Goal: Task Accomplishment & Management: Manage account settings

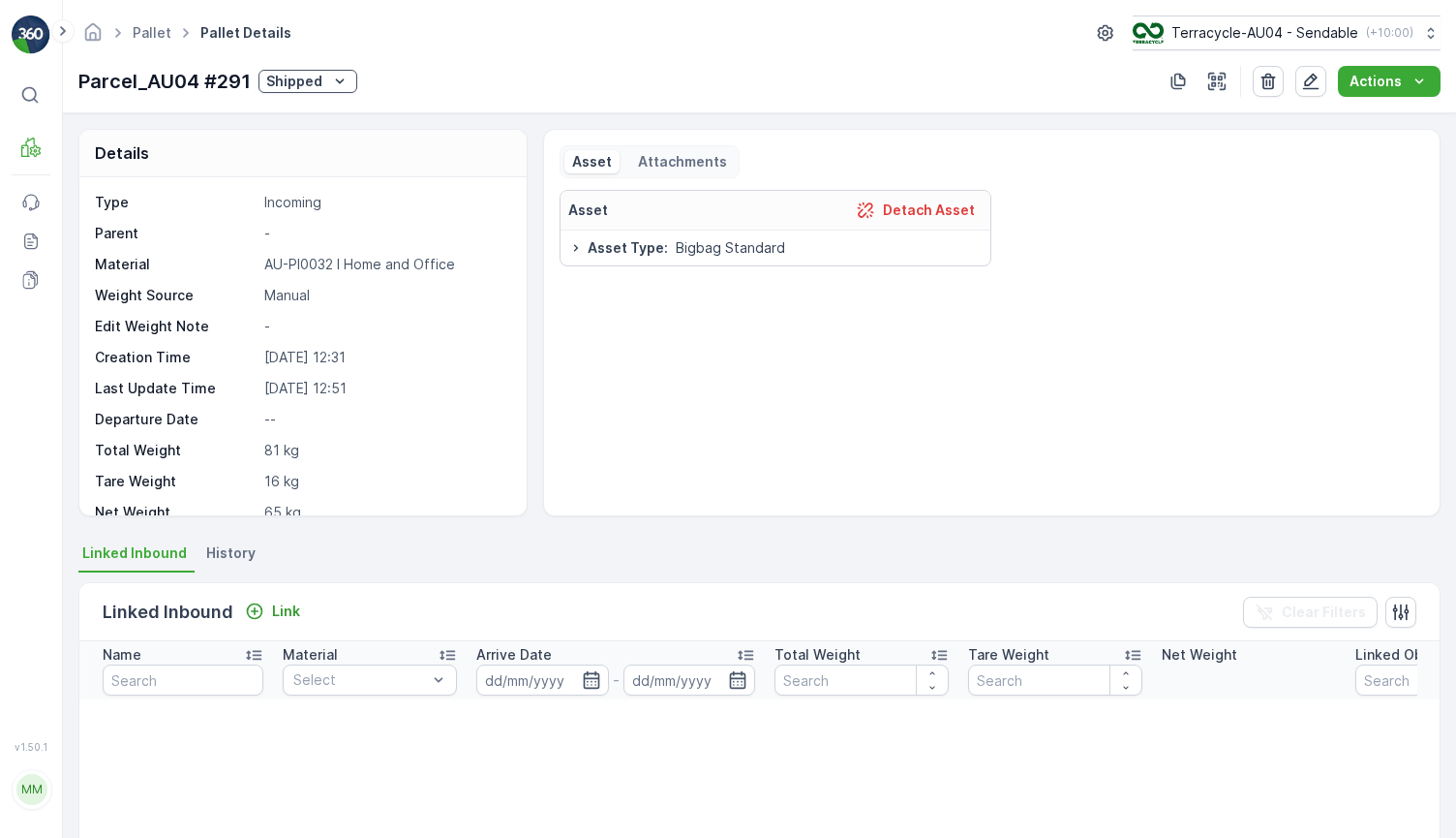
click at [306, 83] on p "Shipped" at bounding box center [294, 81] width 56 height 20
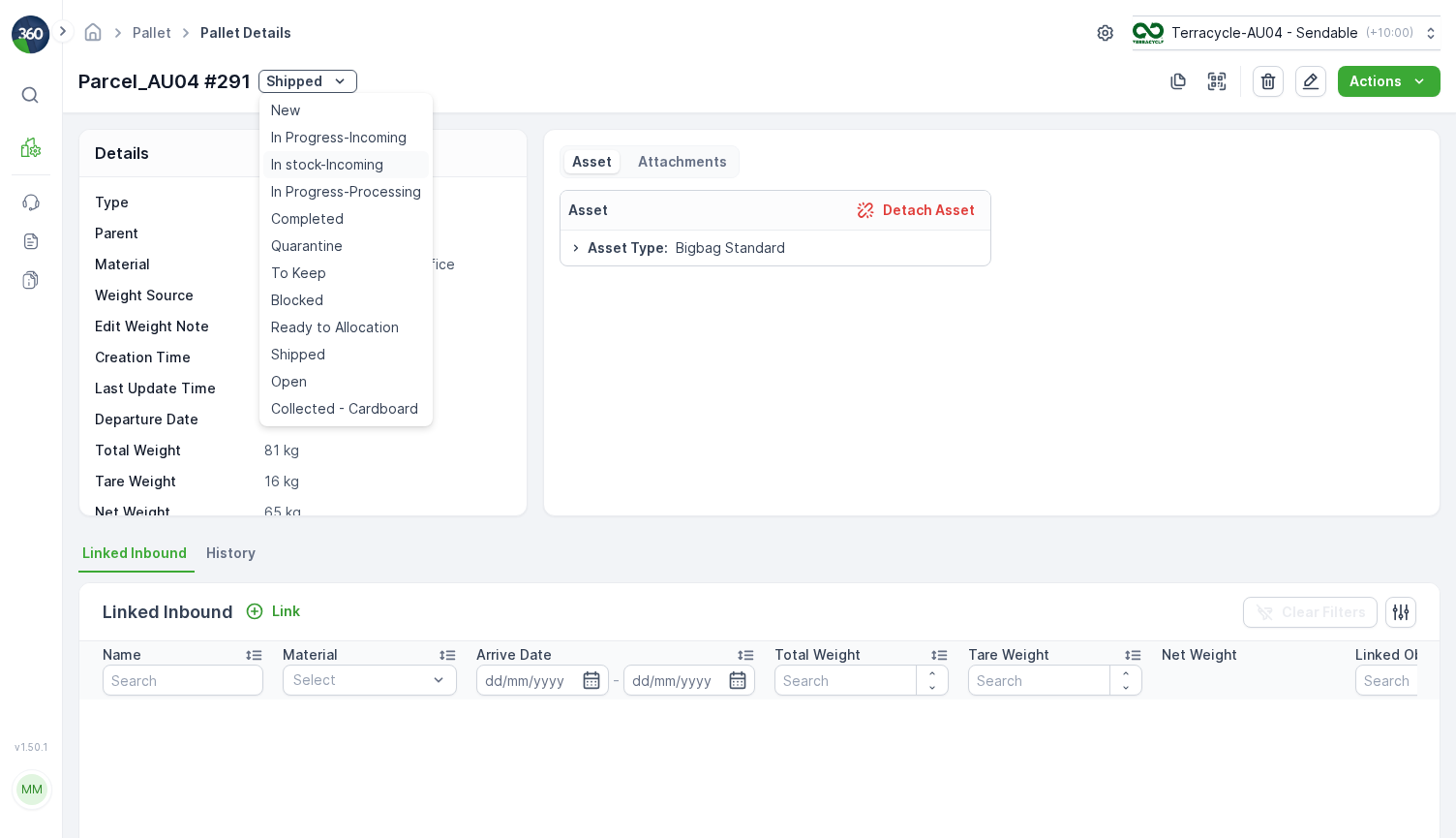
click at [323, 170] on span "In stock-Incoming" at bounding box center [327, 164] width 113 height 20
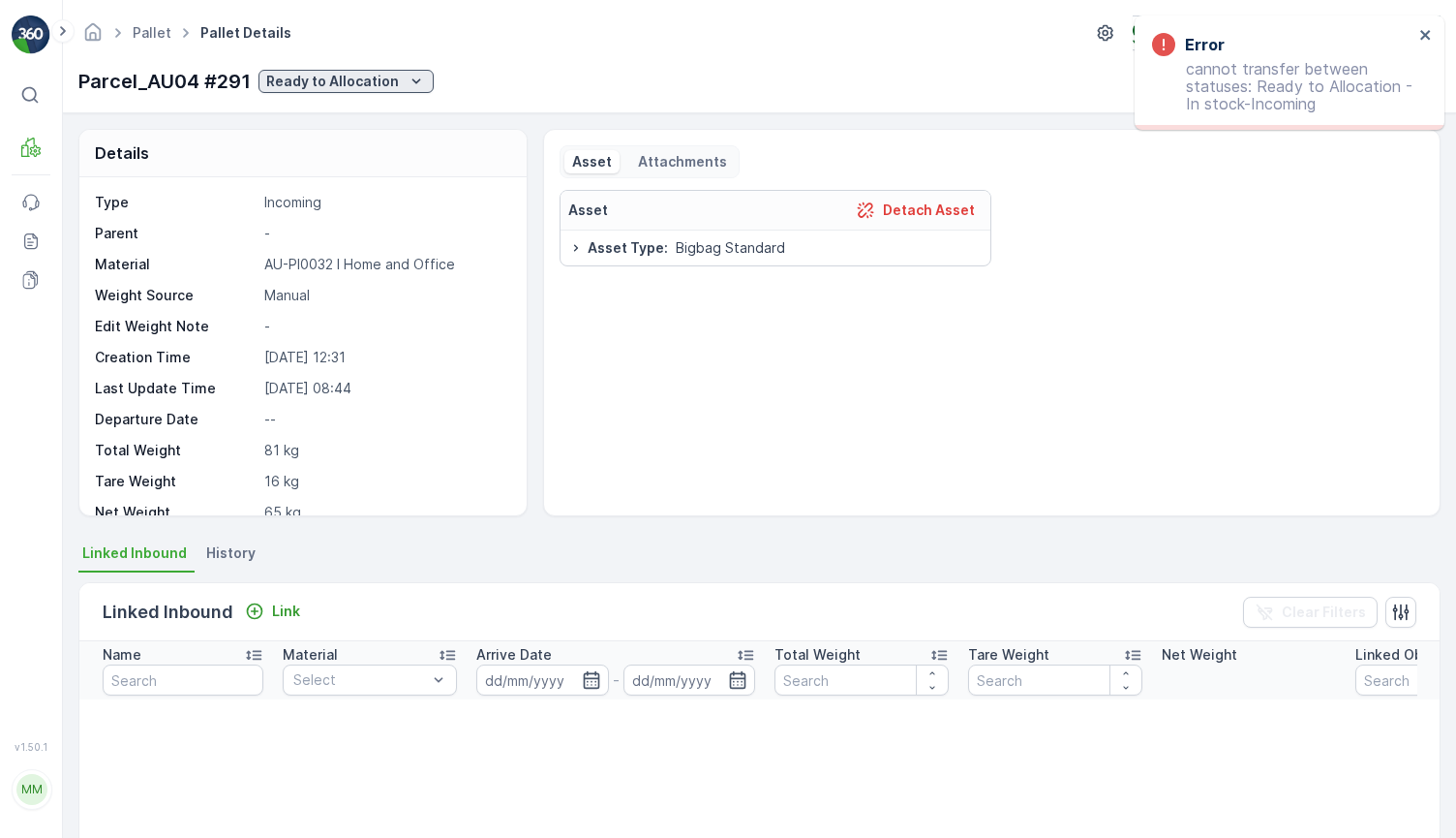
click at [332, 73] on p "Ready to Allocation" at bounding box center [333, 81] width 133 height 20
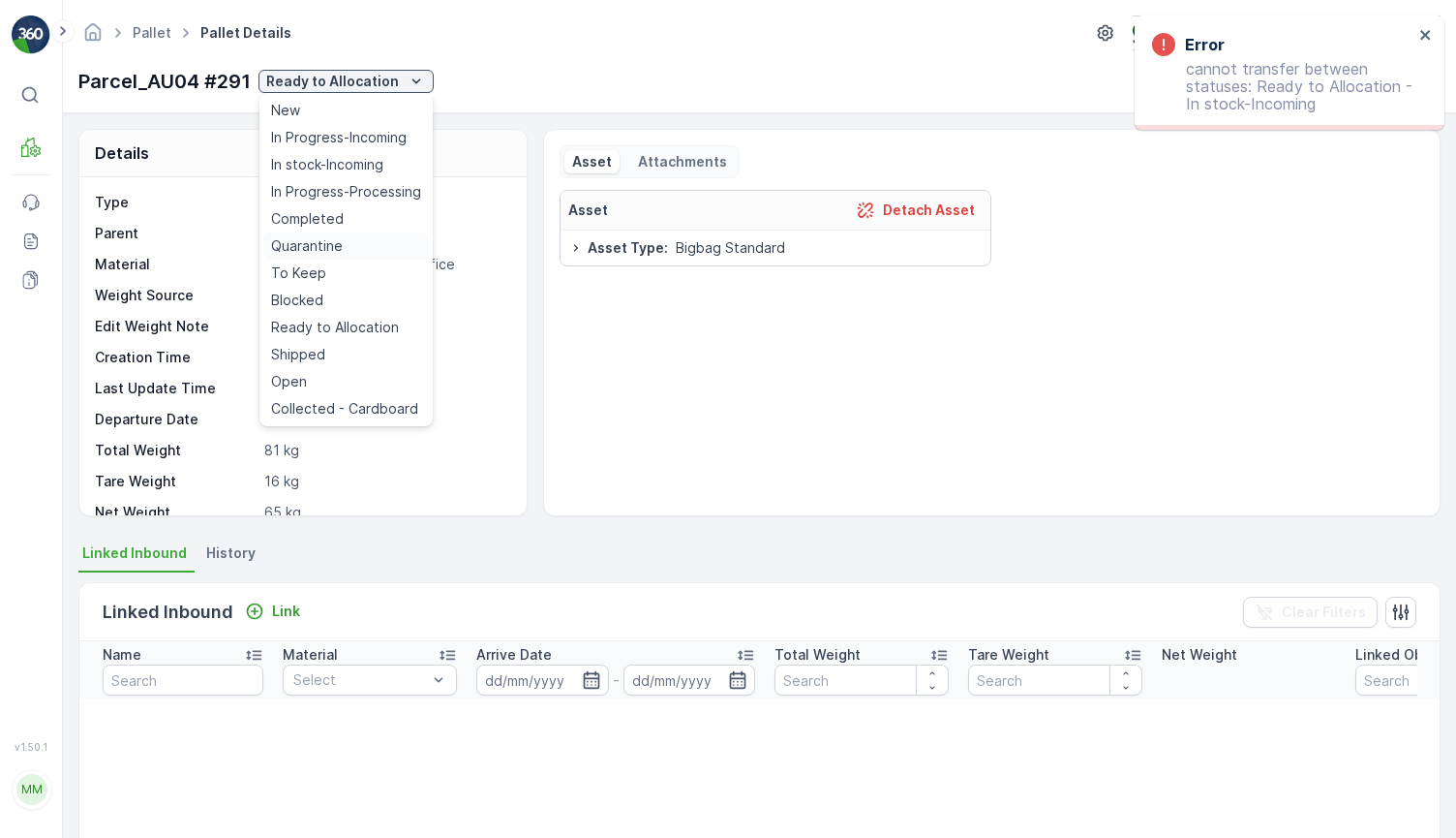
click at [323, 243] on span "Quarantine" at bounding box center [306, 246] width 71 height 20
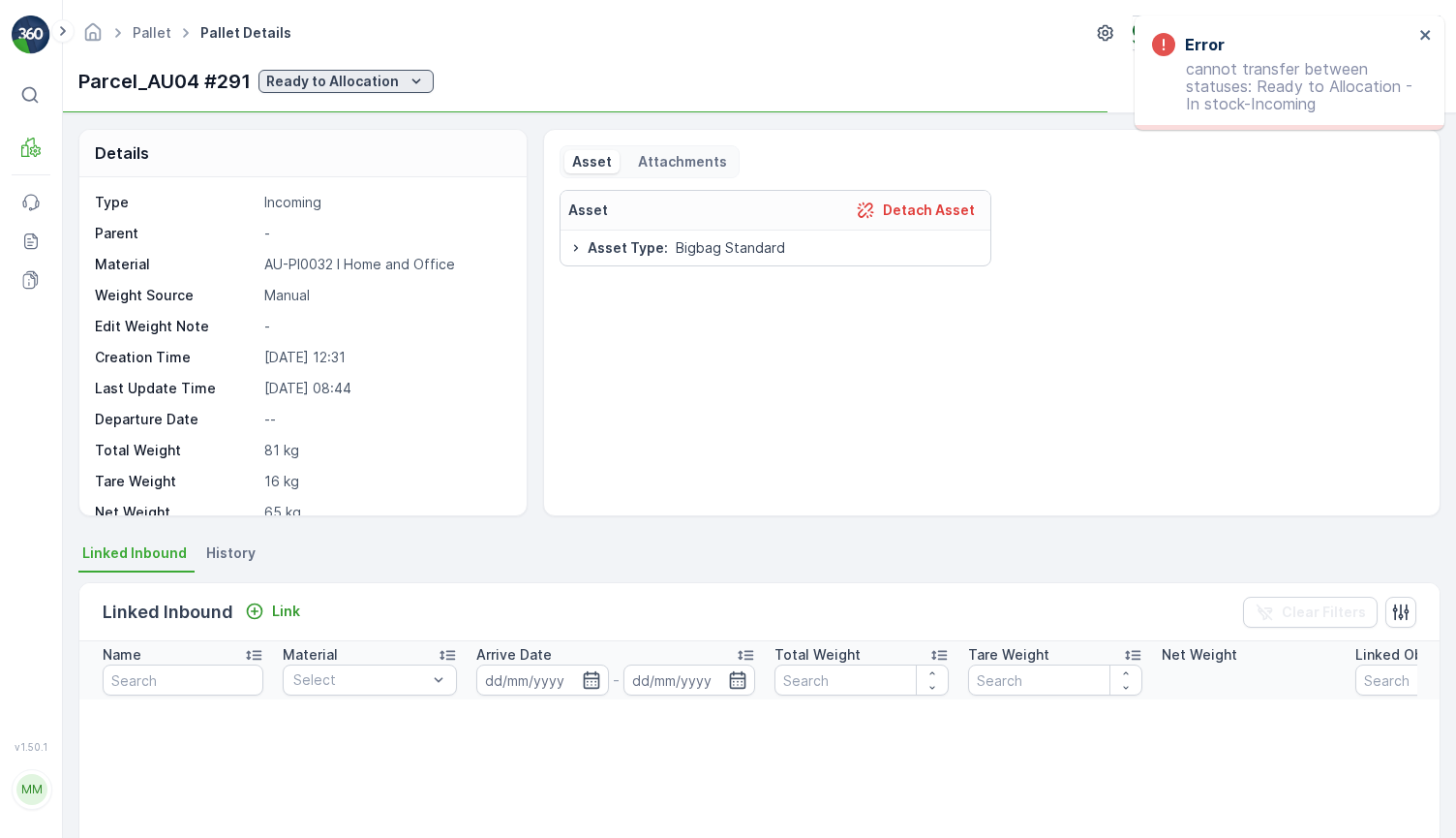
click at [345, 79] on p "Ready to Allocation" at bounding box center [333, 81] width 133 height 20
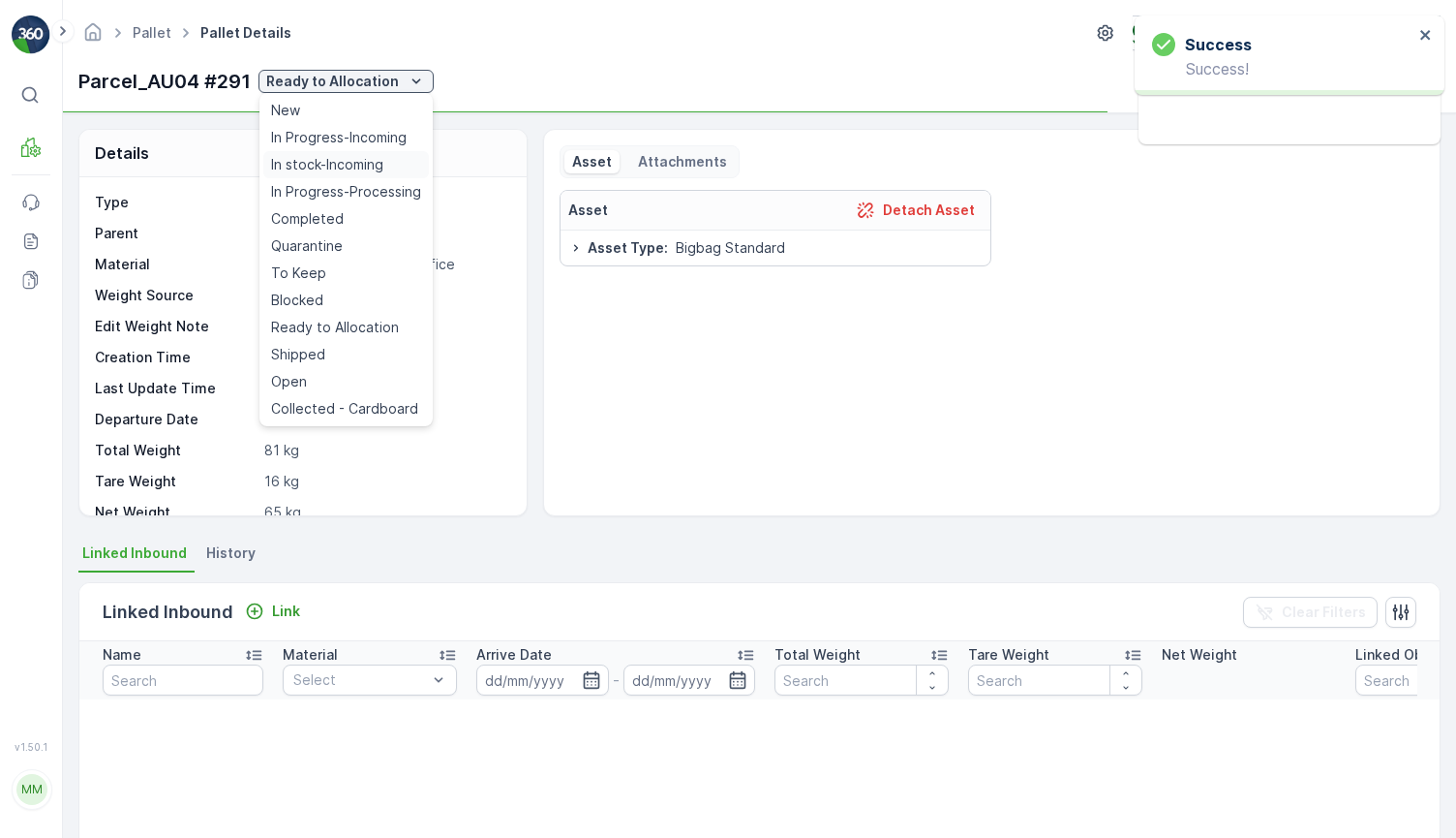
click at [344, 165] on span "In stock-Incoming" at bounding box center [327, 164] width 113 height 20
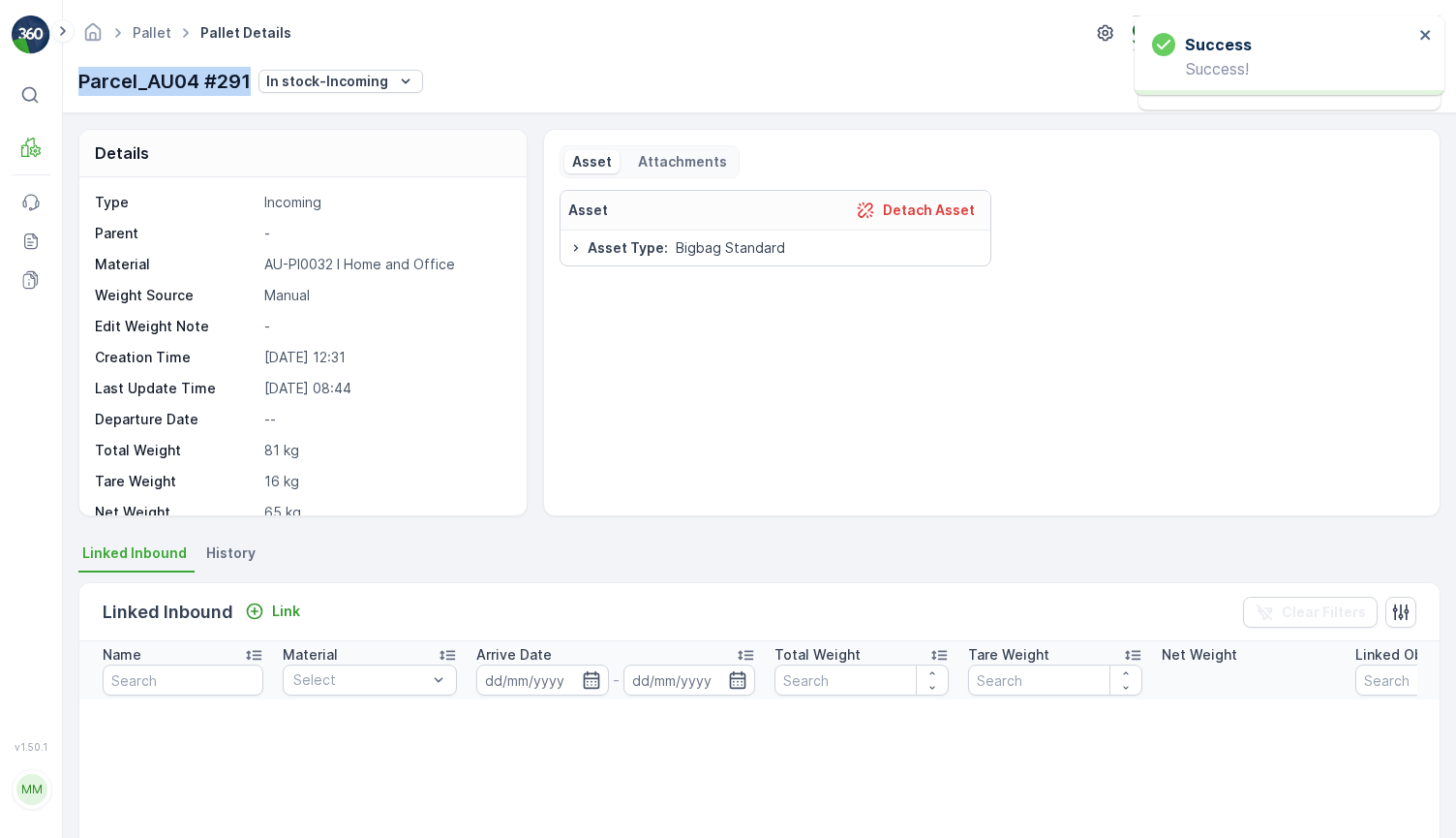
drag, startPoint x: 78, startPoint y: 82, endPoint x: 251, endPoint y: 81, distance: 173.0
click at [251, 81] on div "Parcel_AU04 #291 In stock-Incoming" at bounding box center [250, 81] width 344 height 29
copy p "Parcel_AU04 #291"
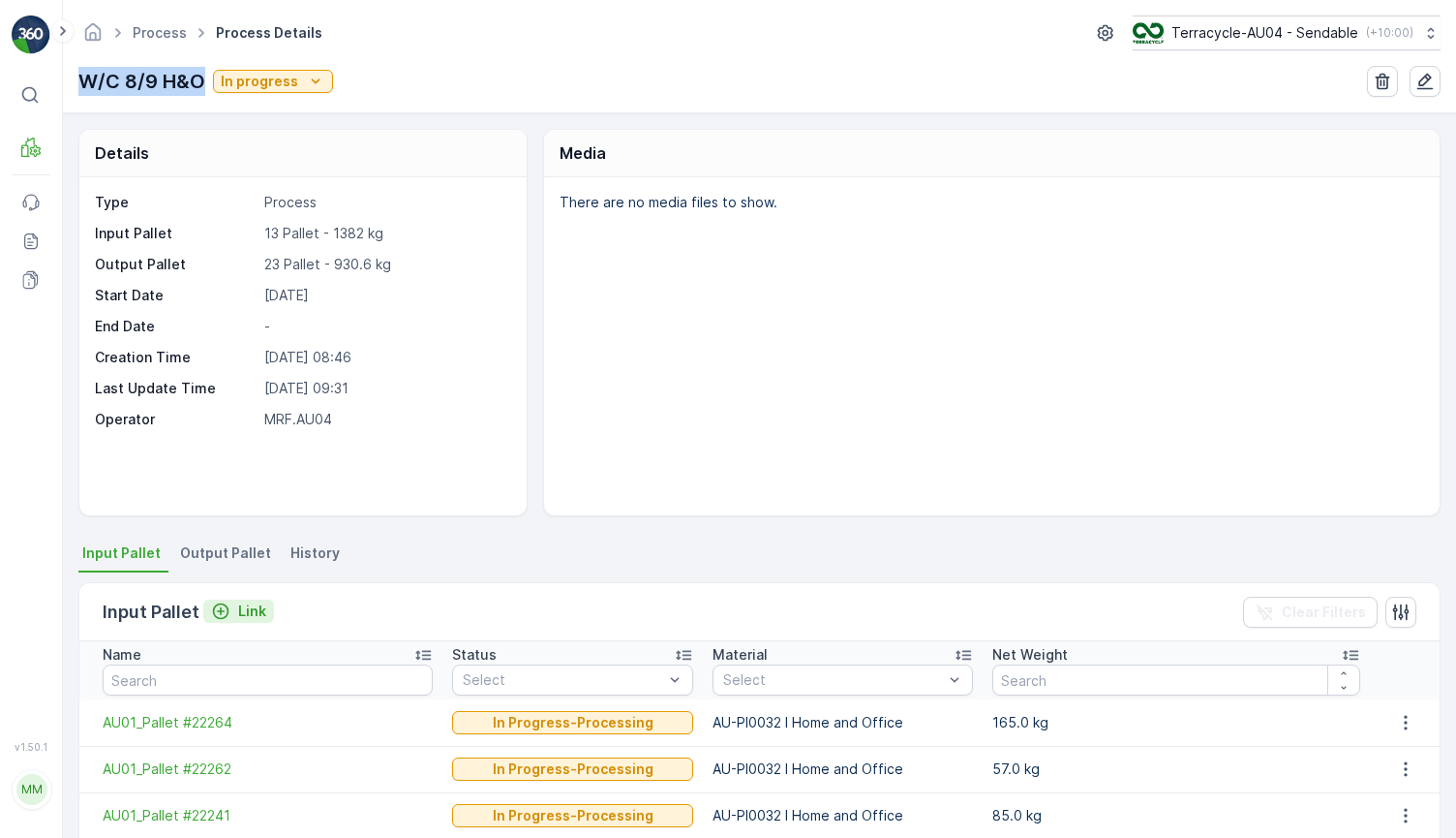
click at [231, 606] on div "Link" at bounding box center [239, 611] width 55 height 20
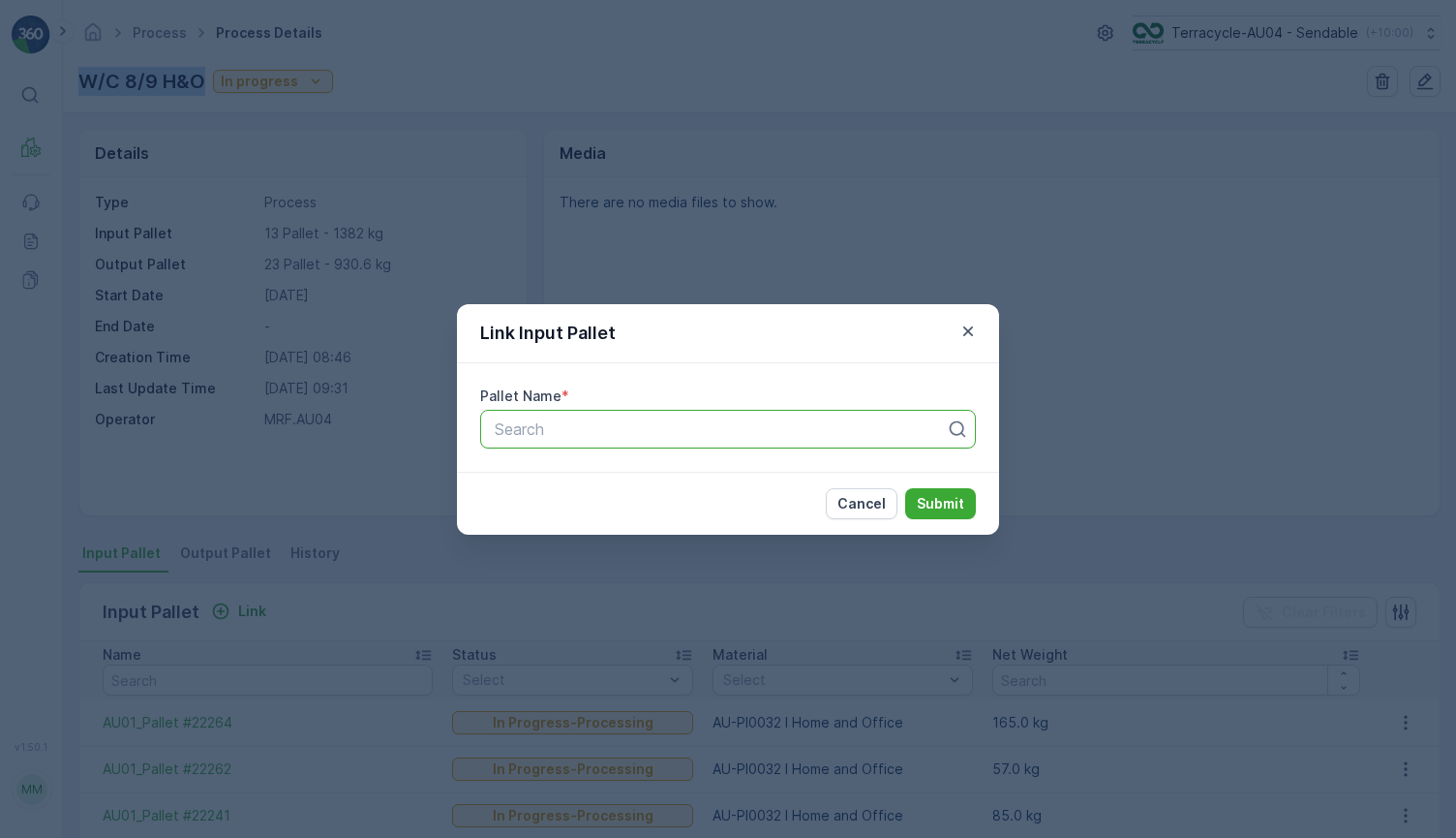
click at [581, 420] on div at bounding box center [720, 429] width 455 height 18
paste input "Parcel_AU04 #291"
type input "Parcel_AU04 #291"
click at [672, 483] on div "Parcel_AU04 #291" at bounding box center [728, 477] width 473 height 18
click at [938, 510] on p "Submit" at bounding box center [940, 504] width 47 height 20
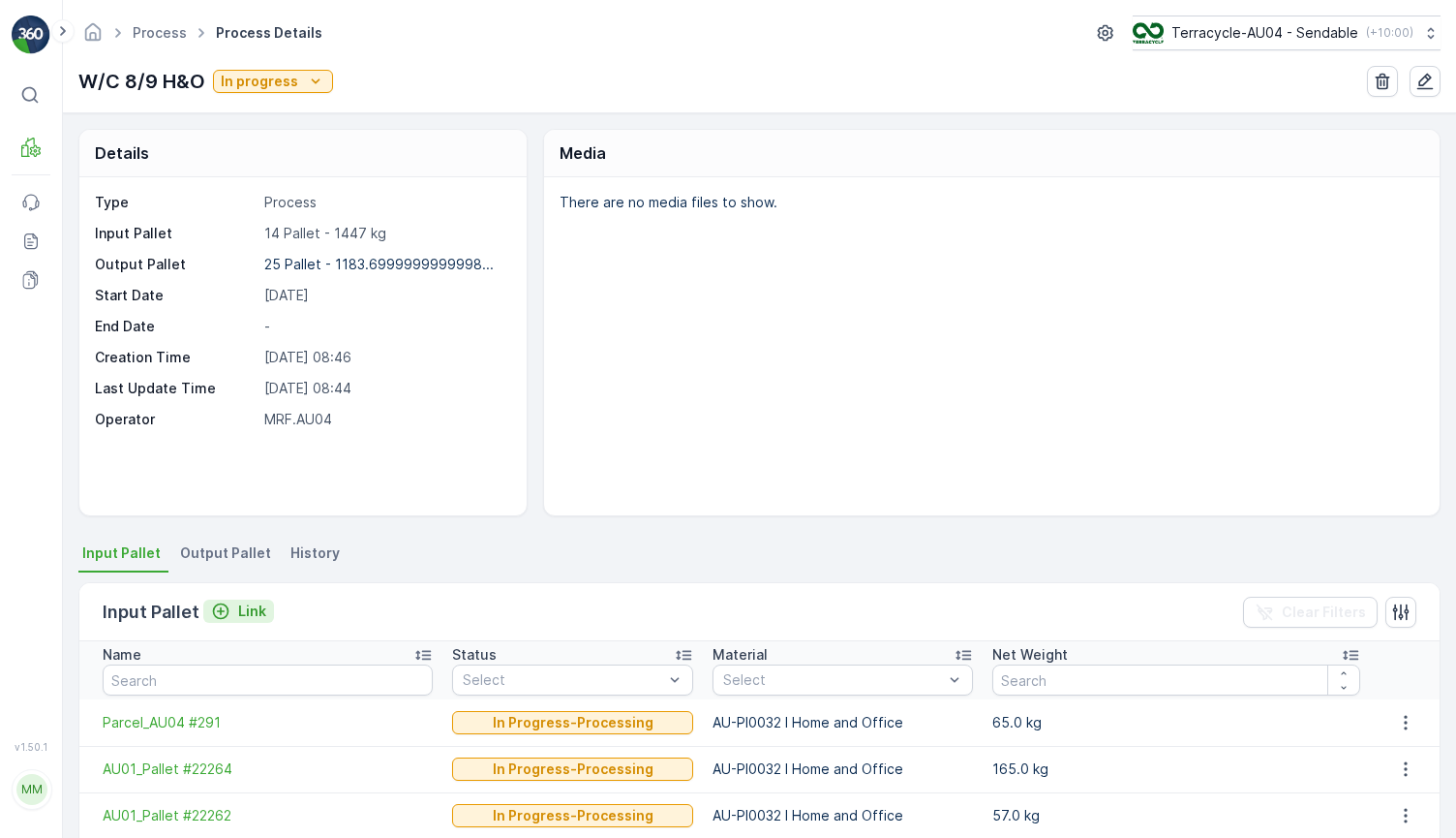
click at [243, 616] on p "Link" at bounding box center [251, 611] width 28 height 20
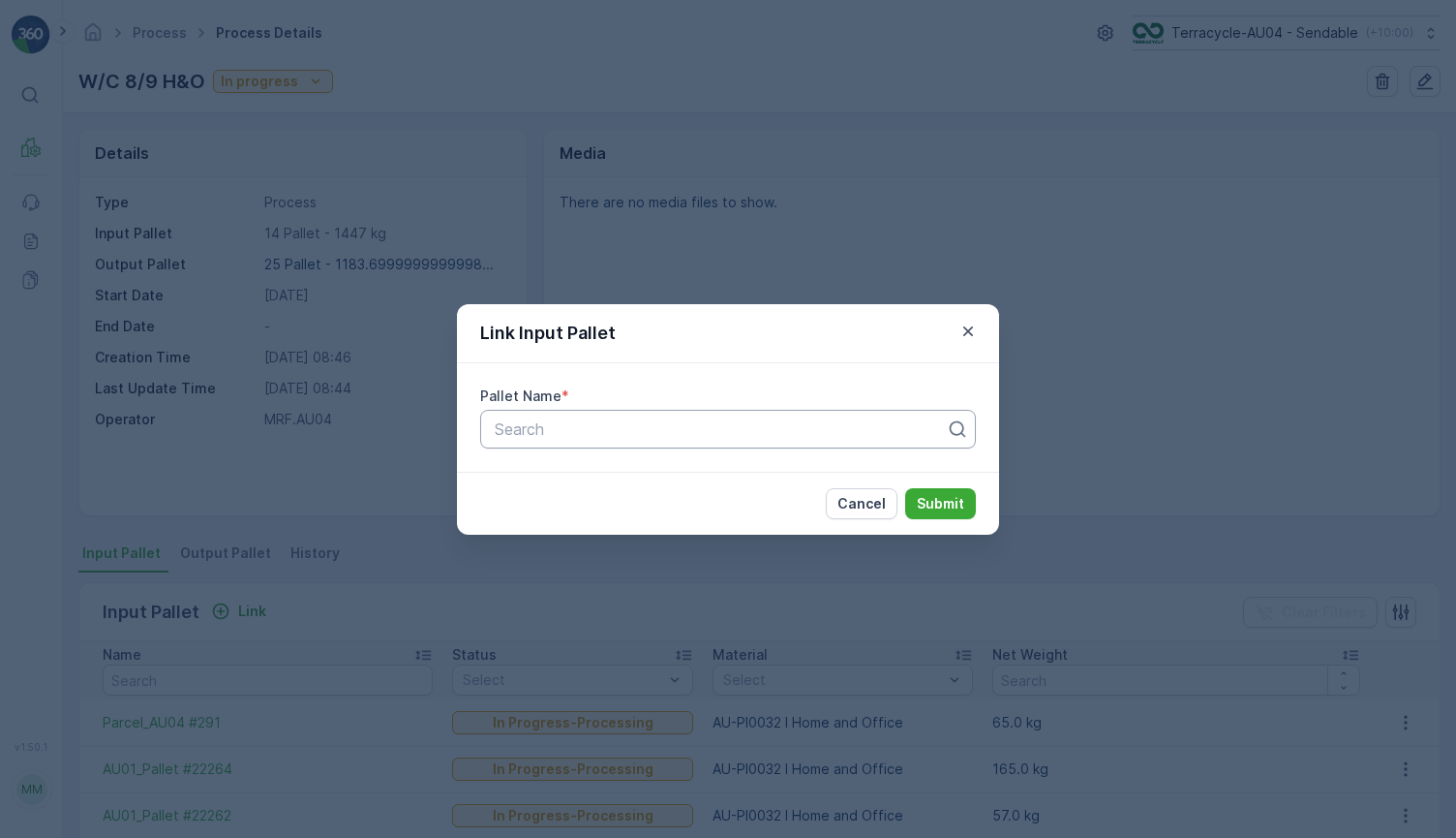
paste input "Parcel_AU04 #290"
type input "Parcel_AU04 #290"
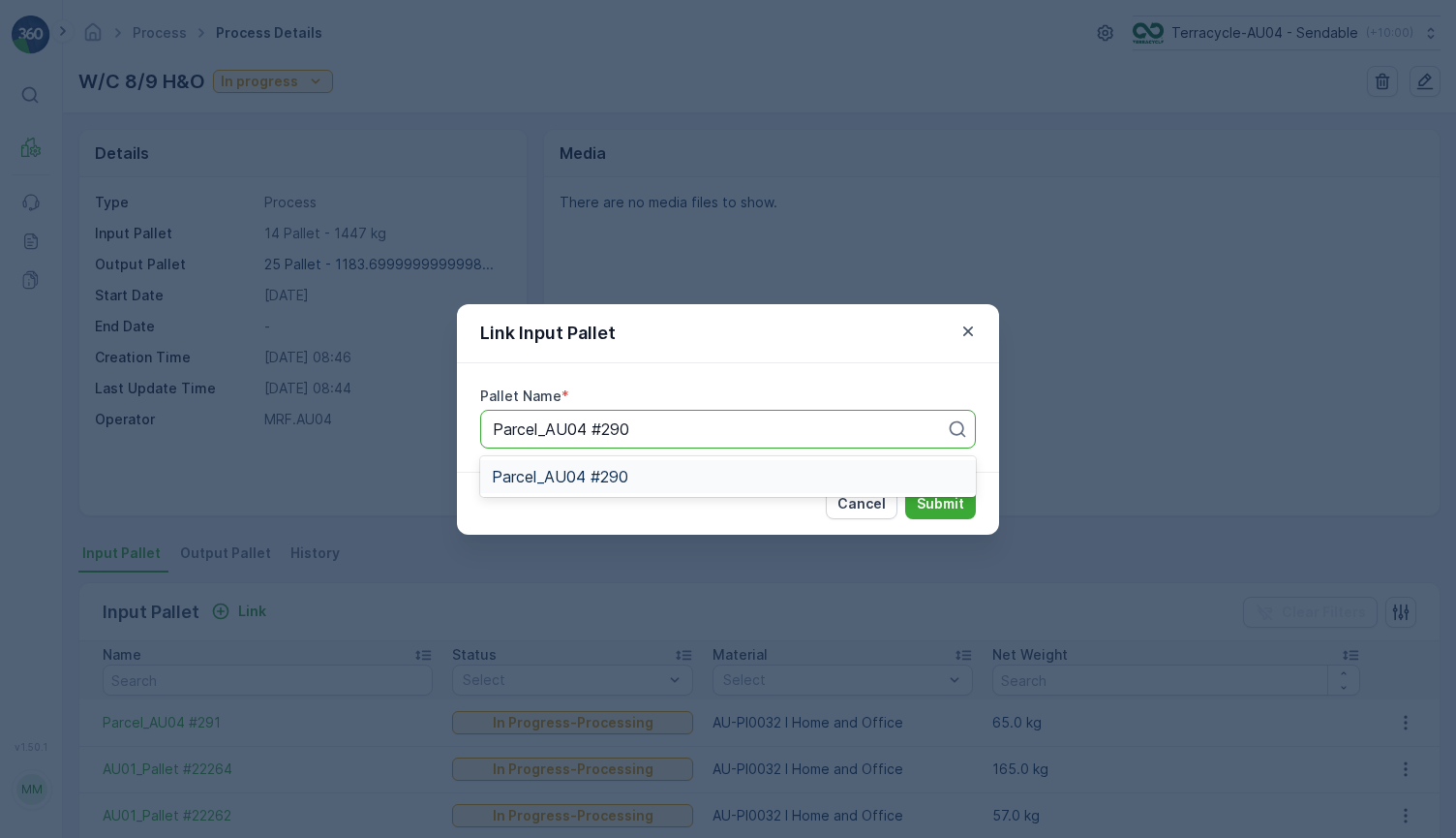
click at [649, 474] on div "Parcel_AU04 #290" at bounding box center [728, 477] width 473 height 18
click at [940, 497] on p "Submit" at bounding box center [940, 504] width 47 height 20
click at [928, 496] on p "Submit" at bounding box center [940, 504] width 47 height 20
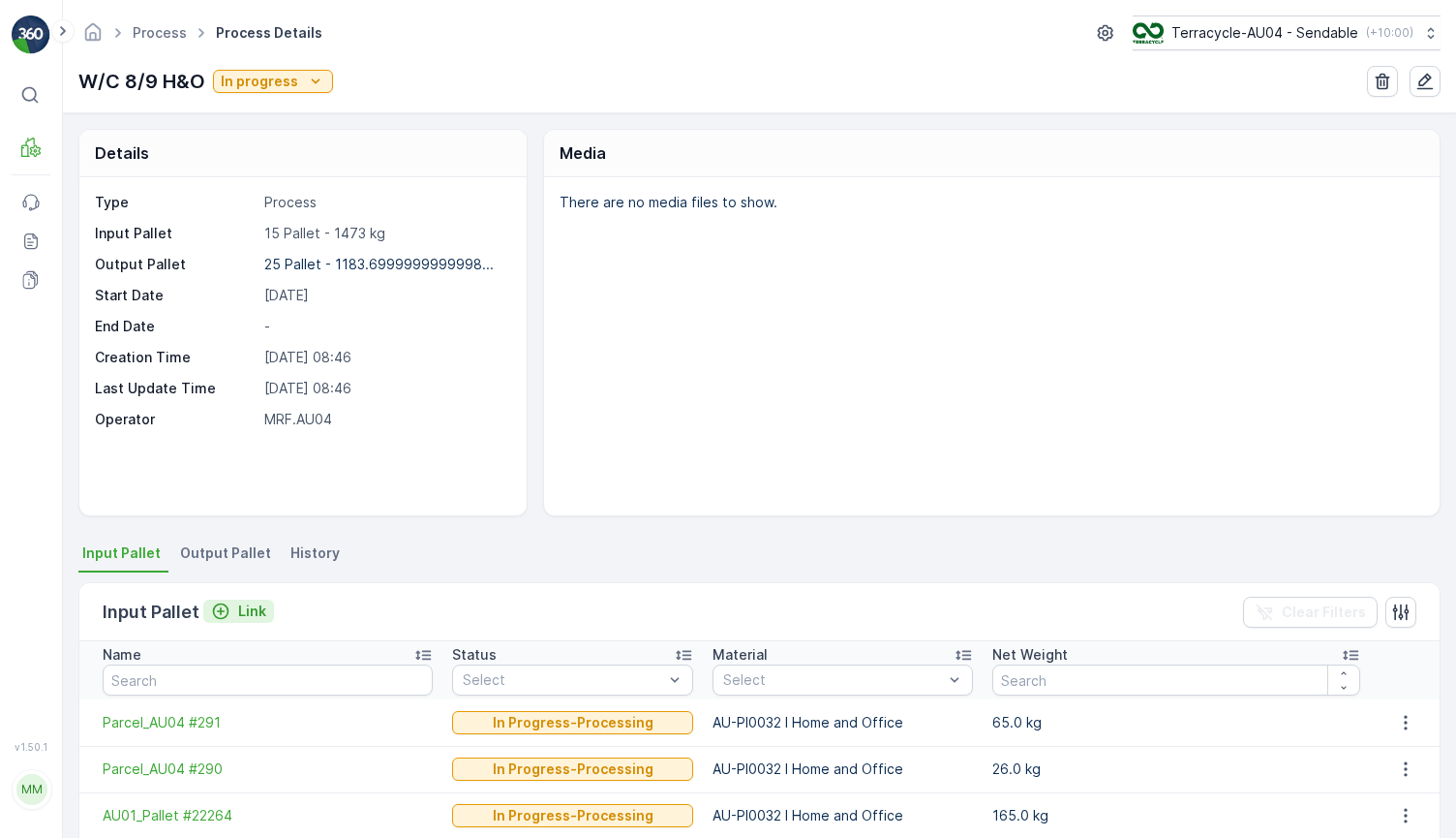
click at [236, 621] on button "Link" at bounding box center [239, 611] width 70 height 23
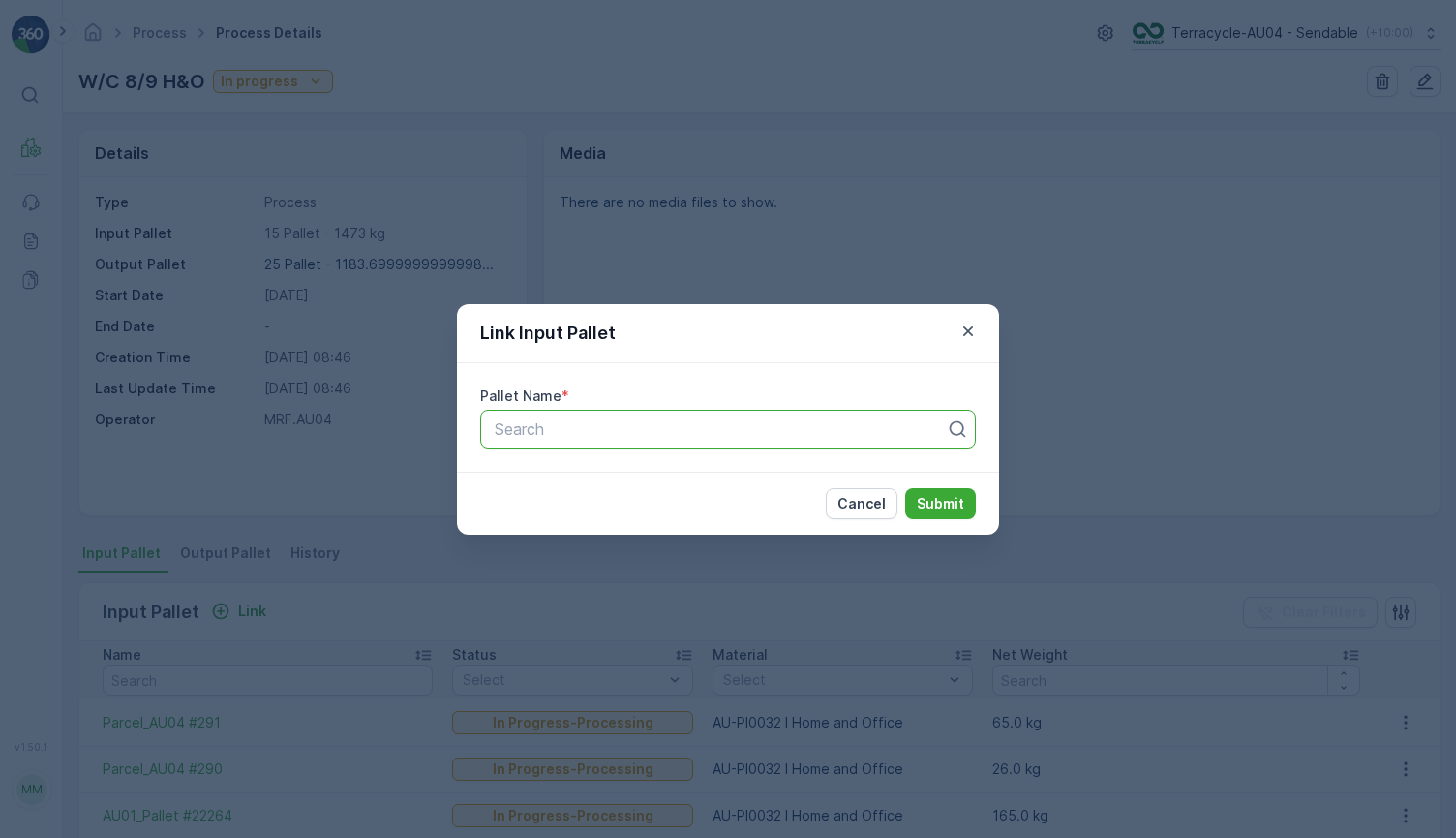
click at [677, 430] on div at bounding box center [720, 429] width 455 height 18
paste input "Parcel_AU04 #290"
type input "Parcel_AU04 #290"
click at [645, 468] on div "Parcel_AU04 #290" at bounding box center [728, 477] width 473 height 18
click at [928, 499] on p "Submit" at bounding box center [940, 504] width 47 height 20
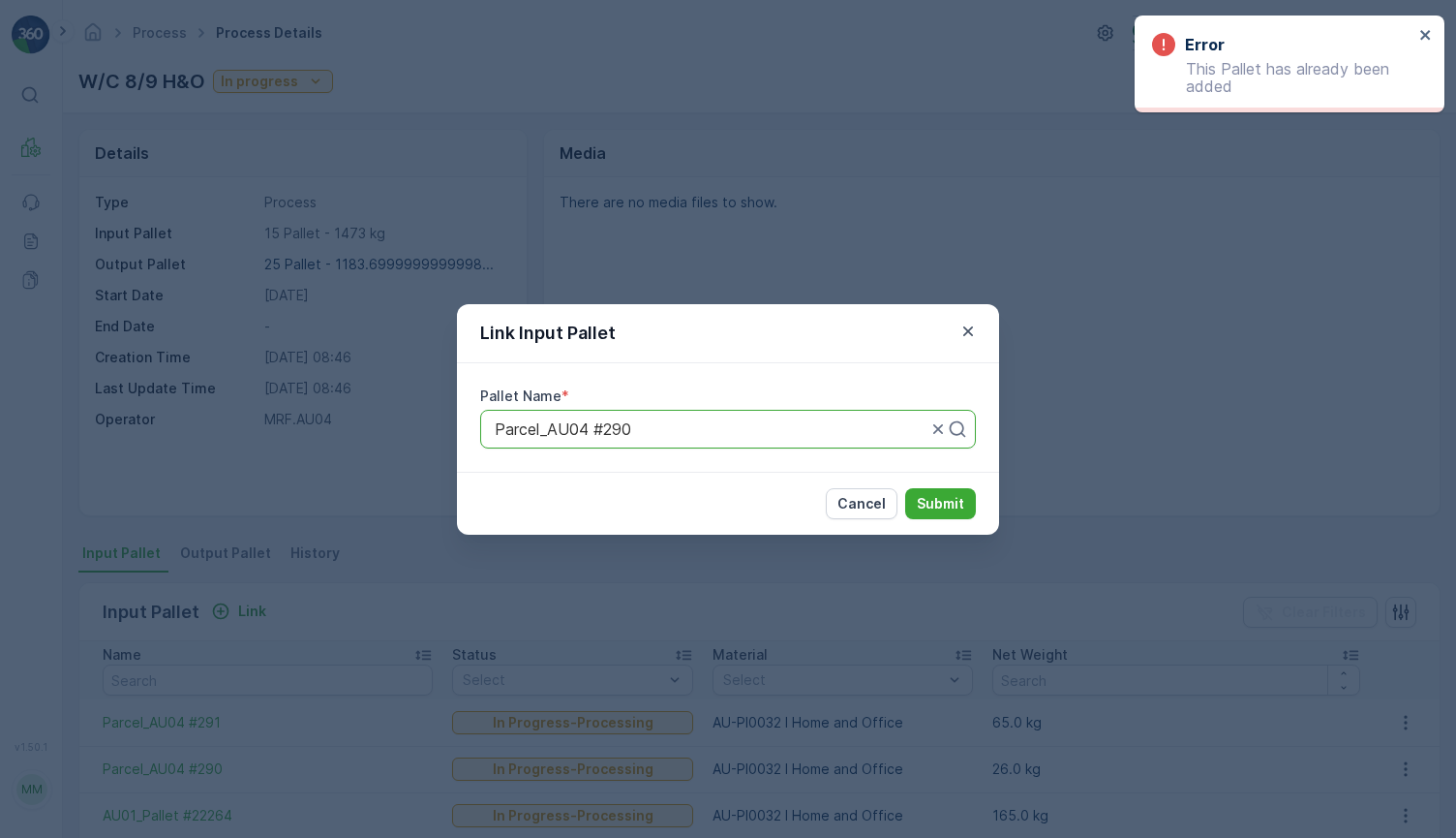
click at [829, 239] on div "Link Input Pallet Pallet Name * Parcel_AU04 #290 Cancel Submit" at bounding box center [728, 419] width 1456 height 838
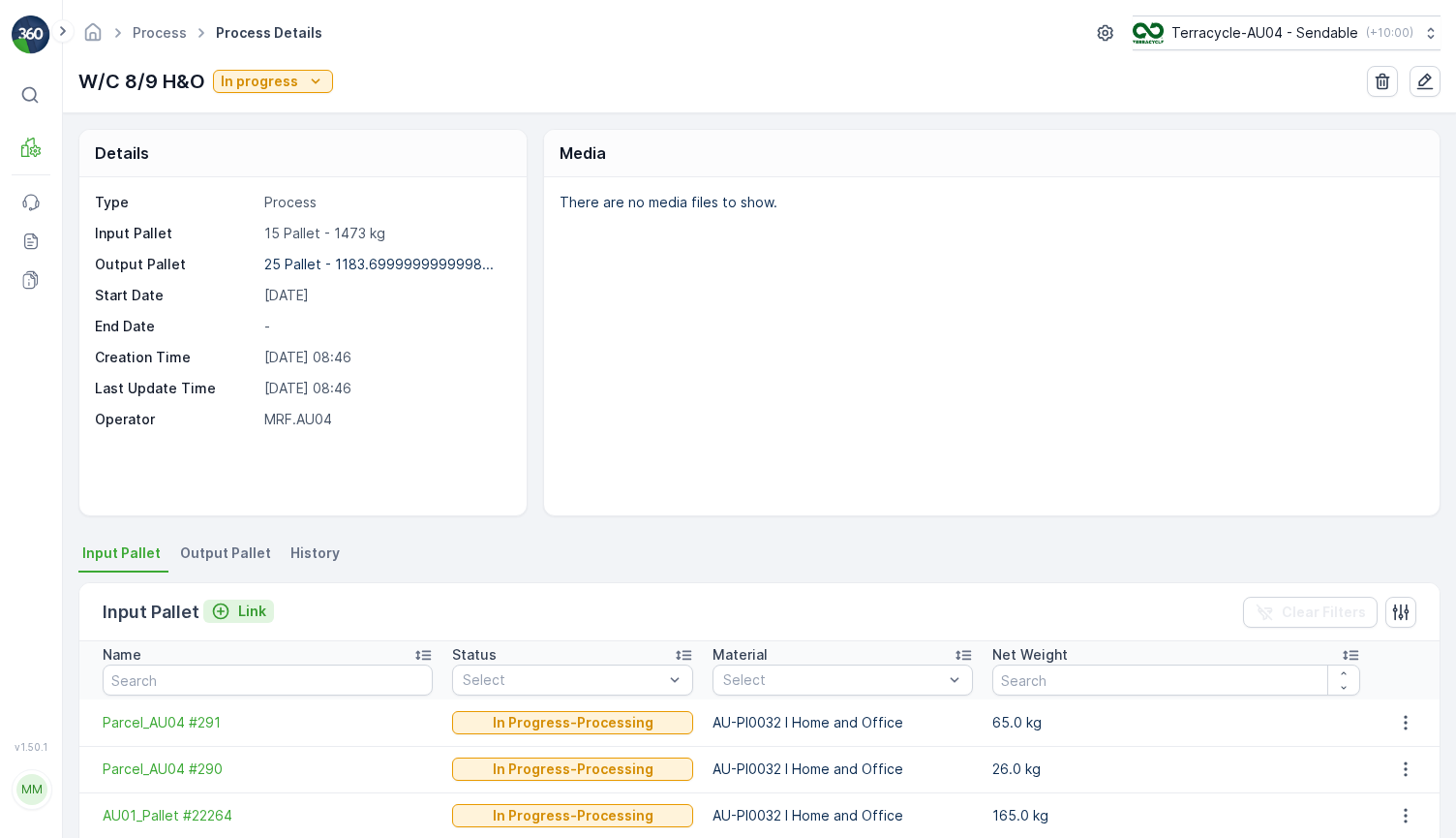
click at [238, 606] on p "Link" at bounding box center [251, 611] width 28 height 20
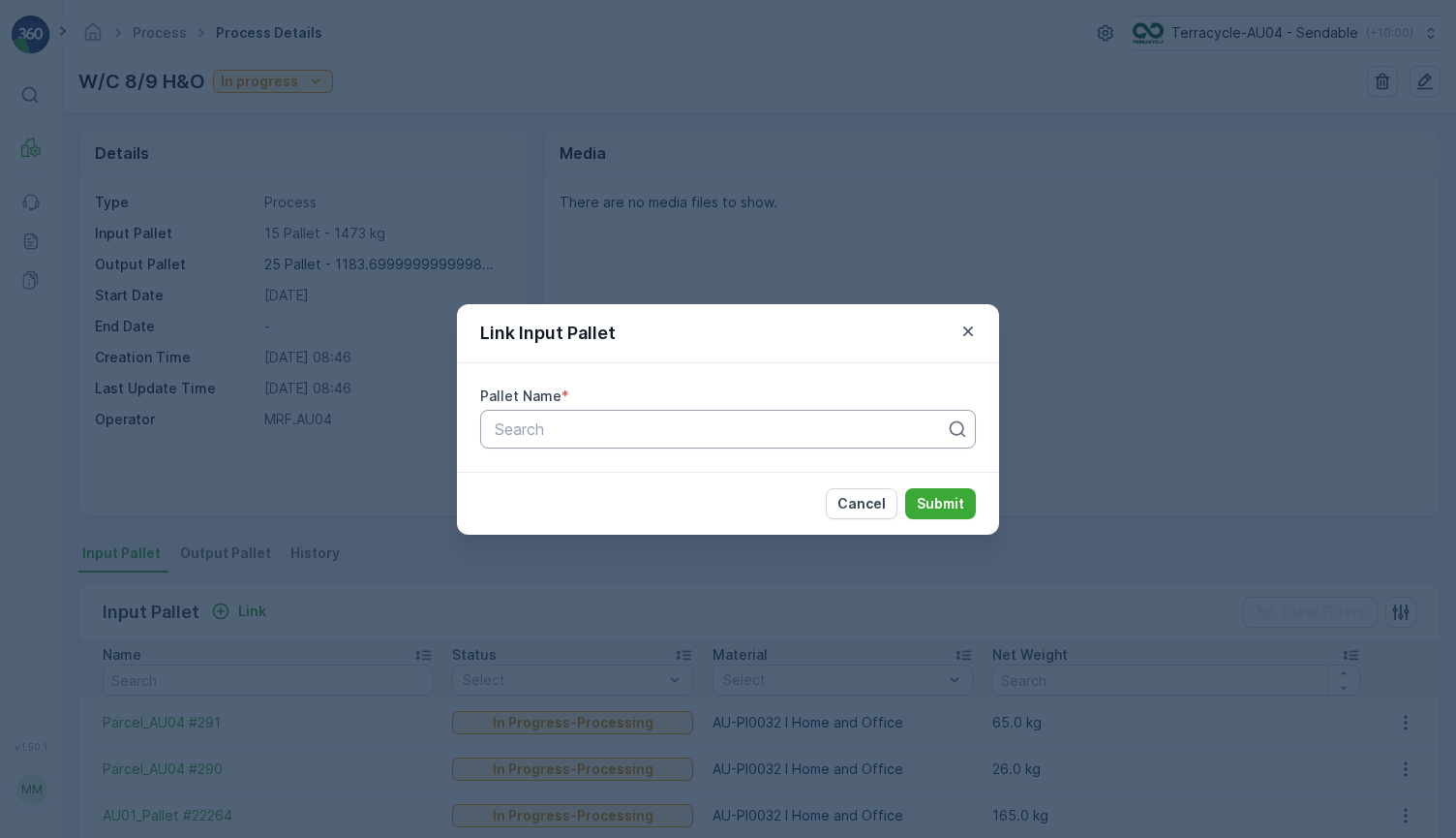
click at [583, 425] on div at bounding box center [720, 429] width 455 height 18
paste input "AU01_Pallet #22174"
type input "AU01_Pallet #22174"
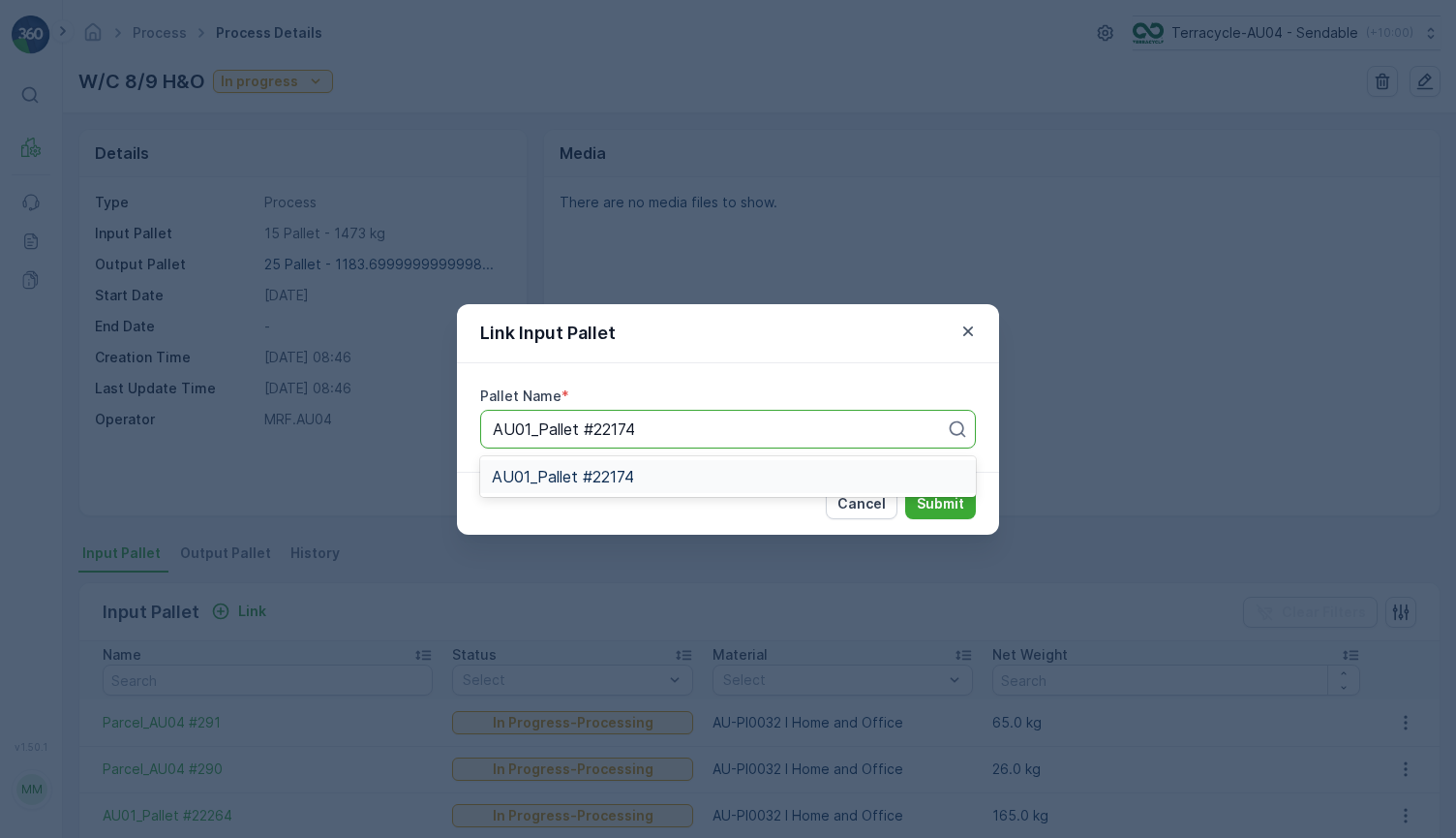
click at [722, 476] on div "AU01_Pallet #22174" at bounding box center [728, 477] width 473 height 18
click at [951, 507] on p "Submit" at bounding box center [940, 504] width 47 height 20
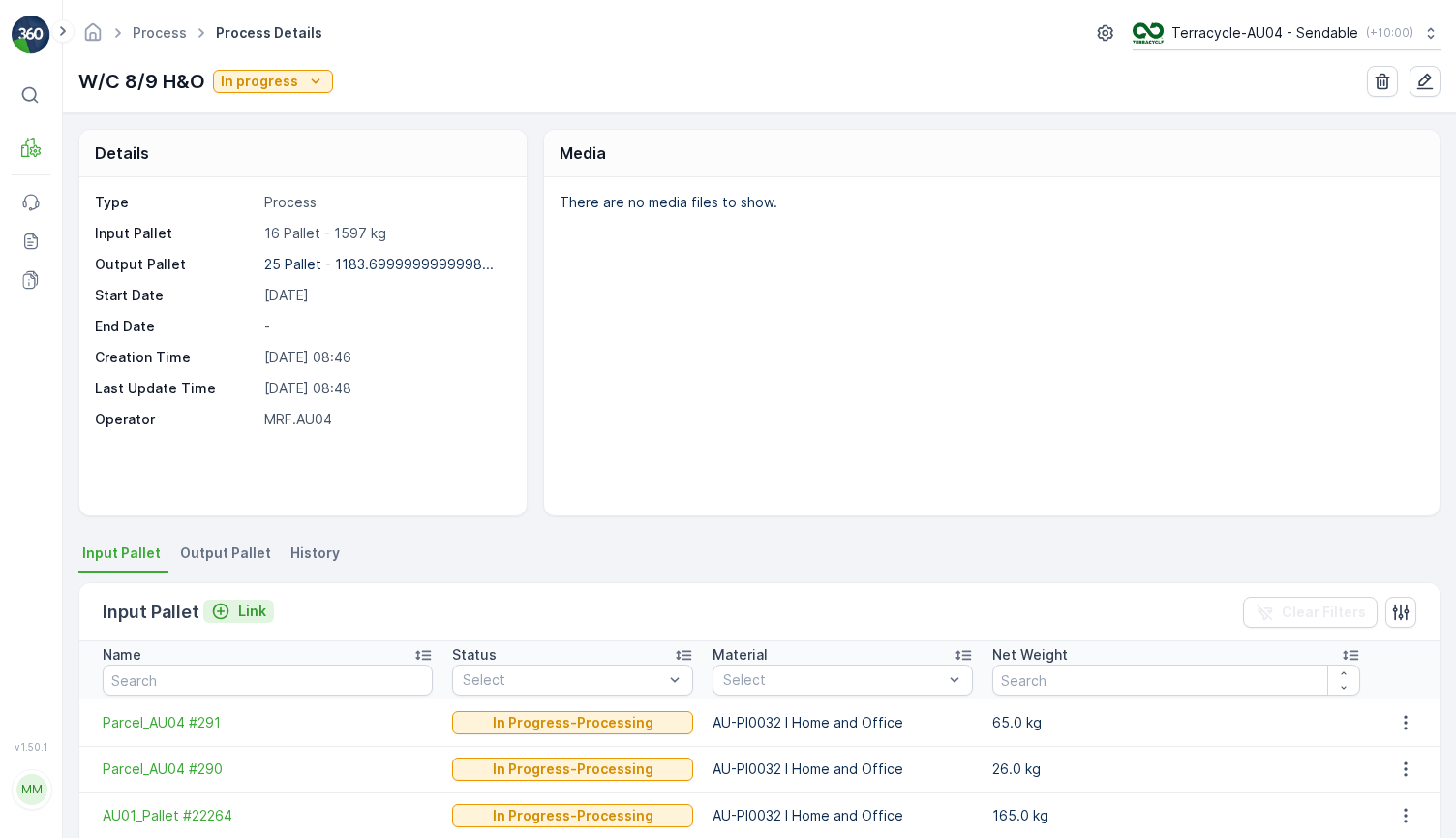
click at [258, 612] on p "Link" at bounding box center [251, 611] width 28 height 20
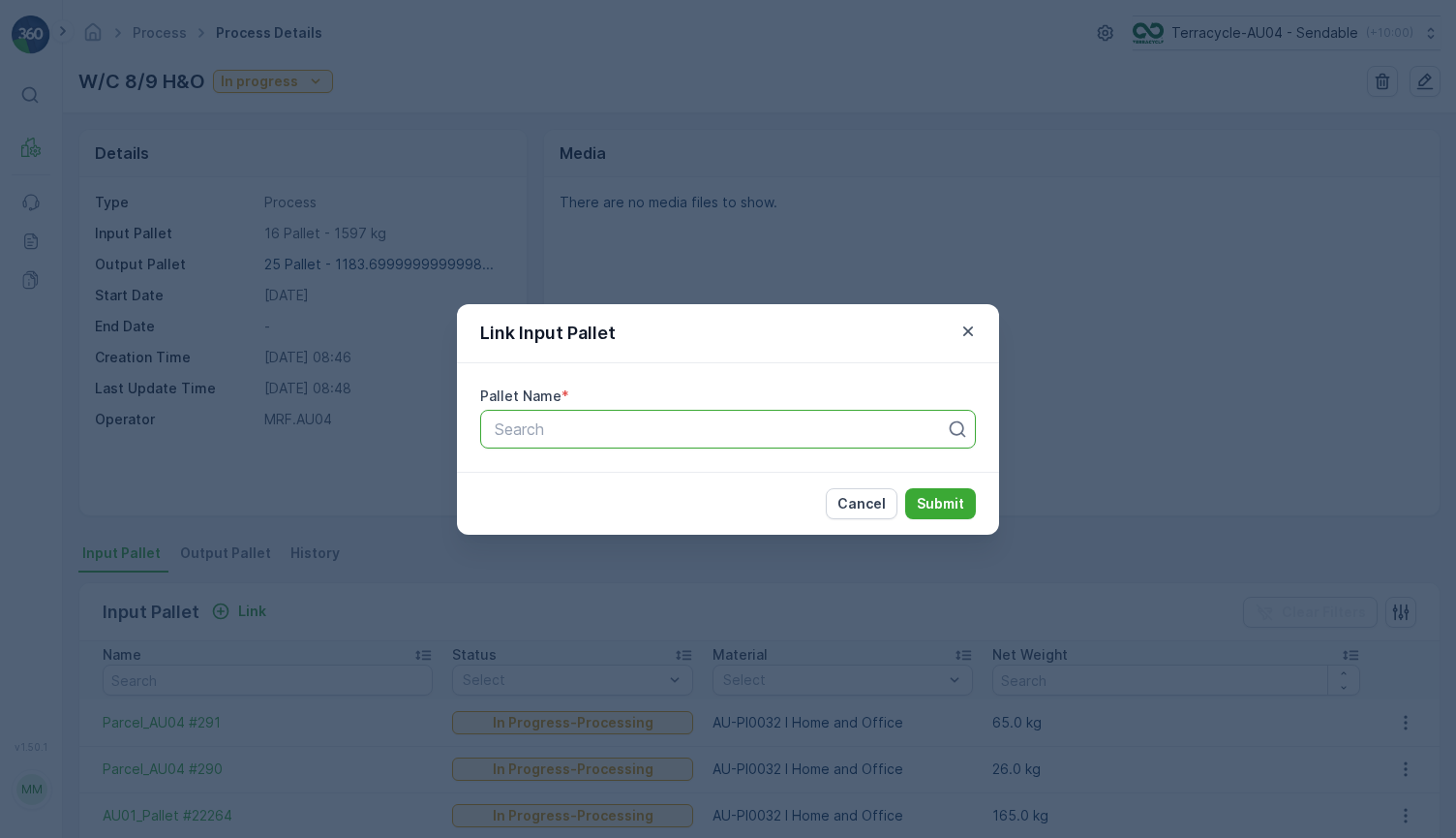
click at [577, 420] on div at bounding box center [720, 429] width 455 height 18
paste input "Parcel_AU04 #288"
type input "Parcel_AU04 #288"
click at [677, 473] on div "Parcel_AU04 #288" at bounding box center [728, 477] width 473 height 18
click at [929, 491] on button "Submit" at bounding box center [940, 504] width 70 height 31
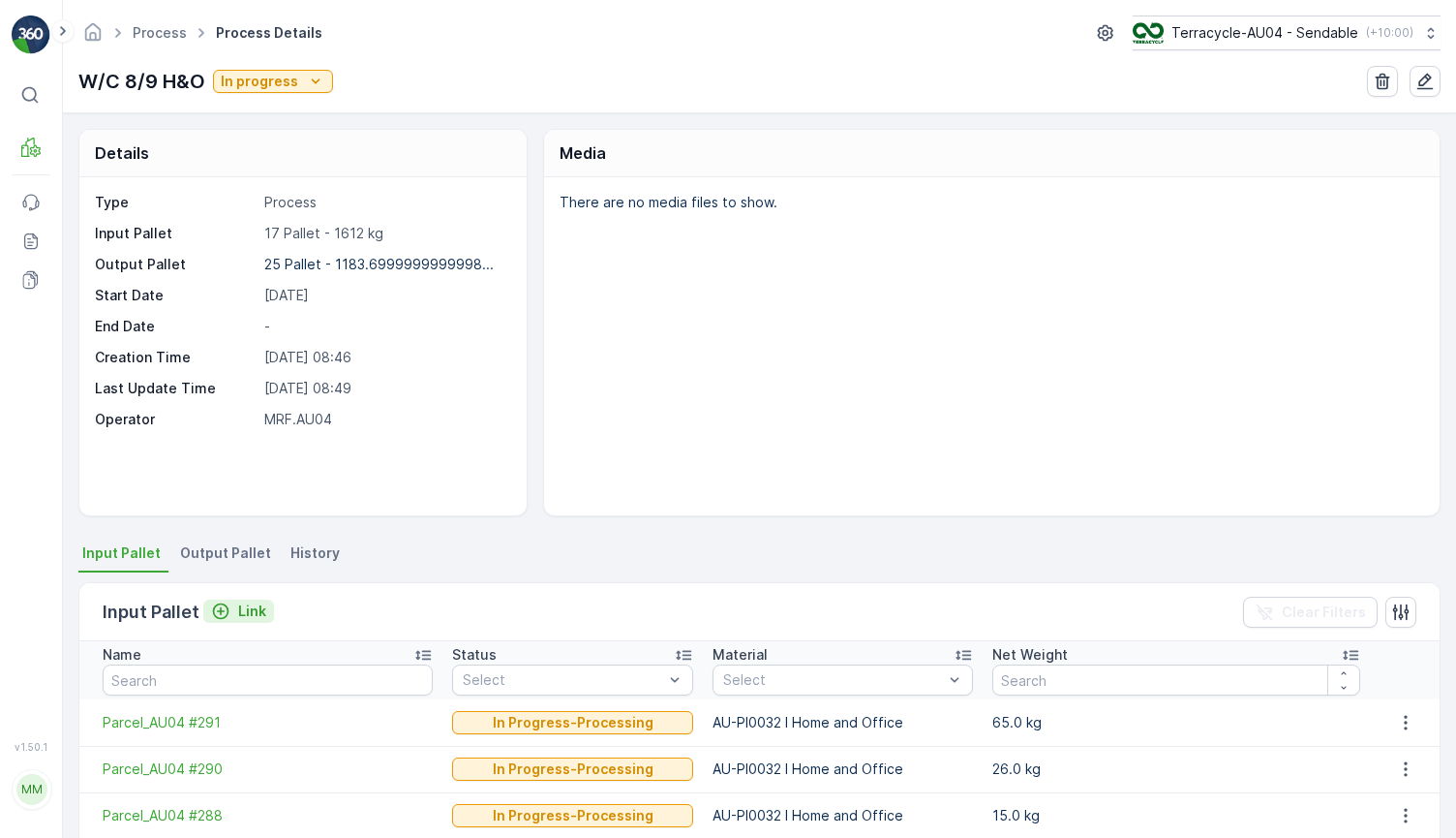
click at [249, 606] on p "Link" at bounding box center [251, 611] width 28 height 20
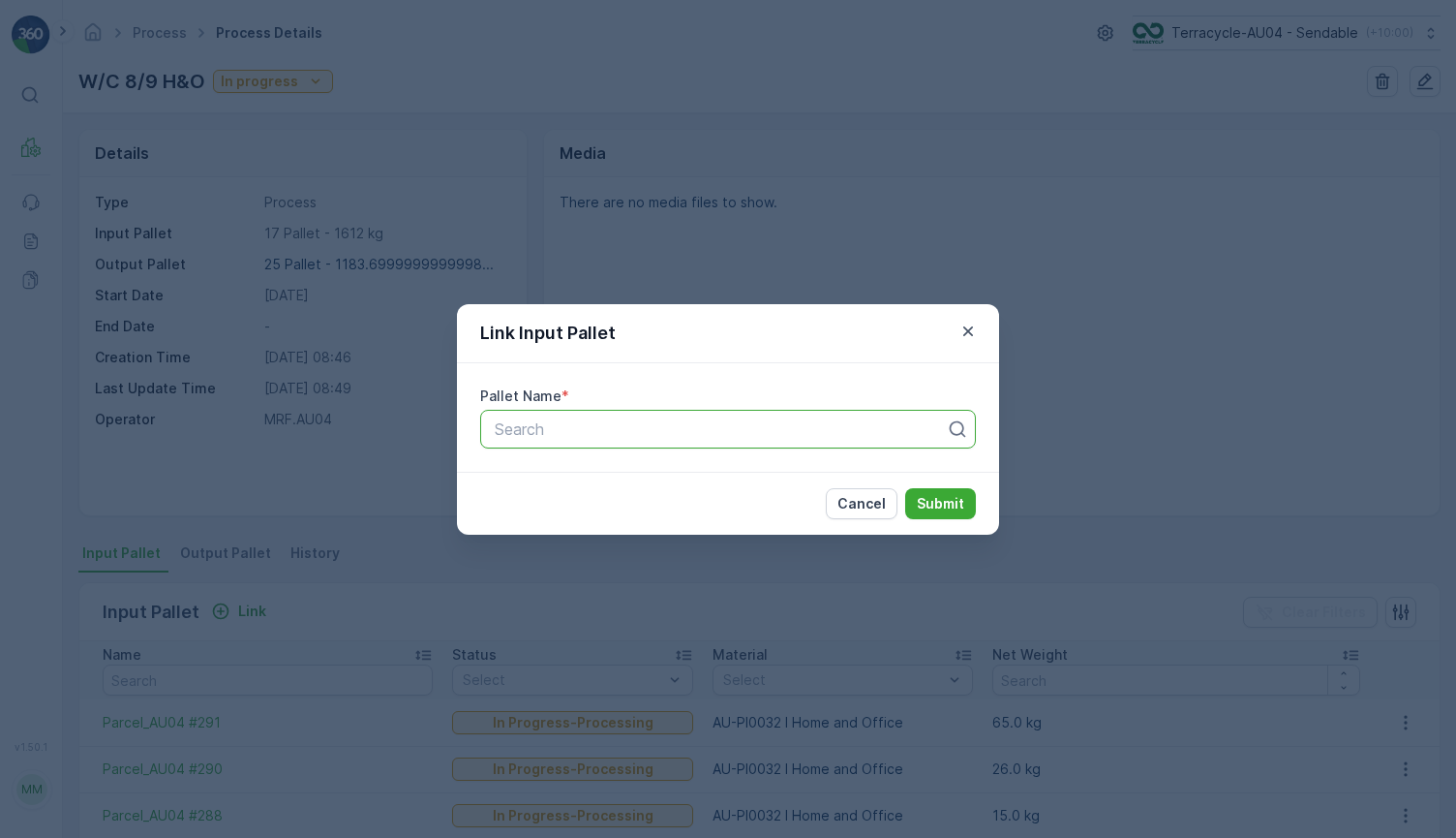
click at [586, 444] on div "Search" at bounding box center [728, 430] width 496 height 39
paste input "Parcel_AU04 #289"
type input "Parcel_AU04 #289"
click at [891, 476] on div "Parcel_AU04 #289" at bounding box center [728, 477] width 473 height 18
click at [963, 499] on p "Submit" at bounding box center [940, 504] width 47 height 20
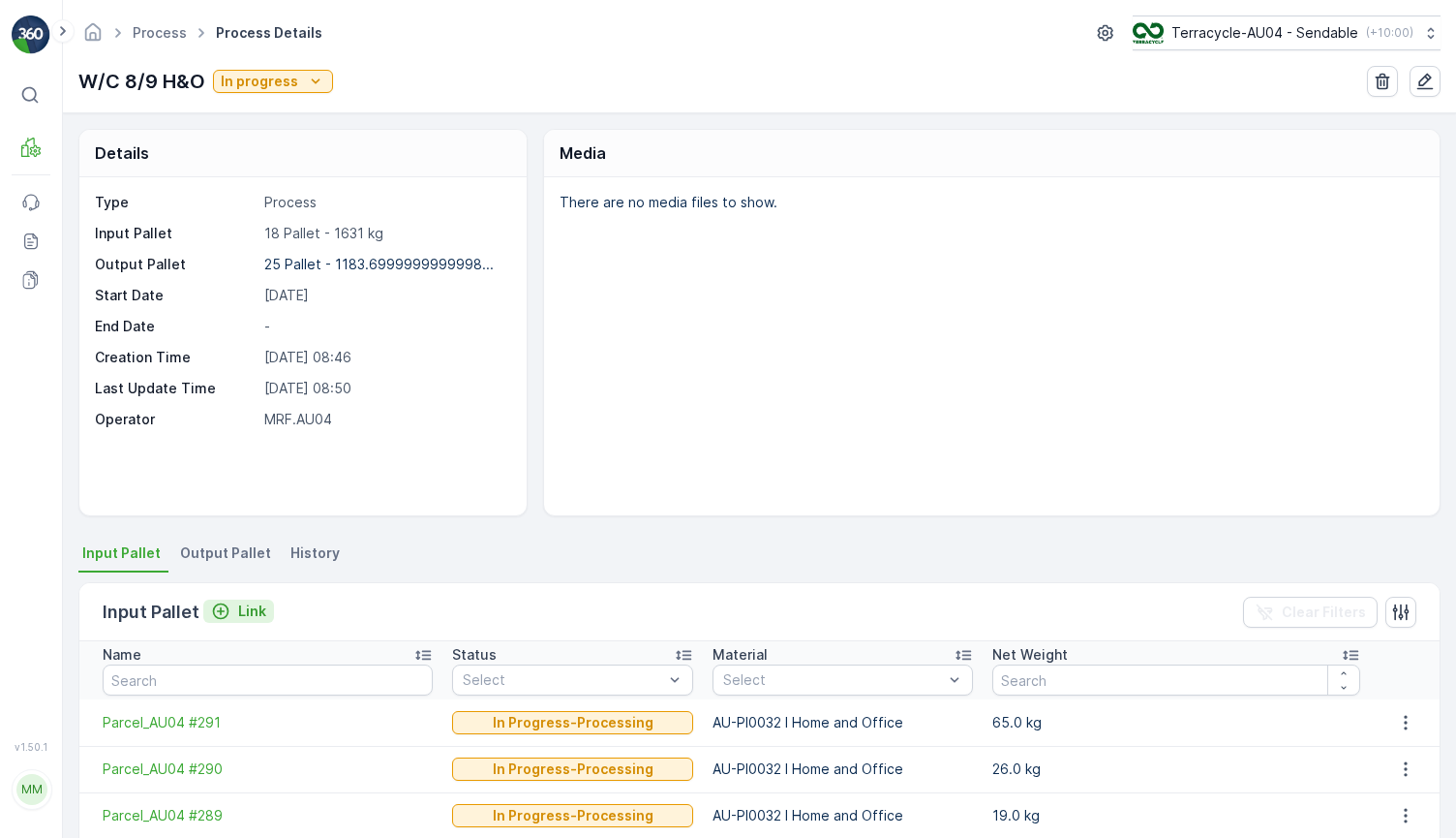
click at [239, 612] on p "Link" at bounding box center [251, 611] width 28 height 20
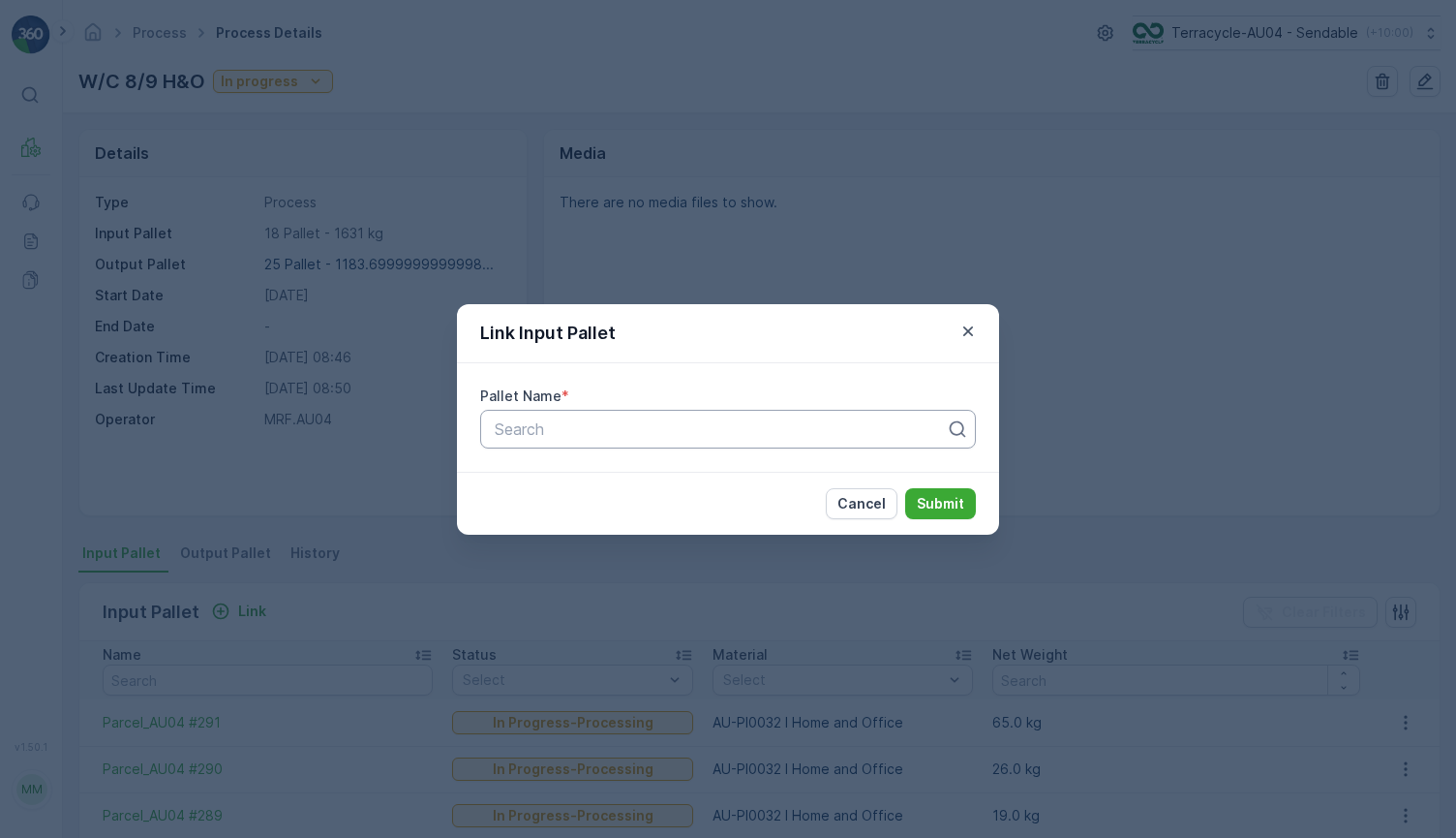
paste input "AU01_Home and office 1"
type input "AU01_Home and office 1"
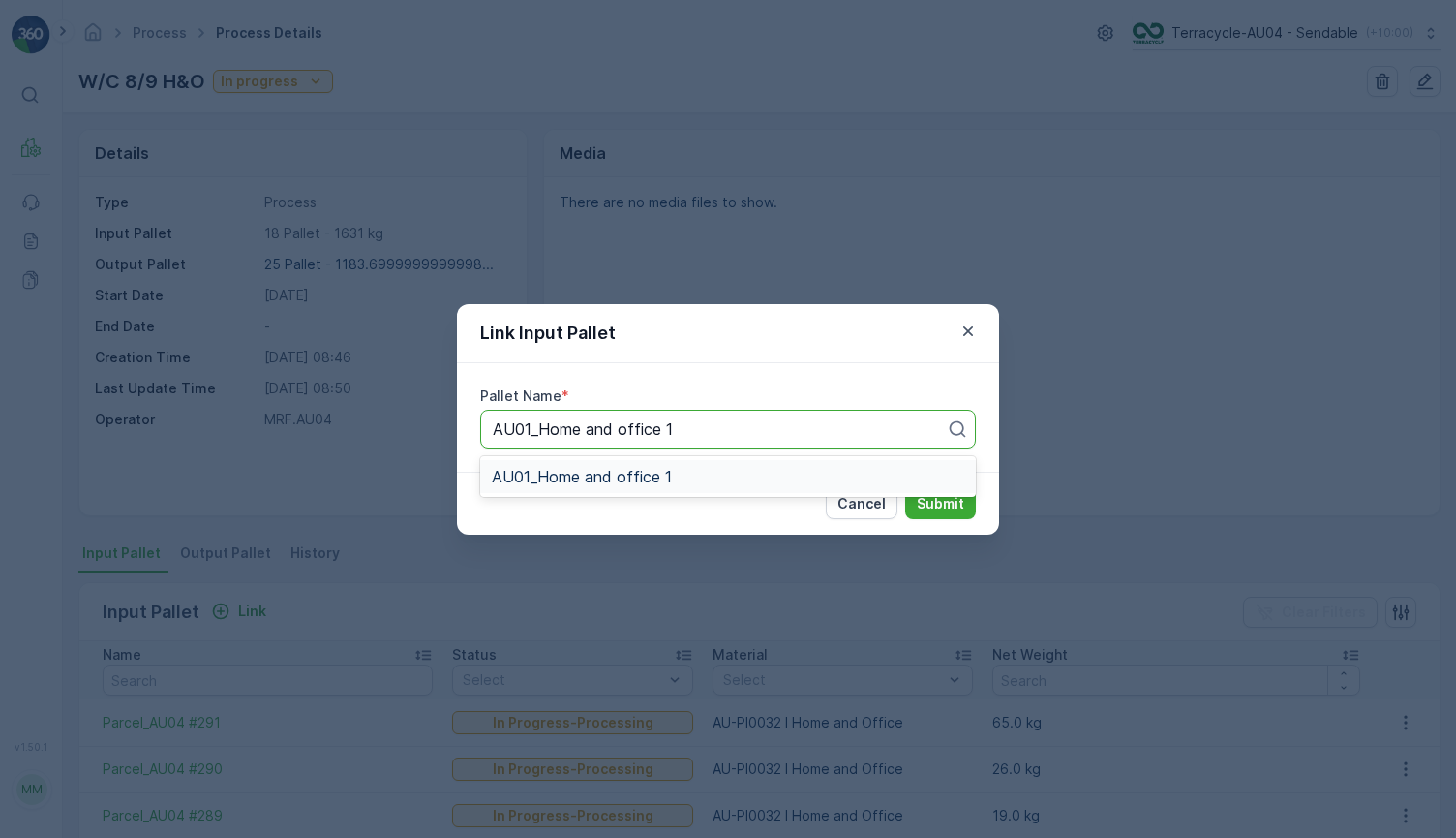
click at [726, 472] on div "AU01_Home and office 1" at bounding box center [728, 477] width 473 height 18
click at [951, 507] on p "Submit" at bounding box center [940, 504] width 47 height 20
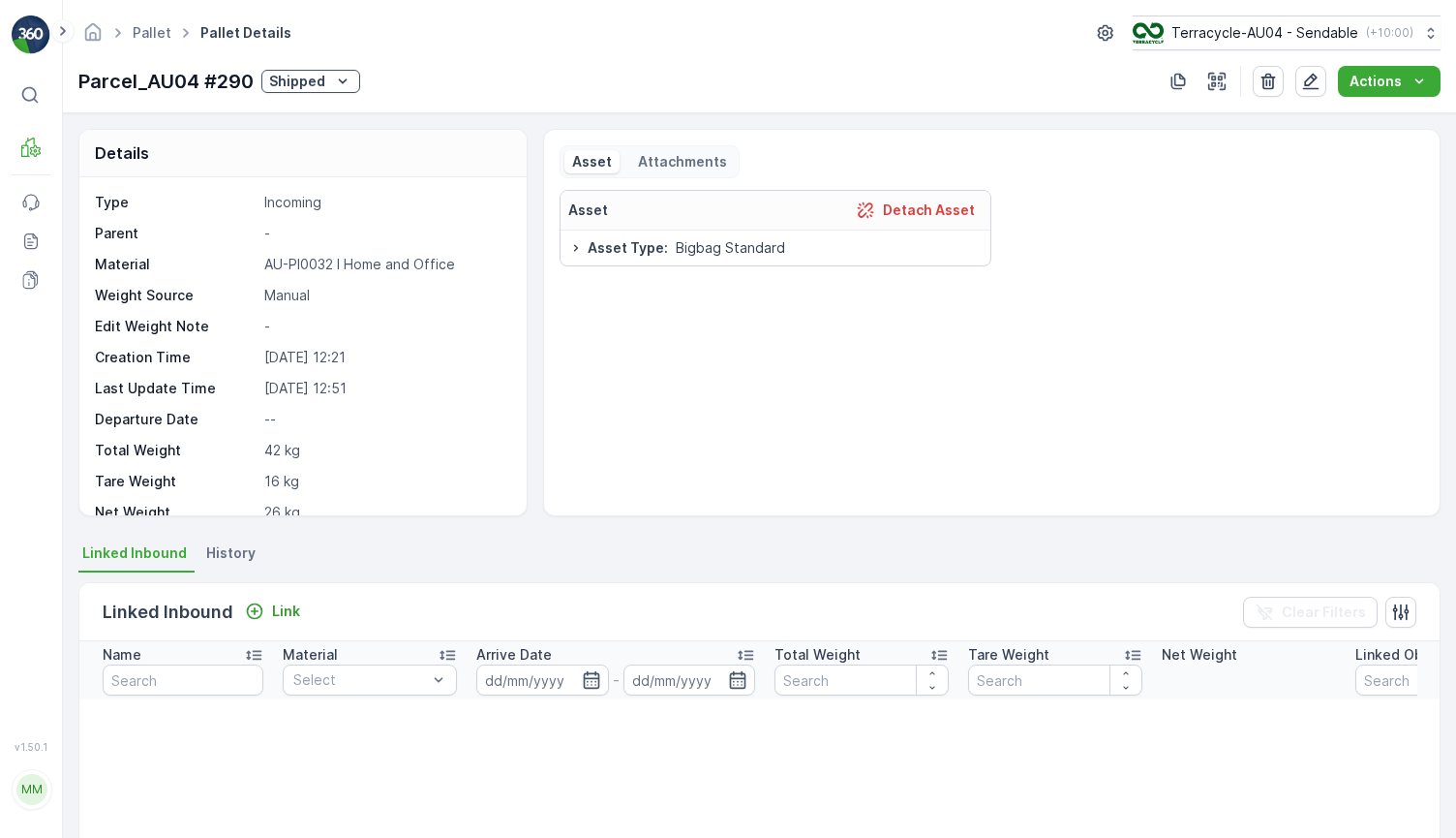
click at [325, 71] on div "Shipped" at bounding box center [310, 81] width 83 height 20
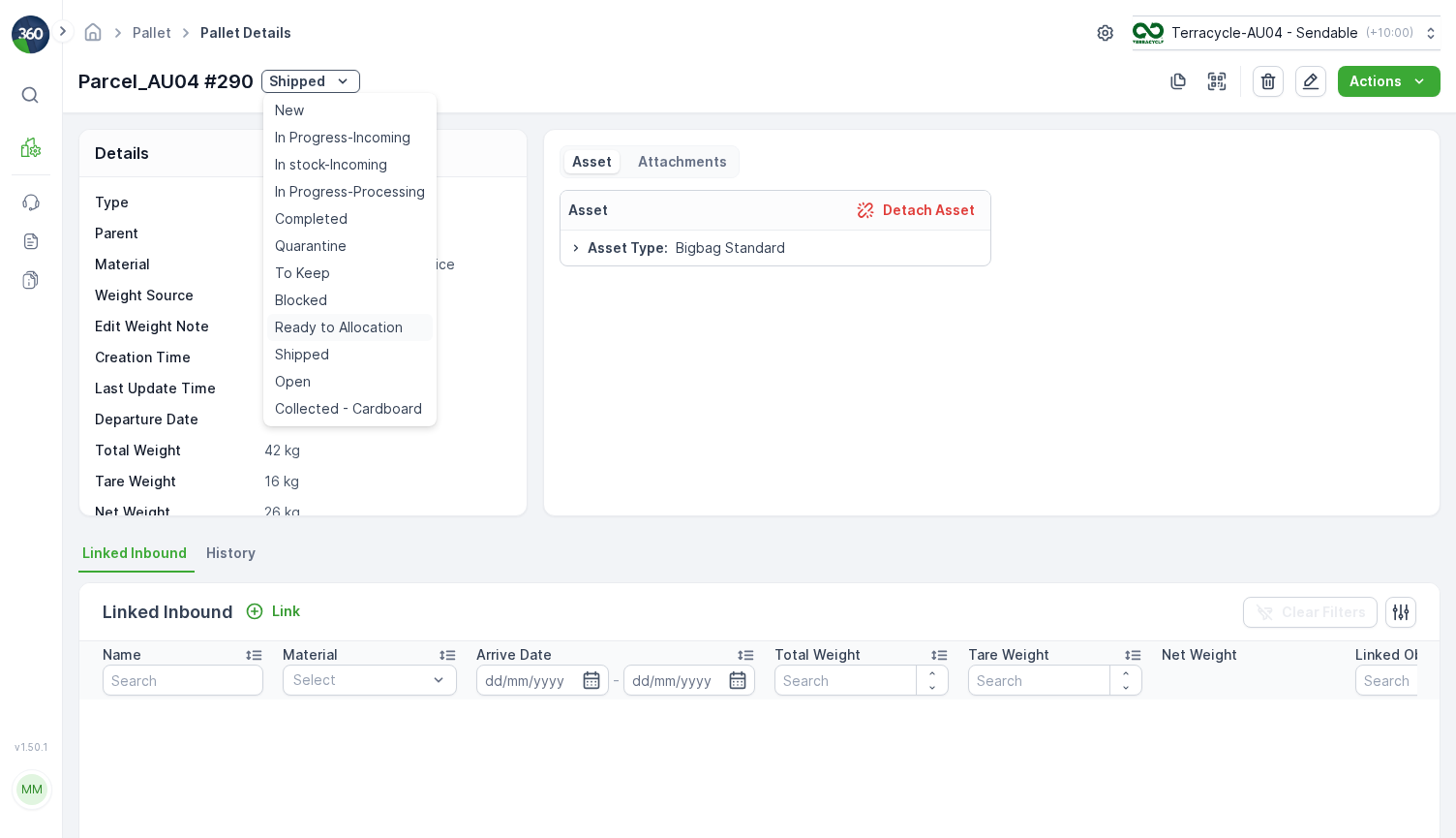
click at [341, 334] on span "Ready to Allocation" at bounding box center [339, 328] width 128 height 20
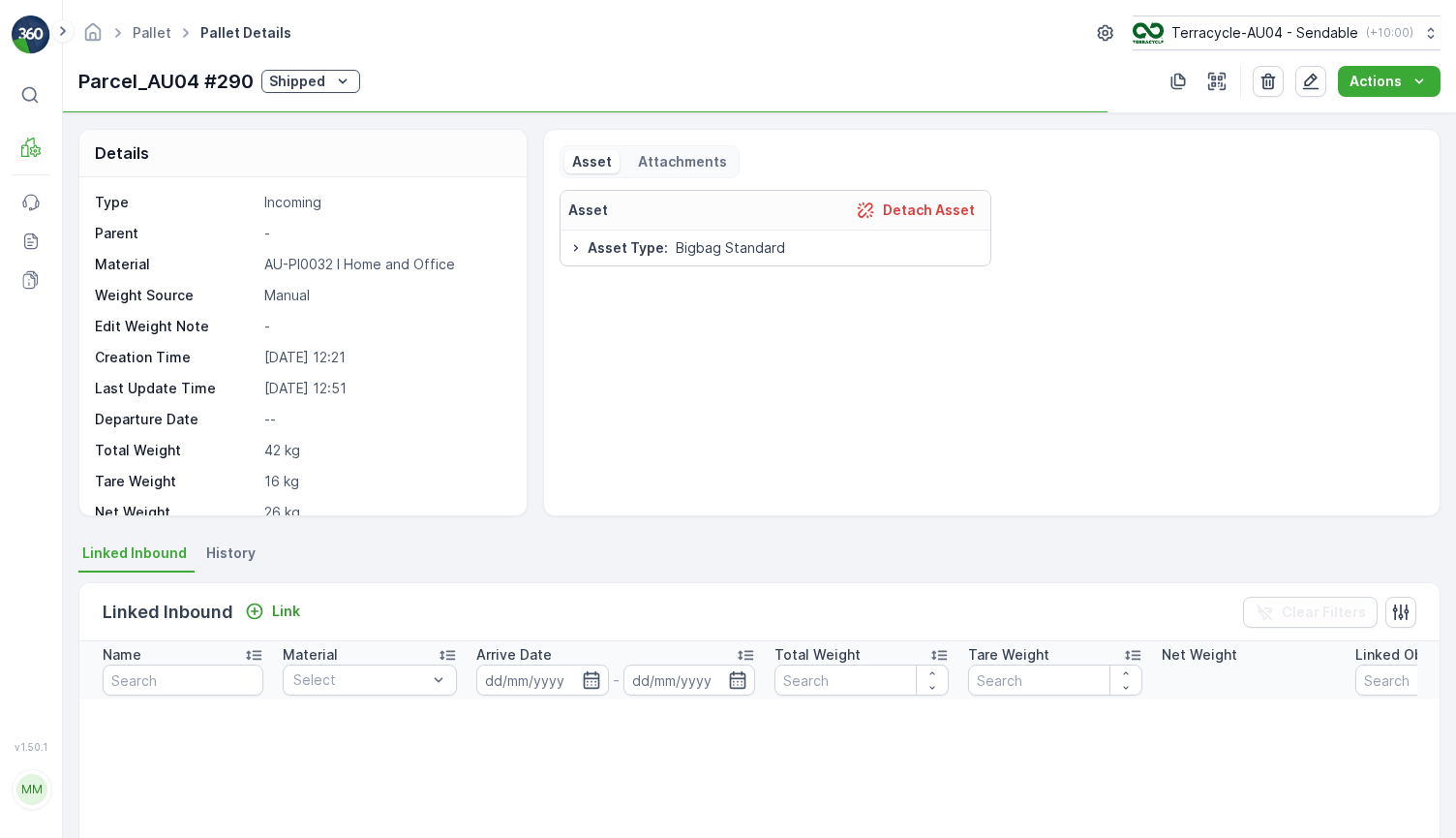
click at [320, 83] on p "Shipped" at bounding box center [296, 81] width 56 height 20
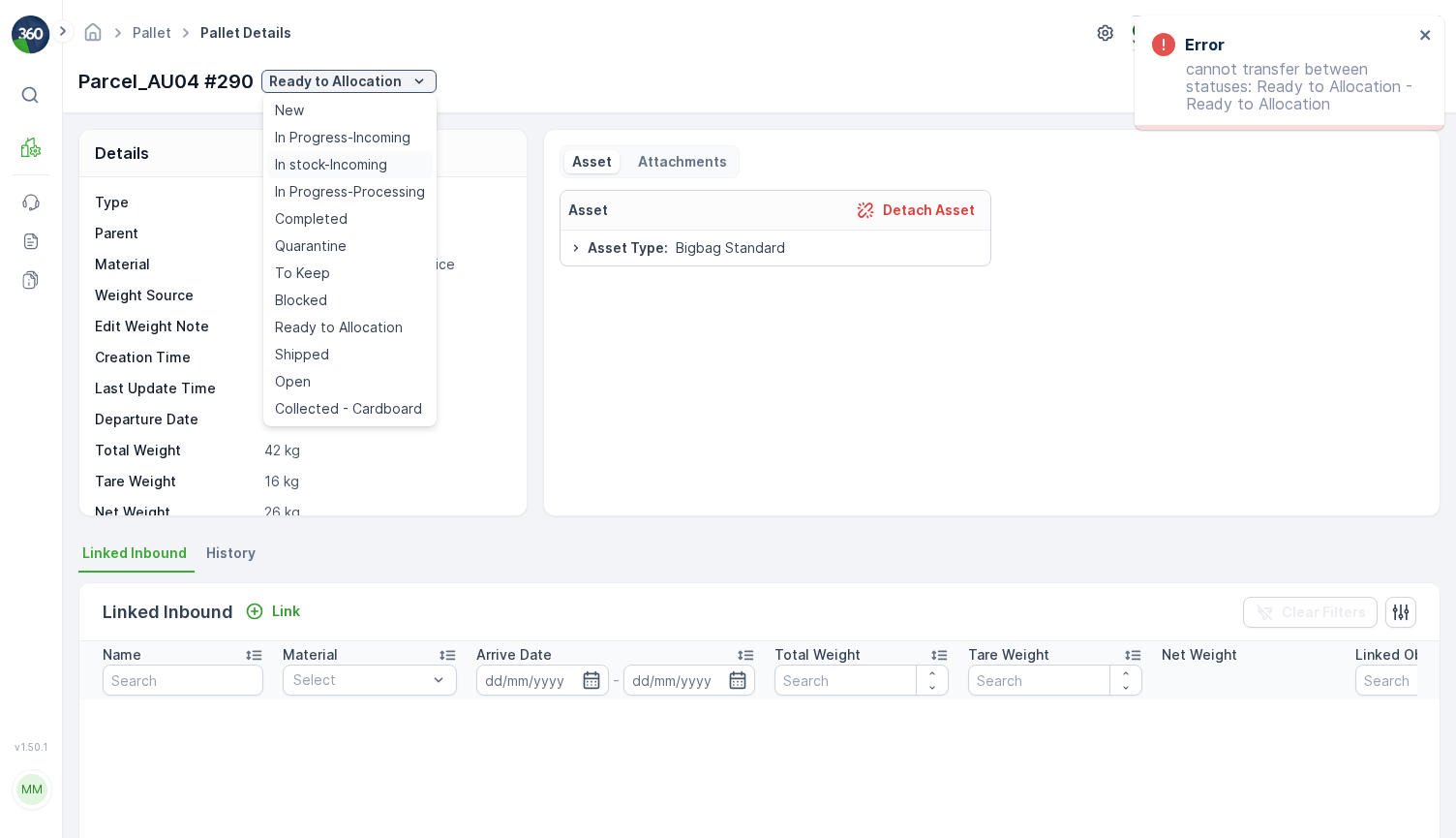
click at [336, 158] on span "In stock-Incoming" at bounding box center [331, 164] width 113 height 20
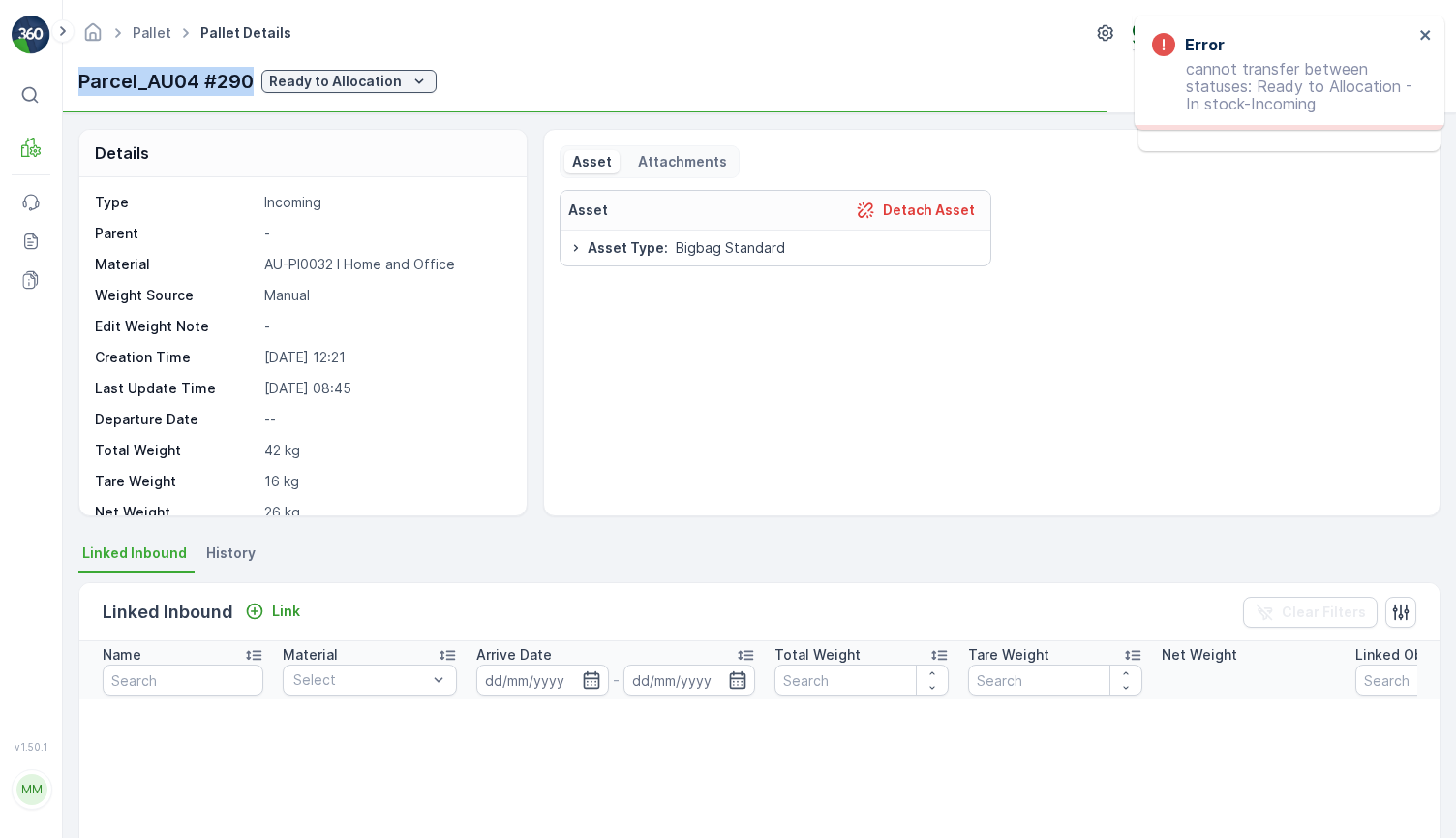
drag, startPoint x: 77, startPoint y: 80, endPoint x: 255, endPoint y: 68, distance: 178.4
click at [255, 68] on div "Parcel_AU04 #290 Ready to Allocation" at bounding box center [257, 81] width 358 height 29
copy p "Parcel_AU04 #290"
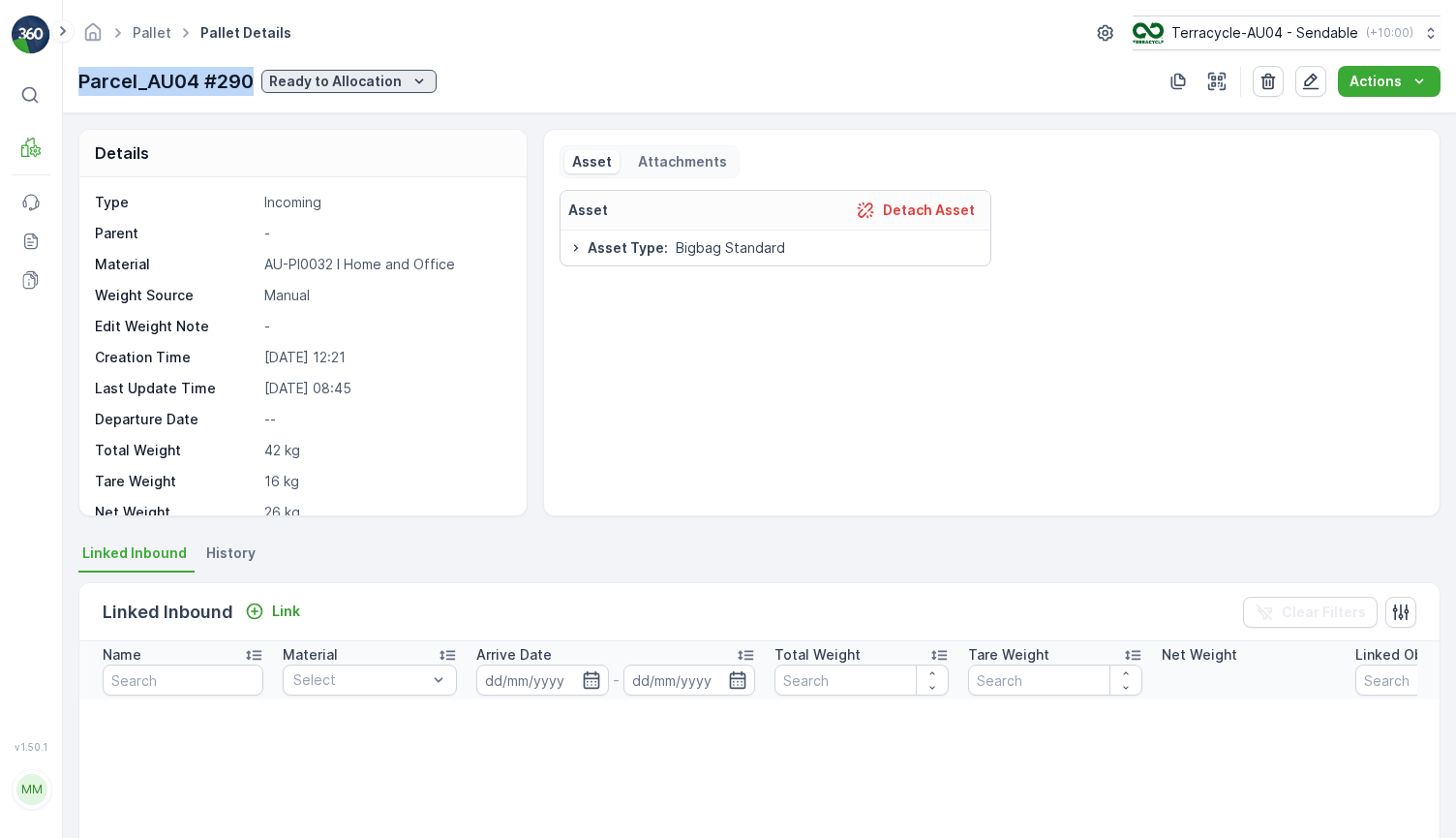
click at [369, 85] on p "Ready to Allocation" at bounding box center [336, 81] width 133 height 20
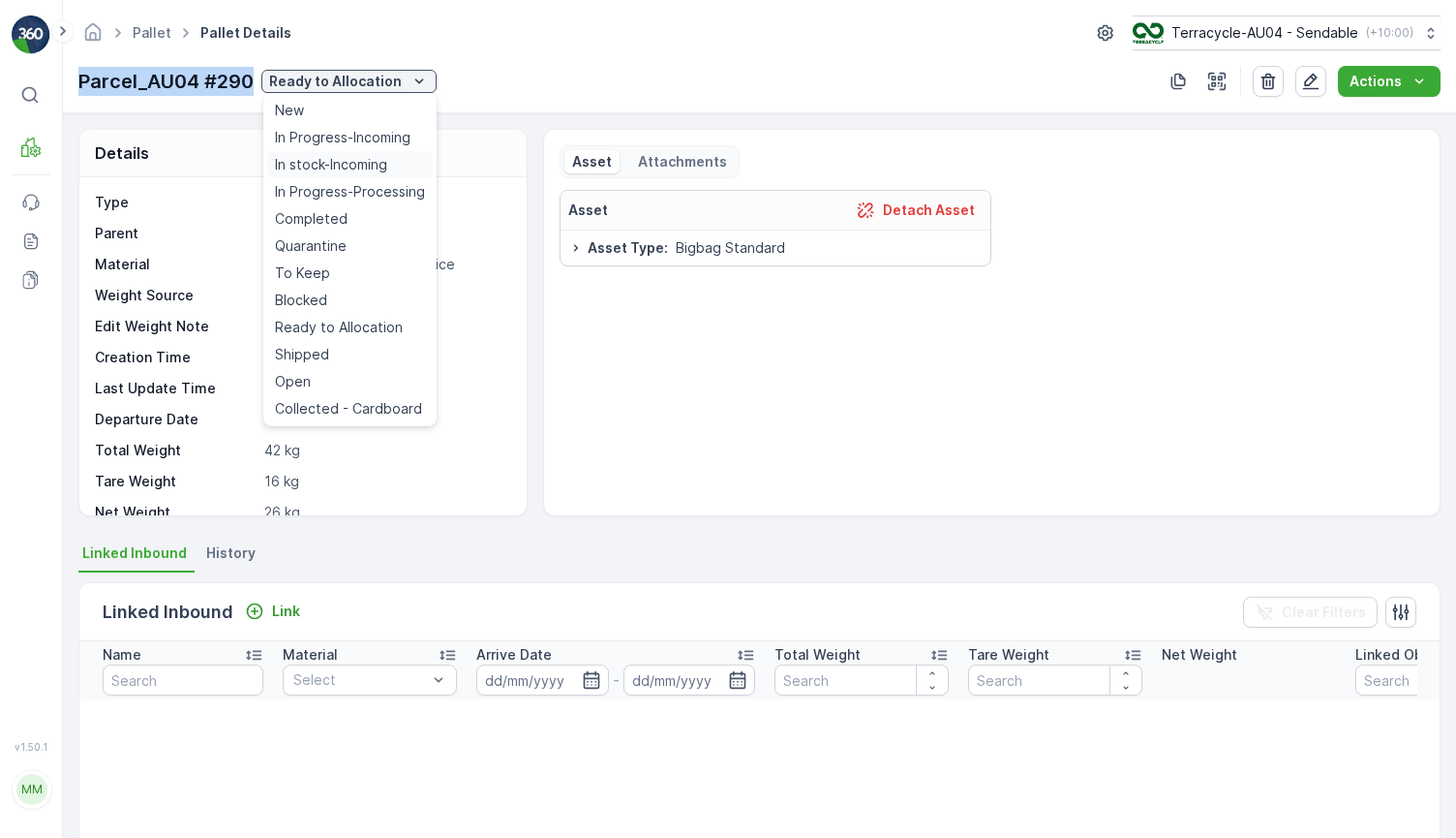
click at [383, 169] on span "In stock-Incoming" at bounding box center [331, 164] width 113 height 20
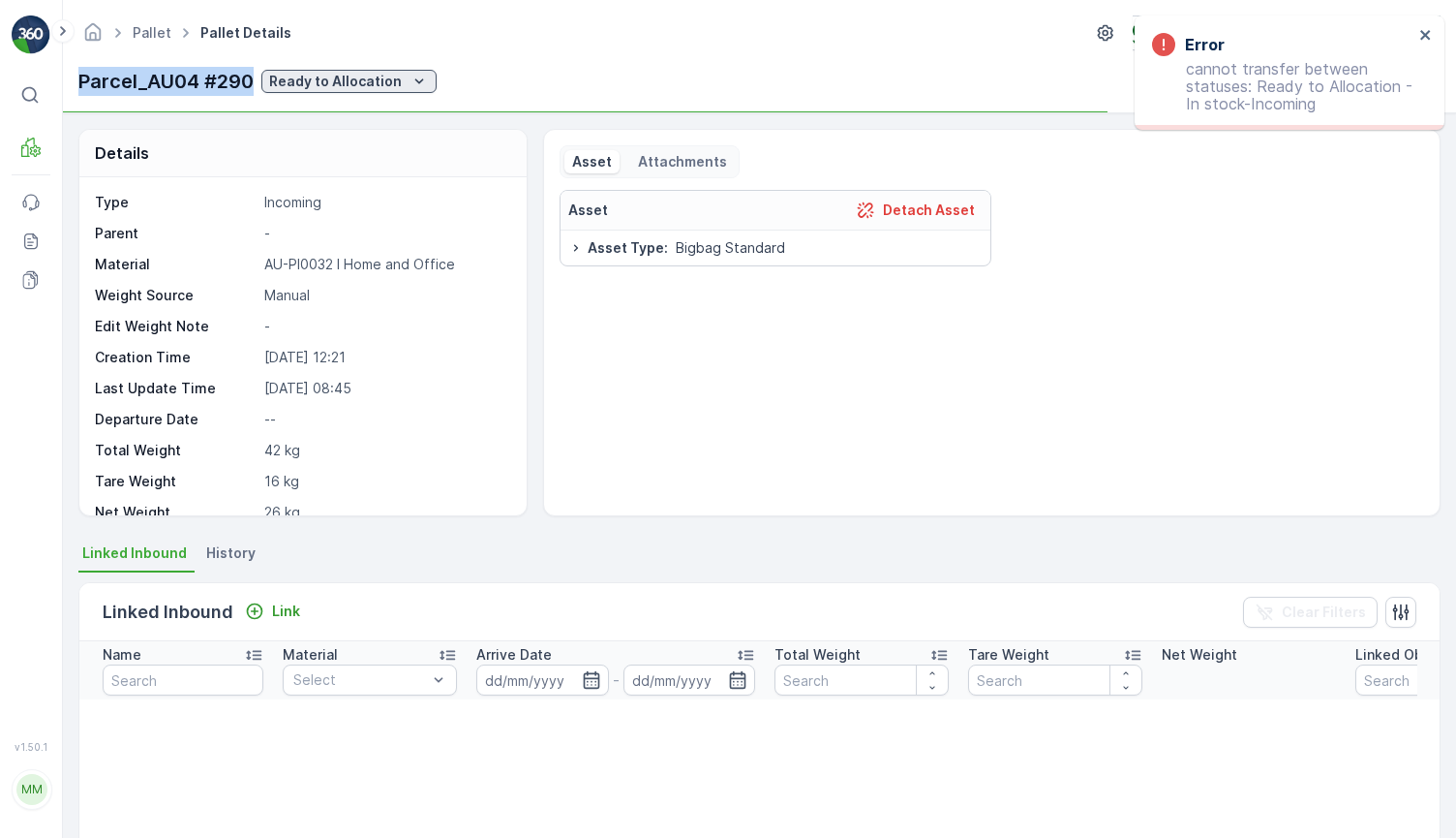
click at [387, 80] on p "Ready to Allocation" at bounding box center [336, 81] width 133 height 20
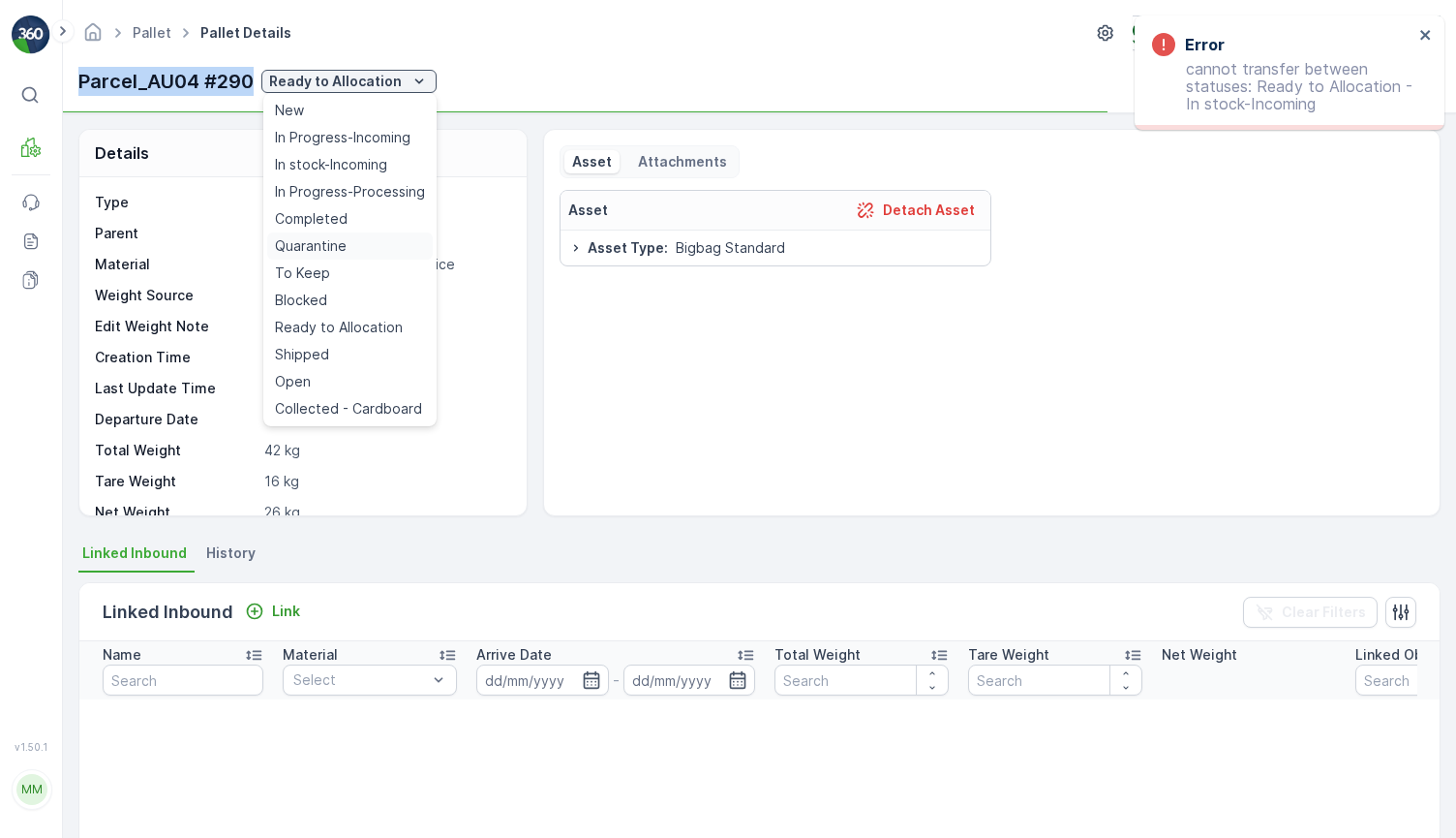
click at [362, 247] on div "Quarantine" at bounding box center [349, 246] width 165 height 27
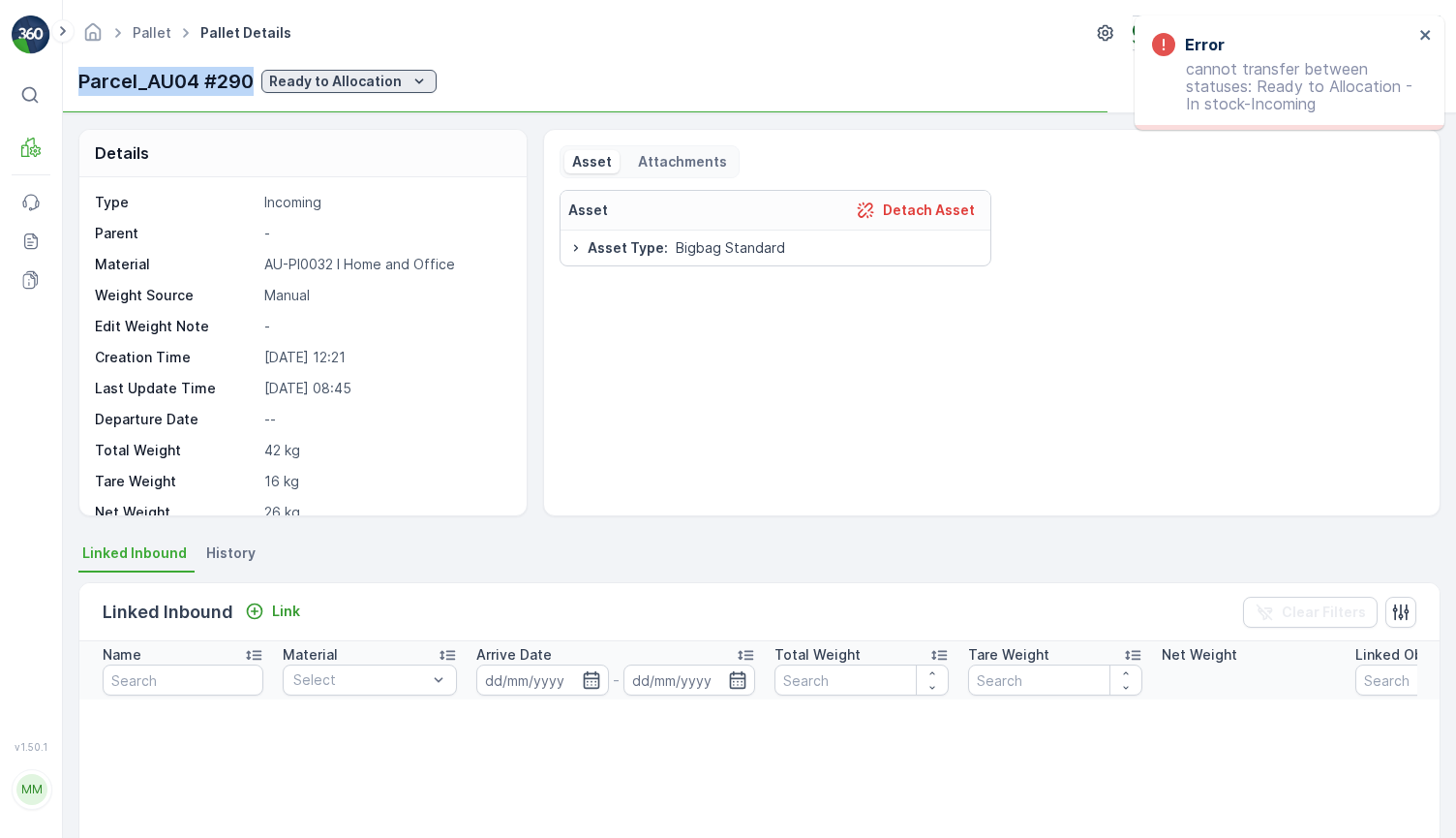
click at [369, 73] on p "Ready to Allocation" at bounding box center [336, 81] width 133 height 20
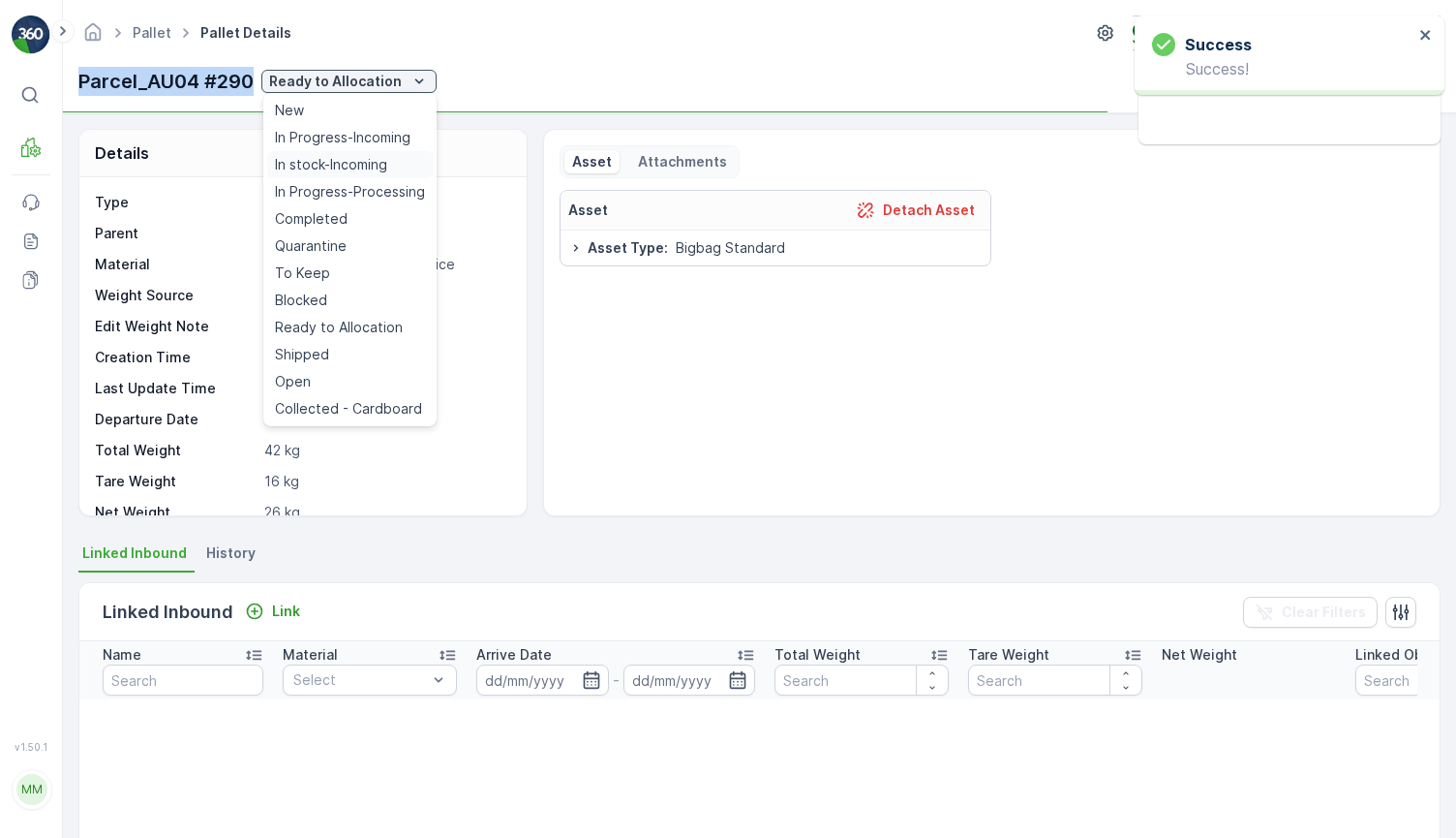
click at [337, 166] on span "In stock-Incoming" at bounding box center [331, 164] width 113 height 20
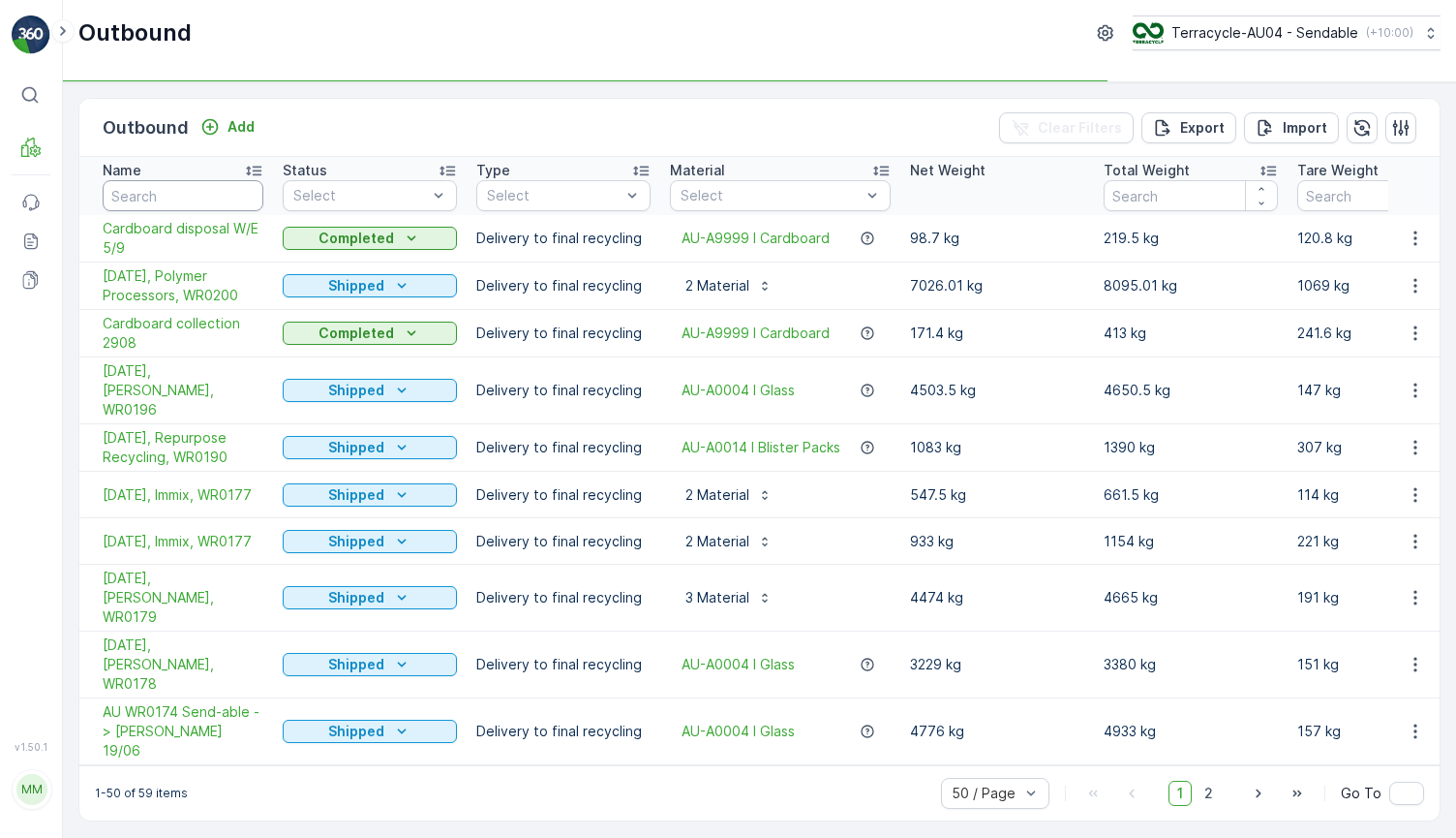
click at [174, 204] on input "text" at bounding box center [183, 196] width 160 height 31
type input "stock"
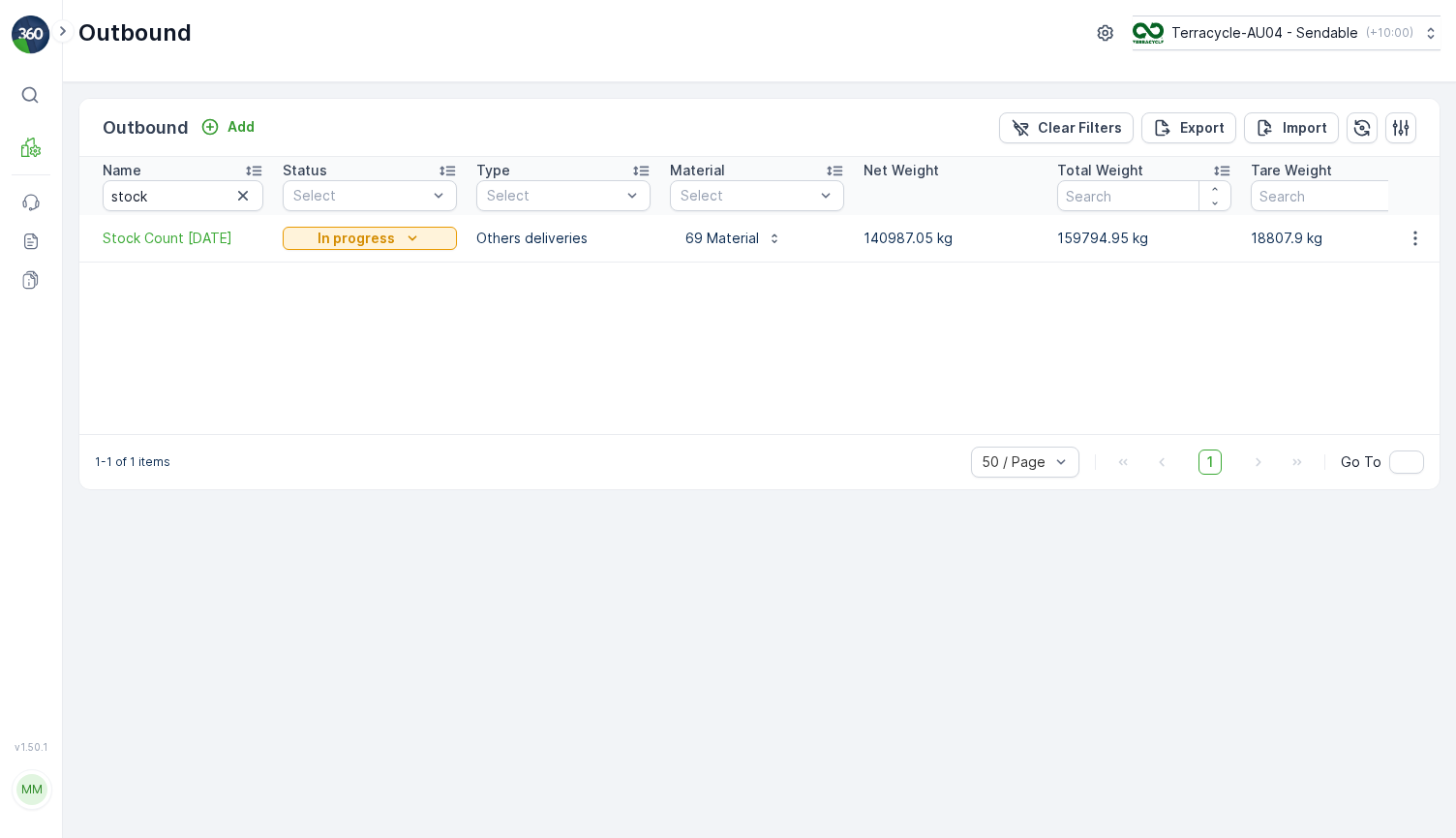
click at [201, 243] on span "Stock Count [DATE]" at bounding box center [183, 239] width 160 height 20
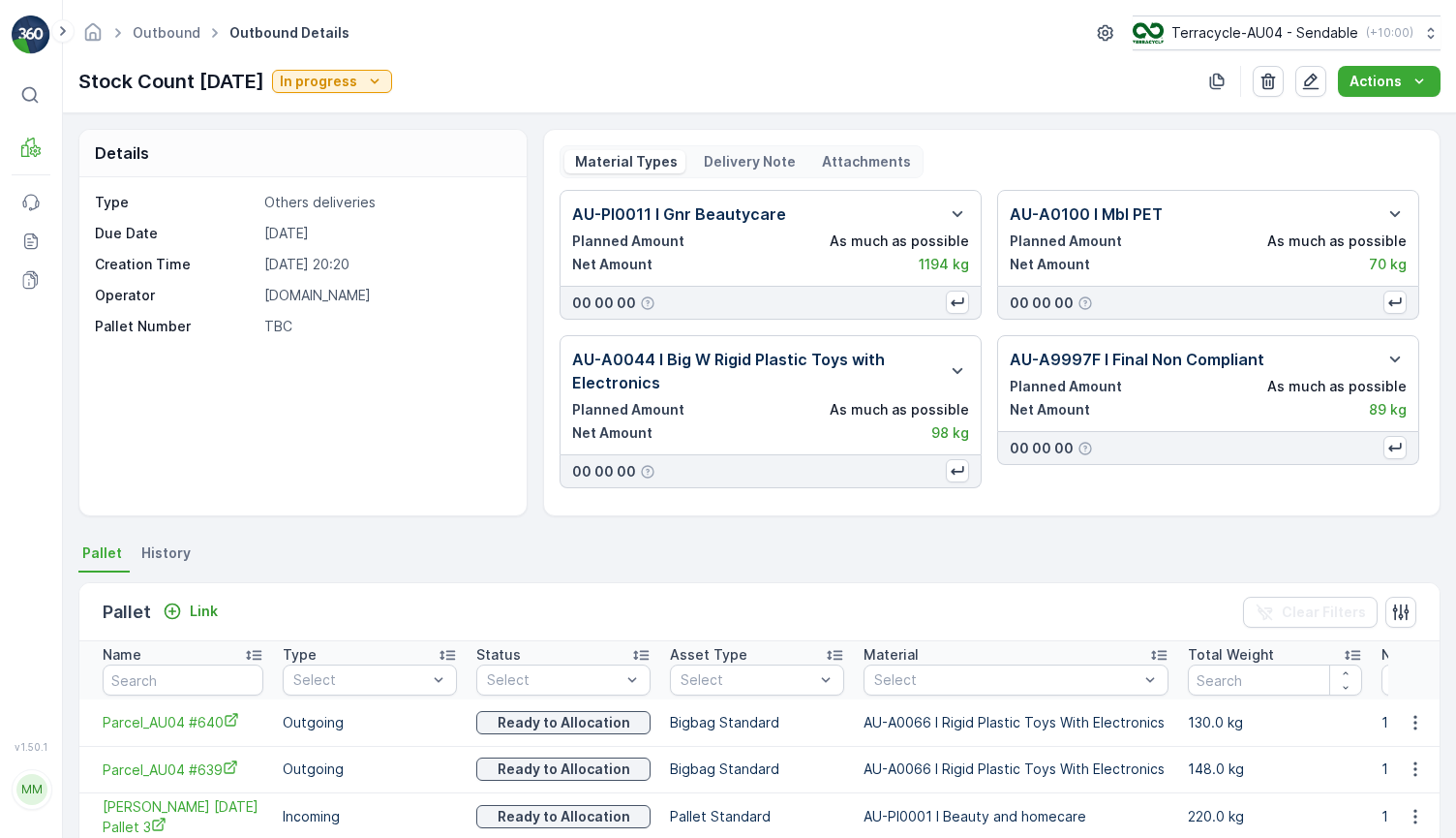
click at [196, 683] on input "text" at bounding box center [183, 680] width 160 height 31
type input "22174"
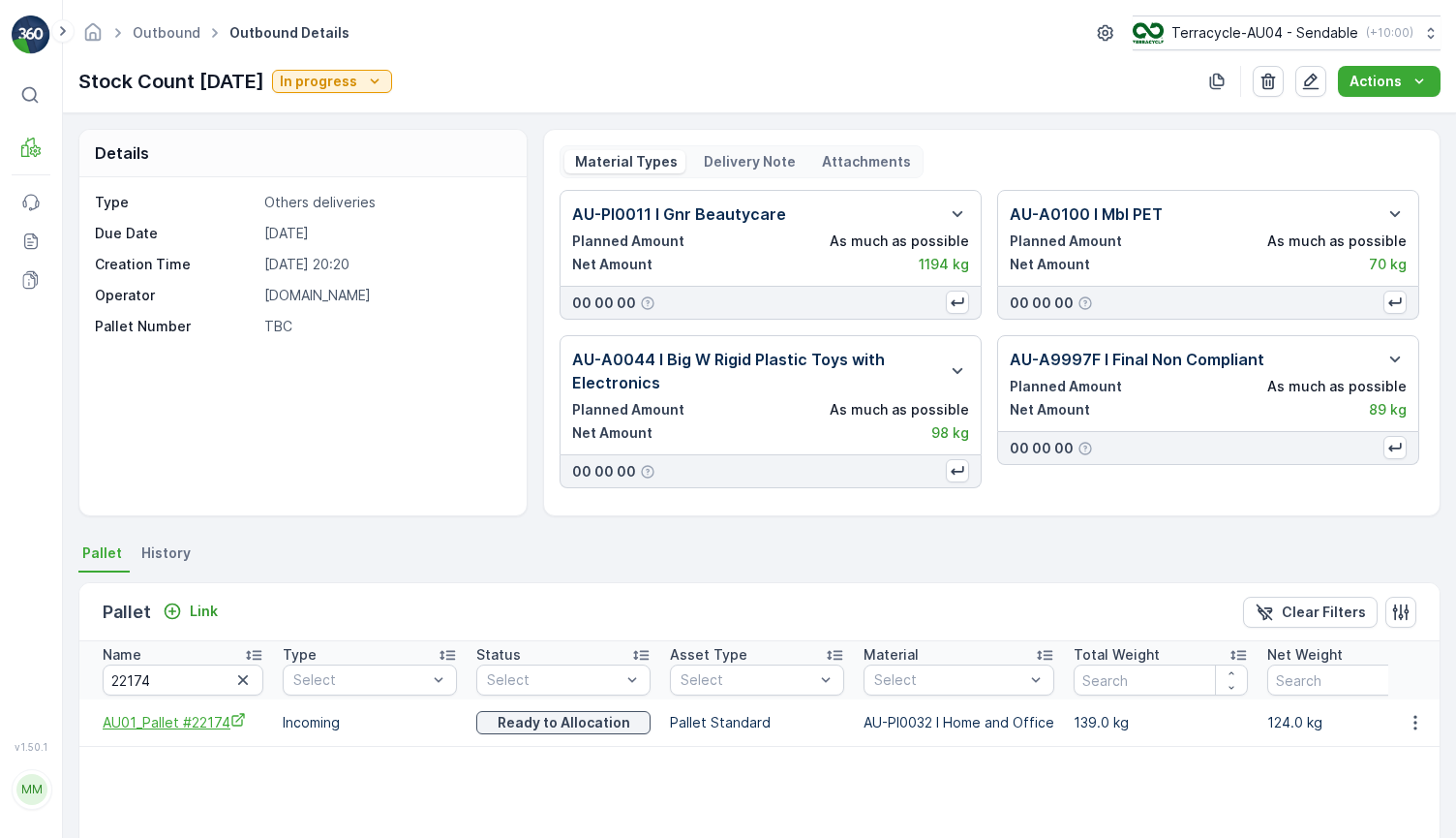
click at [237, 718] on icon "AU01_Pallet #22174" at bounding box center [239, 720] width 16 height 16
click at [1412, 734] on td at bounding box center [1414, 722] width 52 height 46
click at [1414, 723] on icon "button" at bounding box center [1415, 722] width 3 height 15
click at [1366, 780] on span "Unlink Pallet" at bounding box center [1376, 788] width 78 height 20
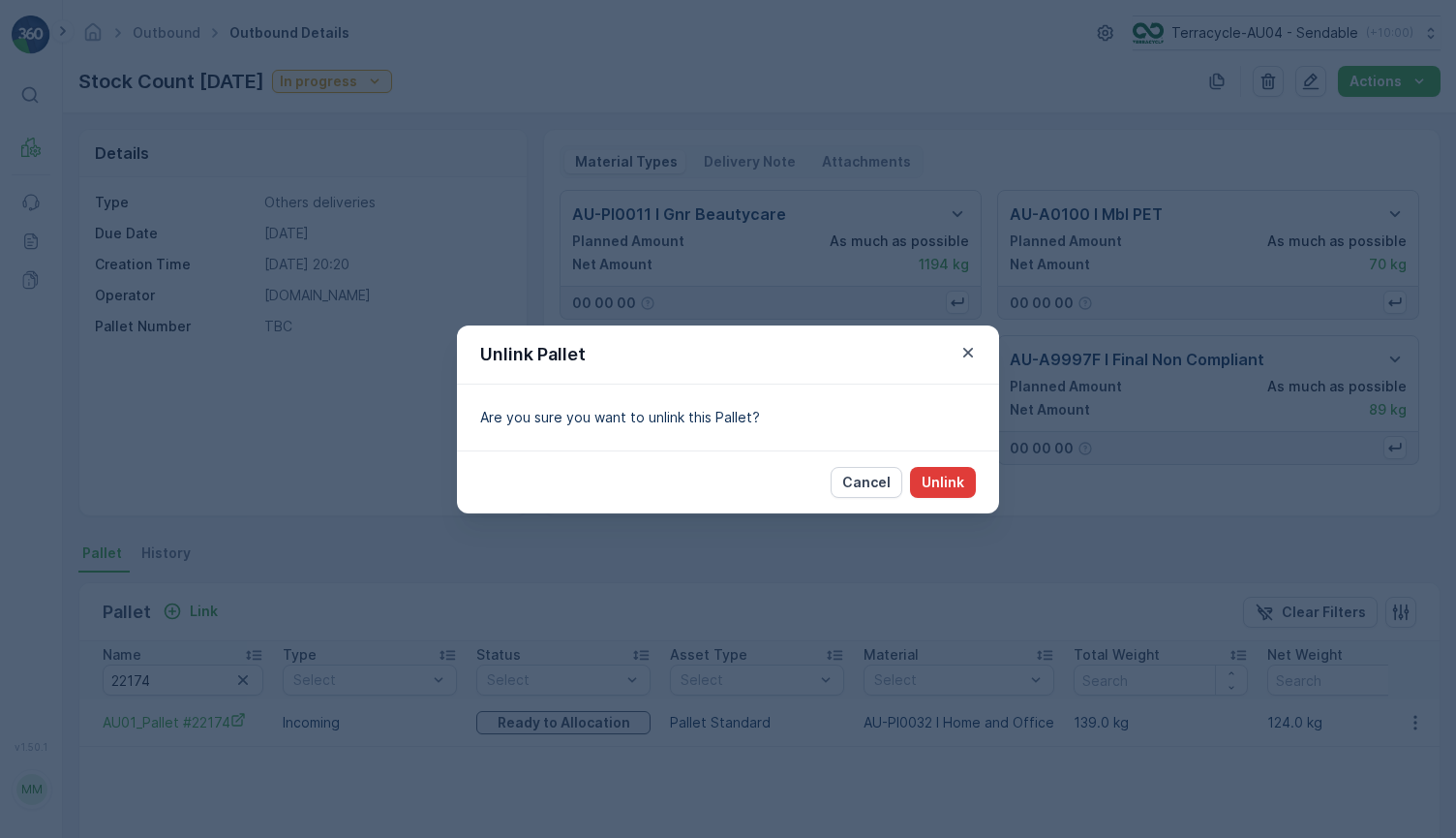
click at [938, 473] on p "Unlink" at bounding box center [943, 483] width 43 height 20
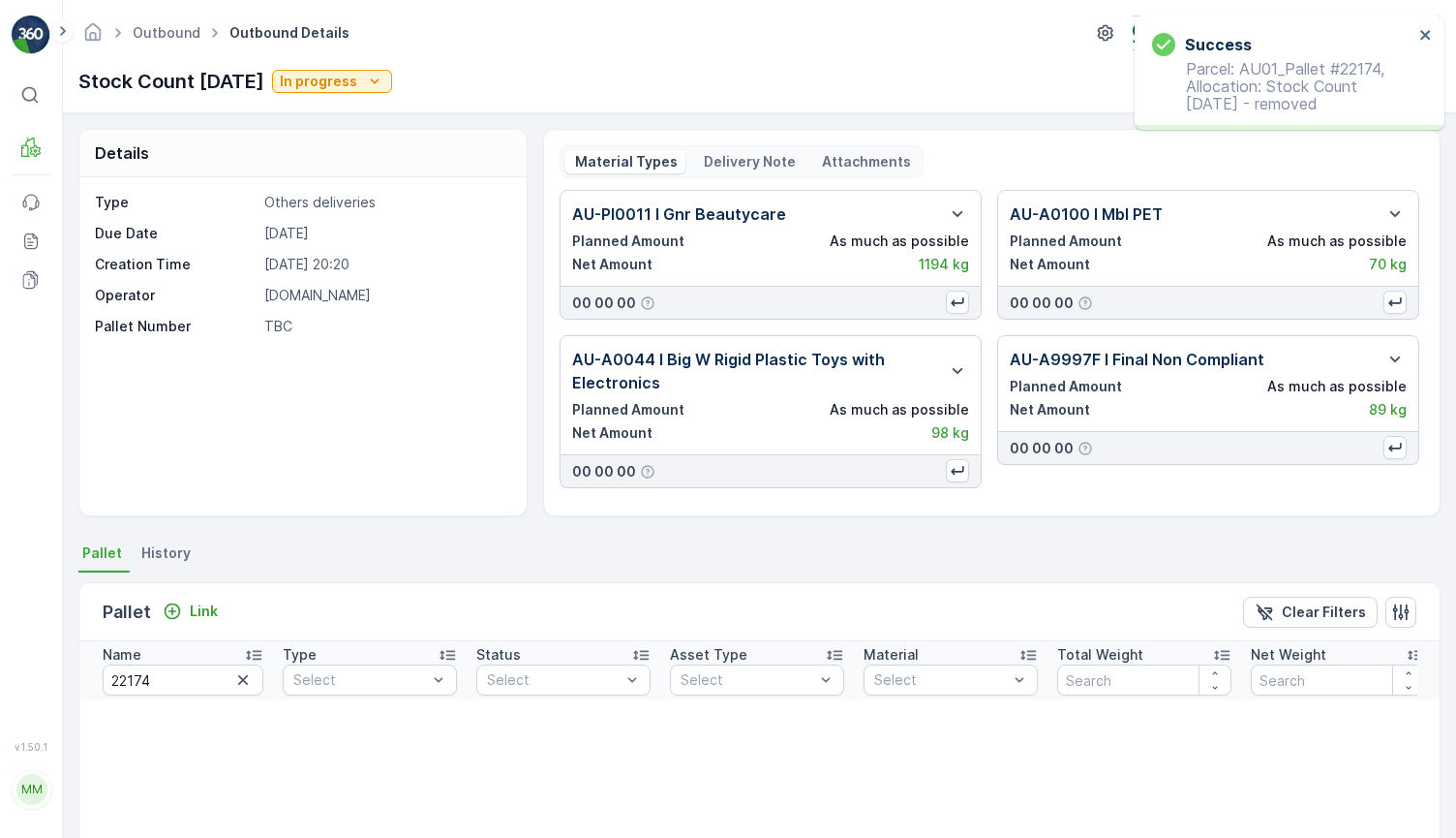
click at [215, 595] on div "Pallet Link Clear Filters" at bounding box center [759, 612] width 1360 height 58
click at [209, 606] on p "Link" at bounding box center [204, 611] width 28 height 20
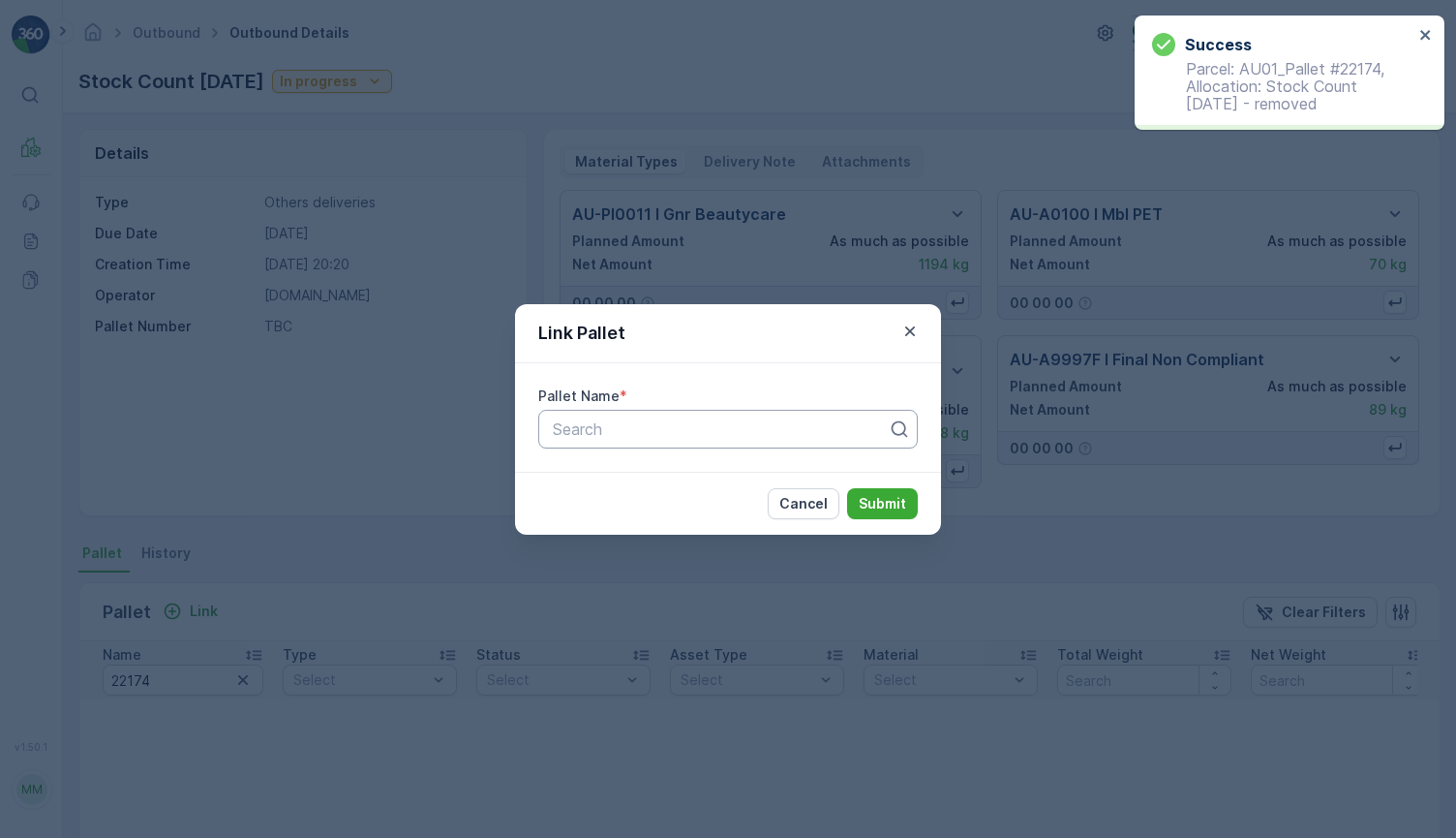
click at [595, 426] on div at bounding box center [720, 429] width 339 height 18
paste input "AU01_Pallet #22174"
type input "AU01_Pallet #22174"
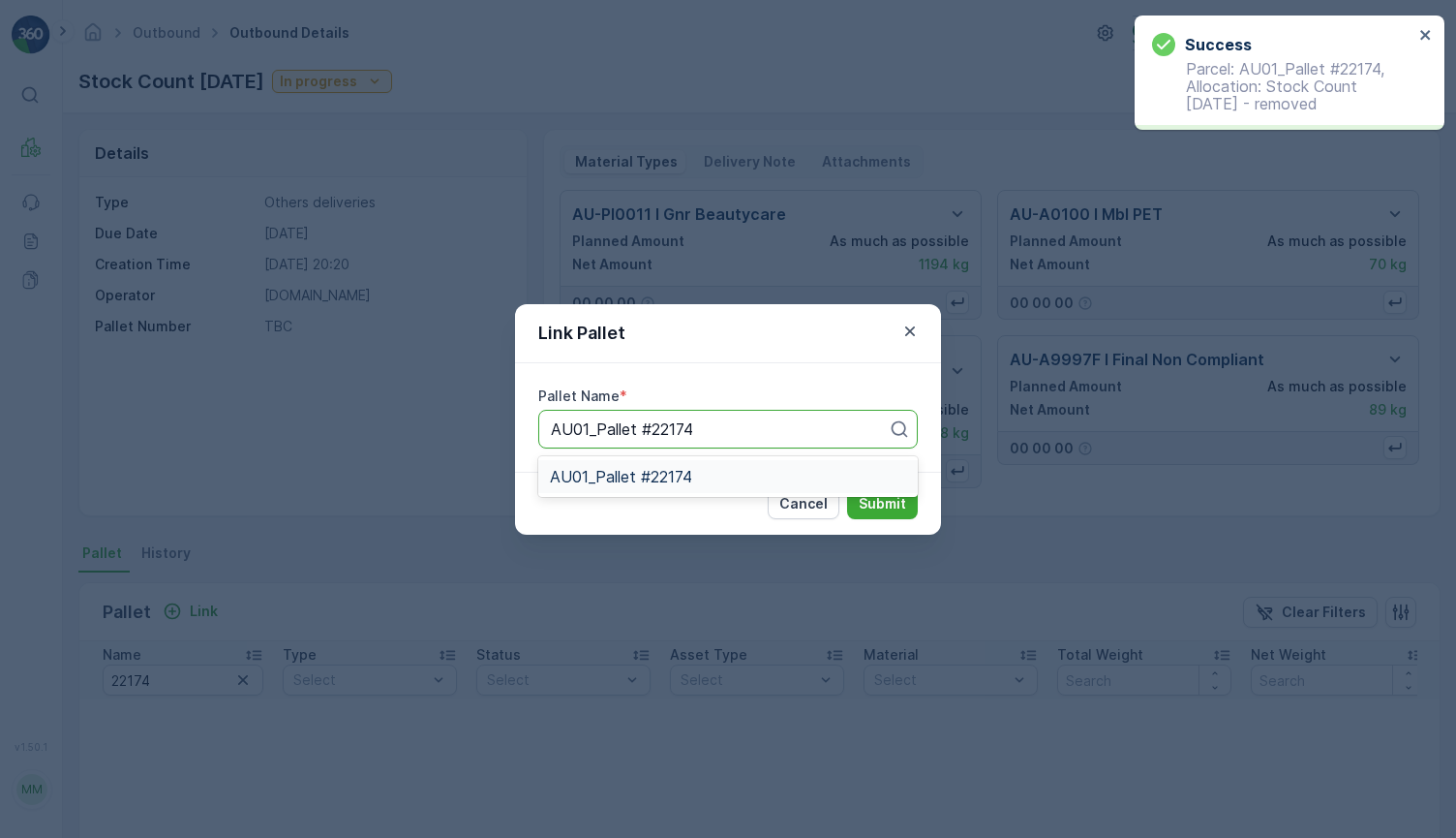
click at [718, 479] on div "AU01_Pallet #22174" at bounding box center [728, 477] width 356 height 18
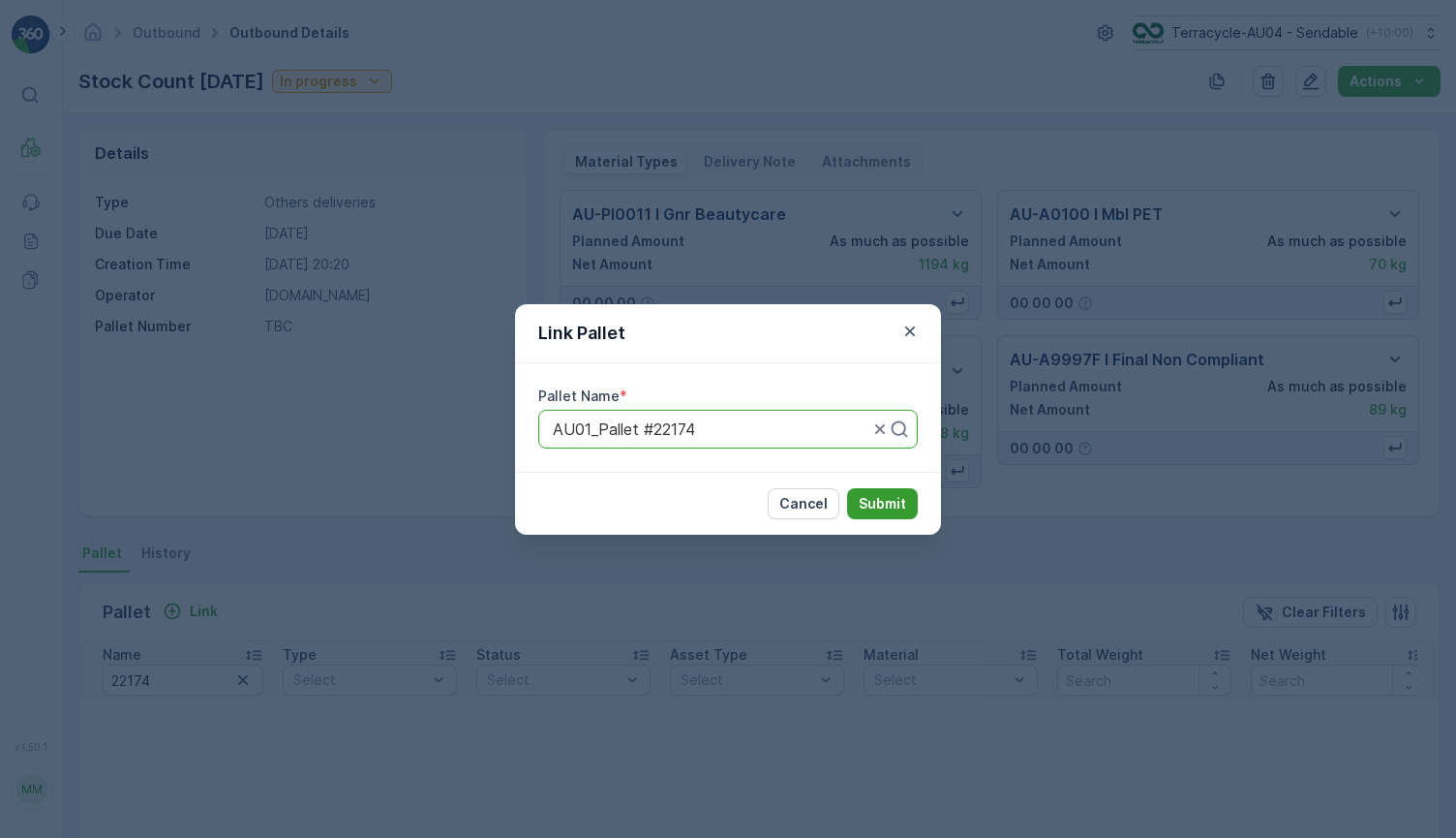
click at [882, 501] on p "Submit" at bounding box center [883, 504] width 47 height 20
click at [872, 515] on button "Submit" at bounding box center [883, 504] width 70 height 31
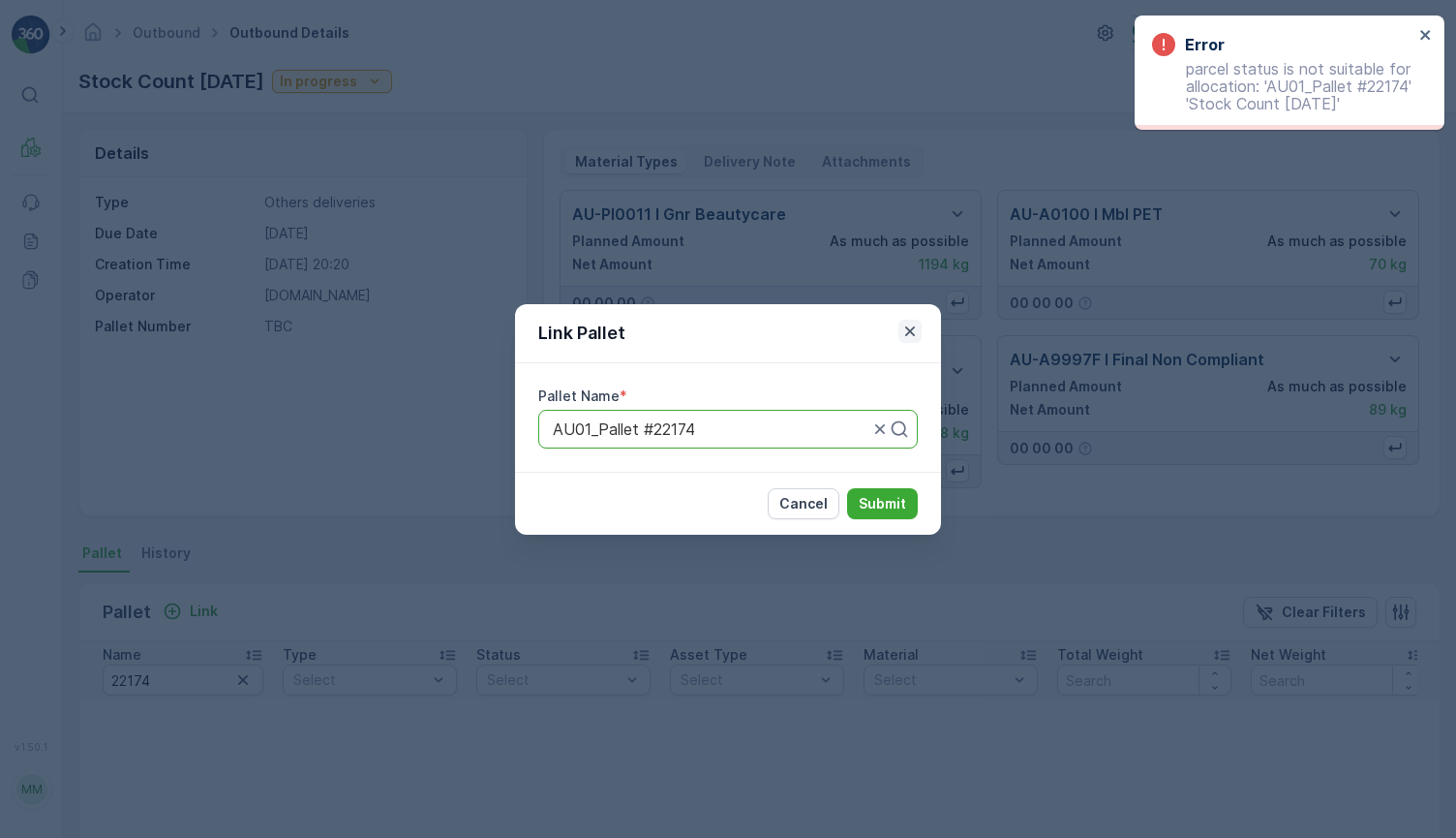
click at [913, 335] on icon "button" at bounding box center [910, 332] width 20 height 20
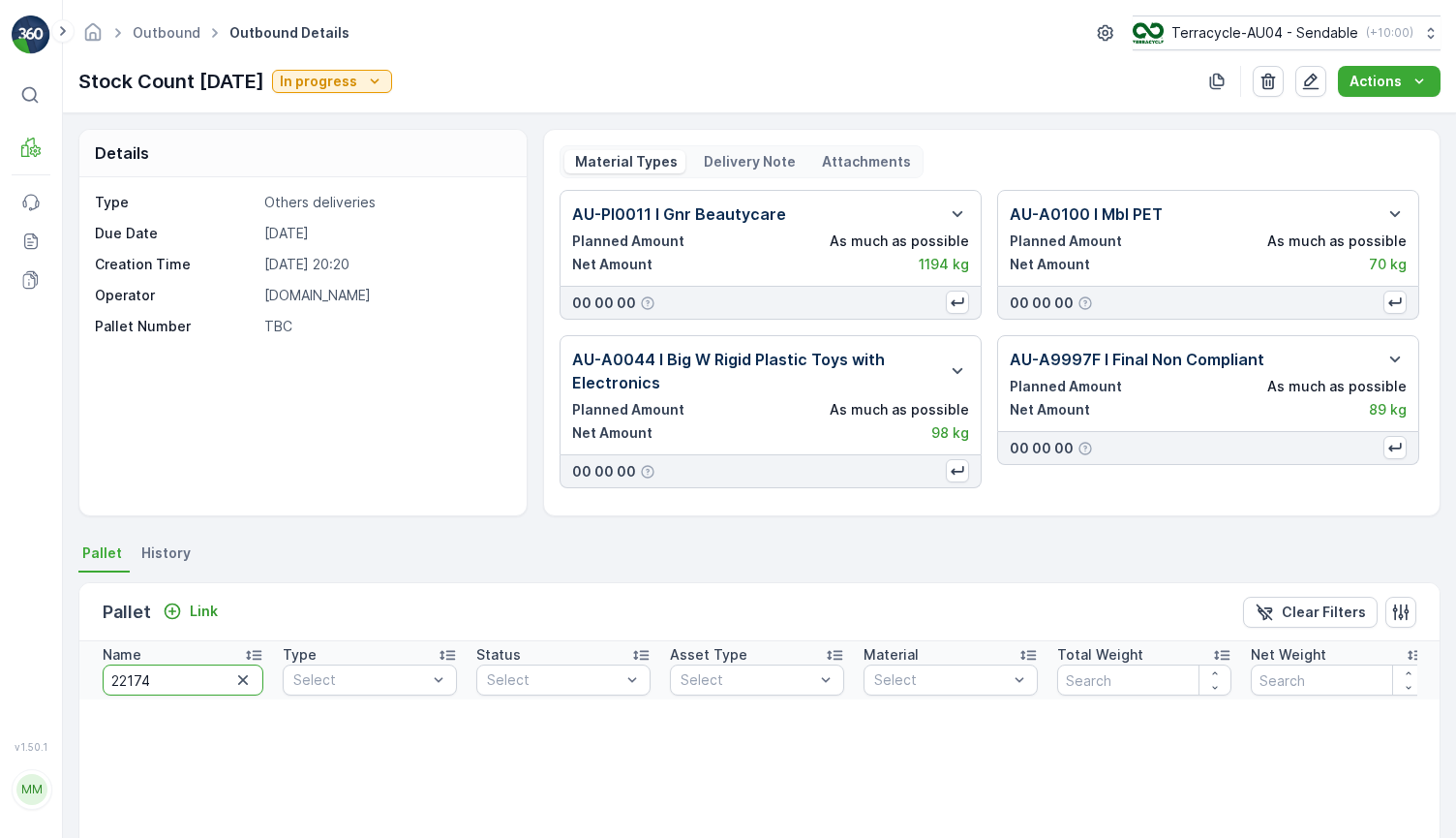
drag, startPoint x: 178, startPoint y: 692, endPoint x: 23, endPoint y: 669, distance: 156.7
click at [23, 672] on div "⌘B MRF Events Reports Documents v 1.50.1 MM MRF.AU04 monika.tur@terracycle.com …" at bounding box center [728, 419] width 1456 height 838
type input "288"
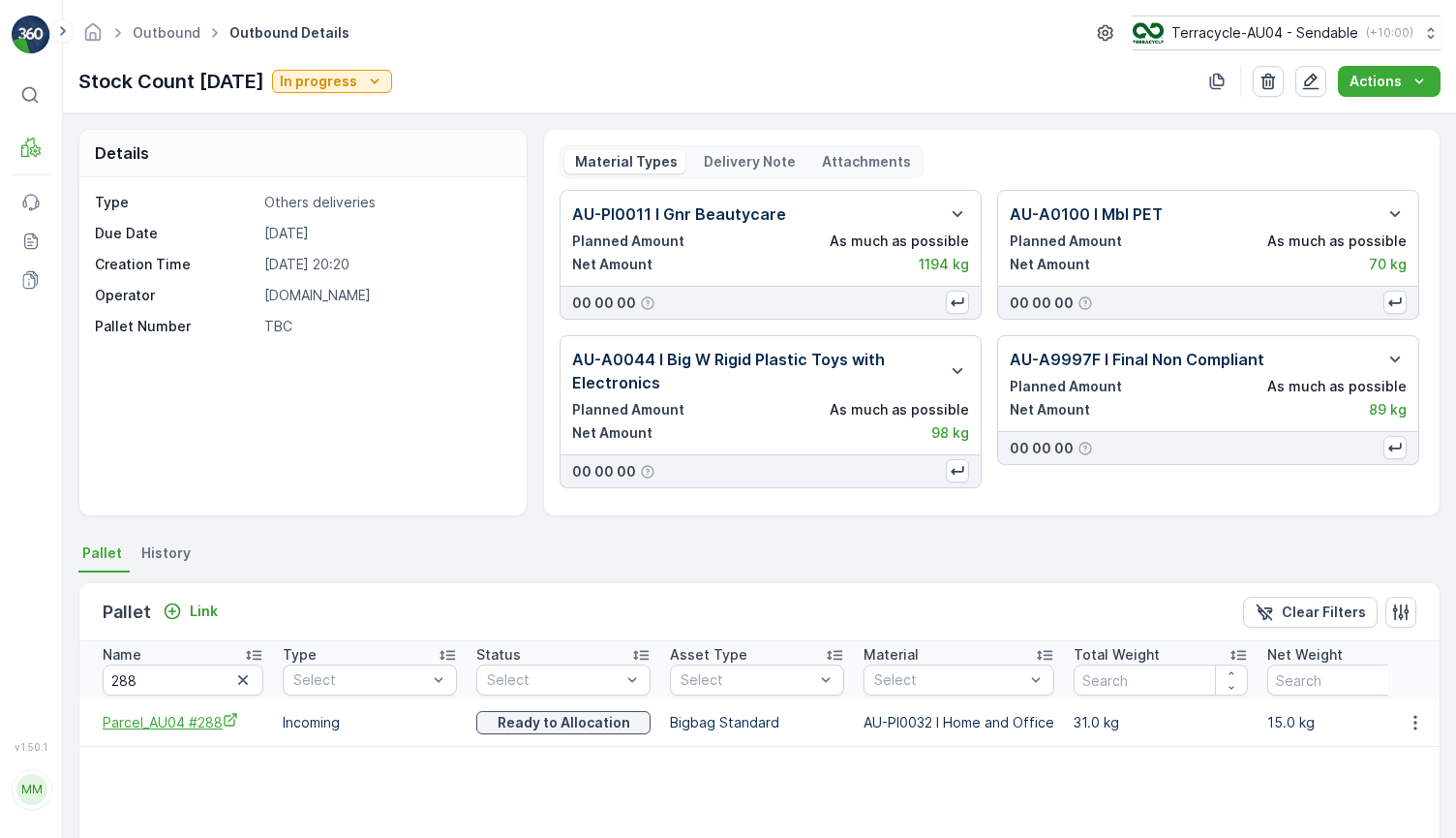
click at [232, 727] on span "Parcel_AU04 #288" at bounding box center [183, 722] width 160 height 21
click at [1398, 725] on button "button" at bounding box center [1416, 722] width 35 height 23
click at [1365, 792] on span "Unlink Pallet" at bounding box center [1376, 788] width 78 height 20
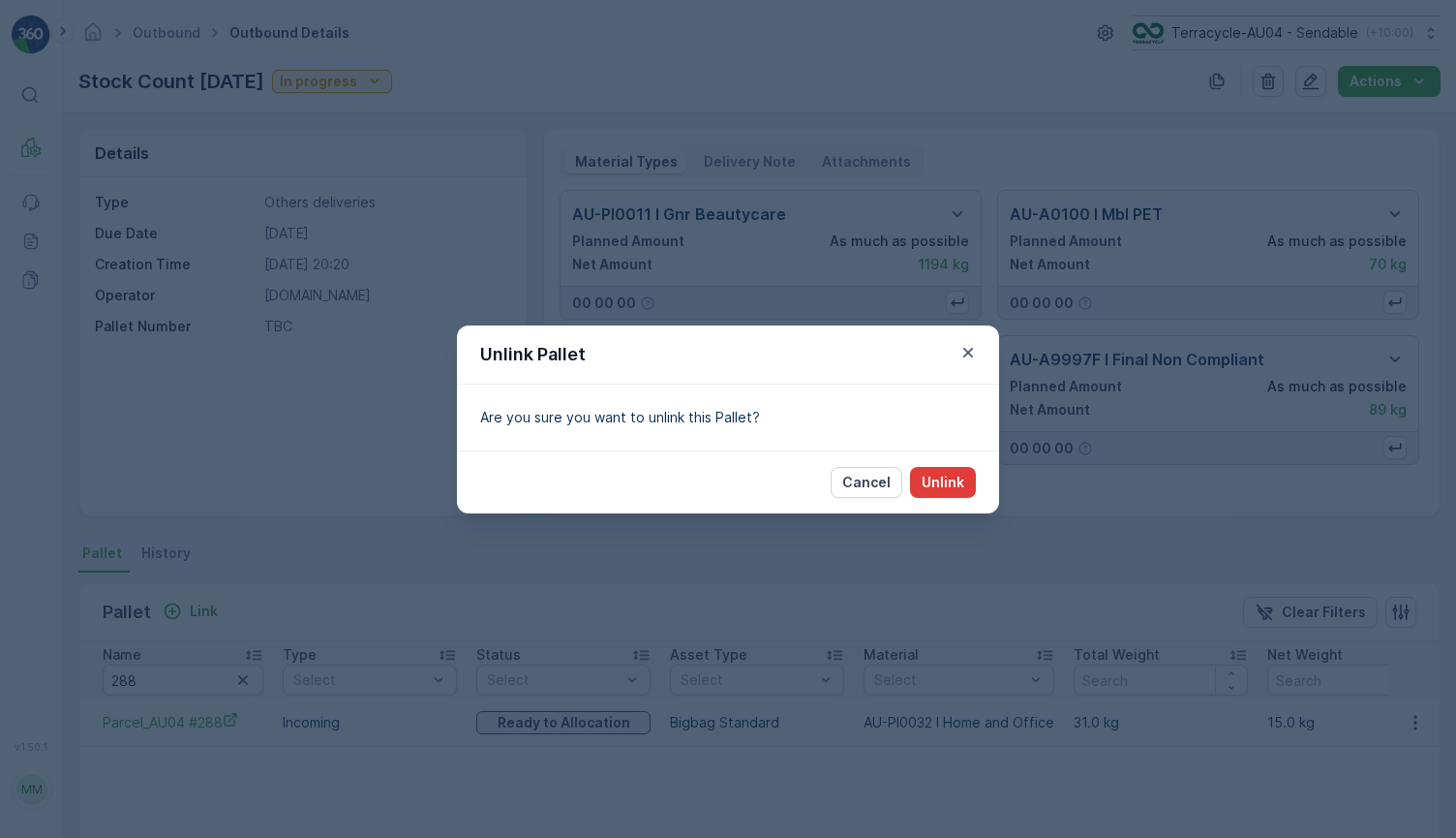
click at [942, 483] on p "Unlink" at bounding box center [943, 483] width 43 height 20
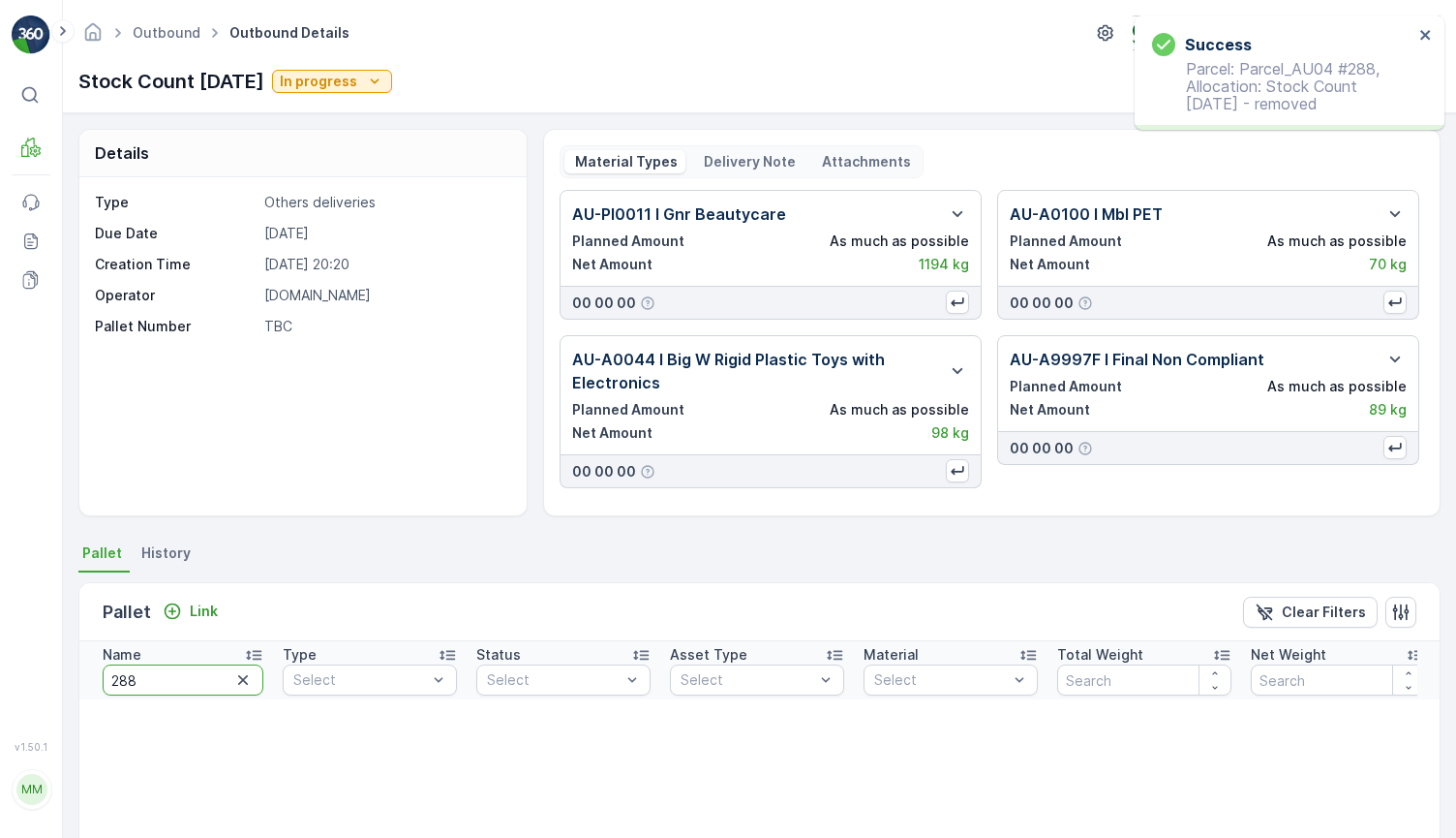
click at [181, 681] on input "288" at bounding box center [183, 680] width 160 height 31
type input "289"
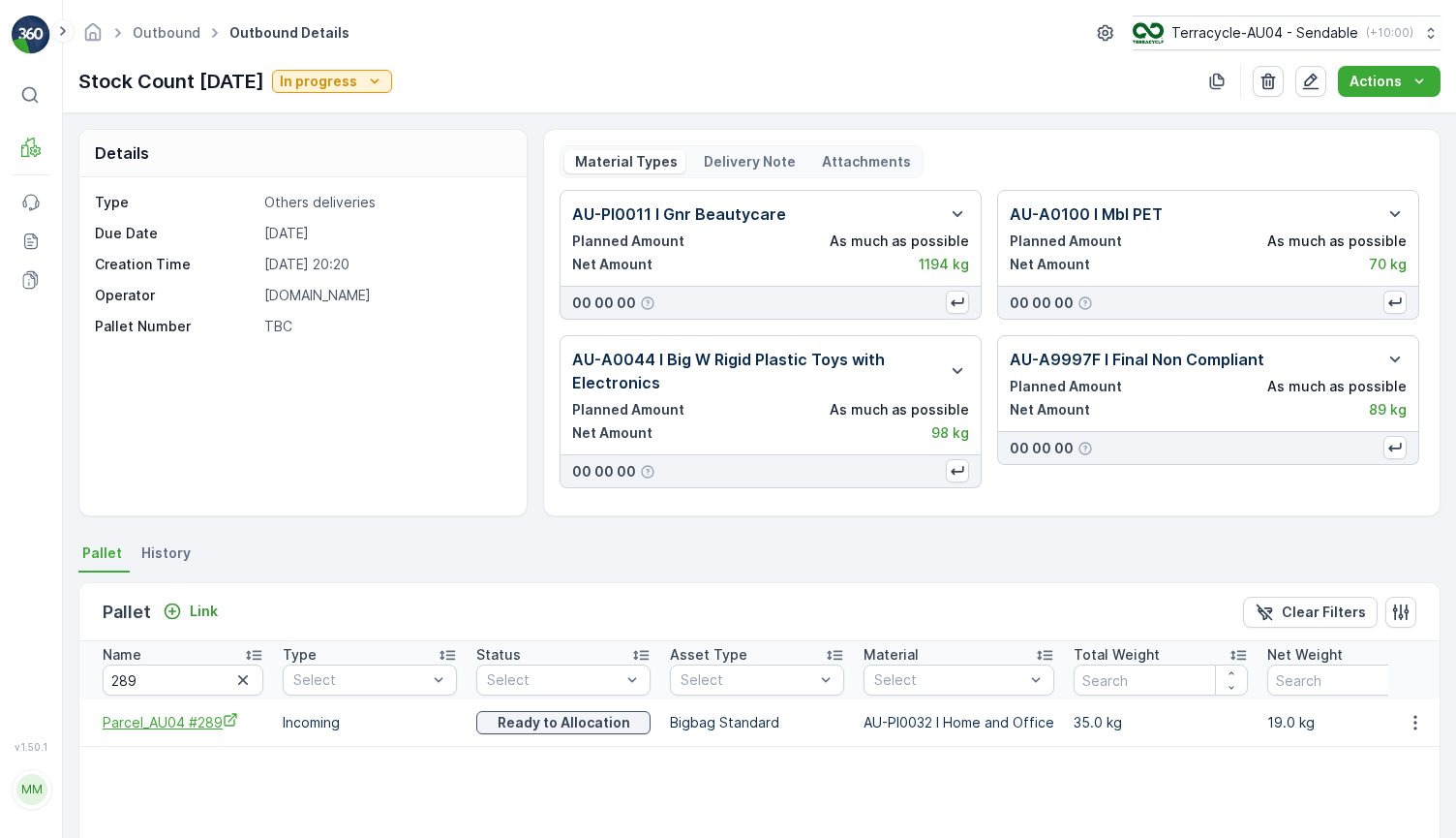
click at [163, 723] on span "Parcel_AU04 #289" at bounding box center [183, 722] width 160 height 21
click at [1416, 732] on button "button" at bounding box center [1416, 722] width 35 height 23
click at [1387, 799] on div "Unlink Pallet" at bounding box center [1392, 788] width 128 height 27
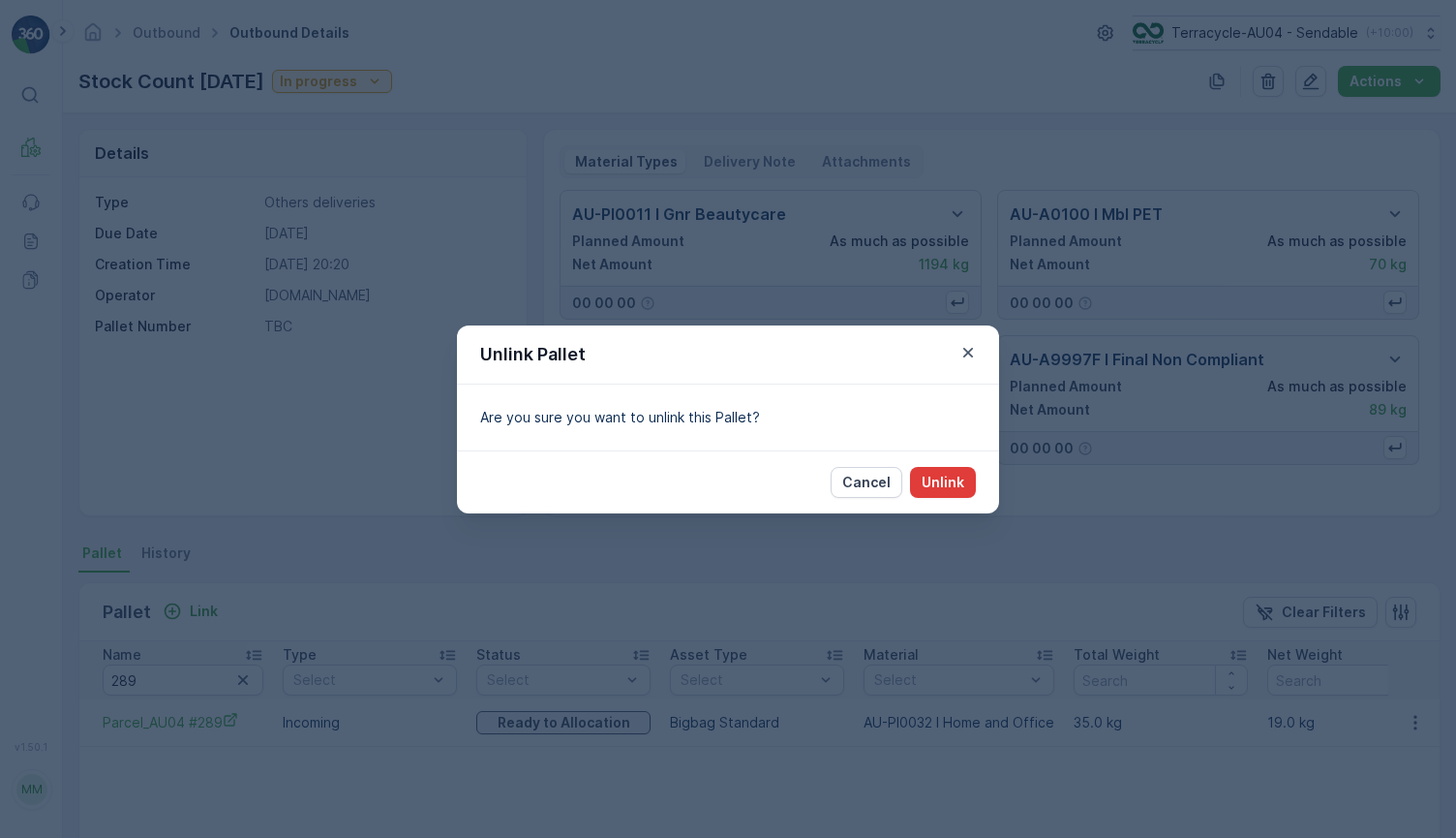
click at [967, 479] on button "Unlink" at bounding box center [942, 483] width 66 height 31
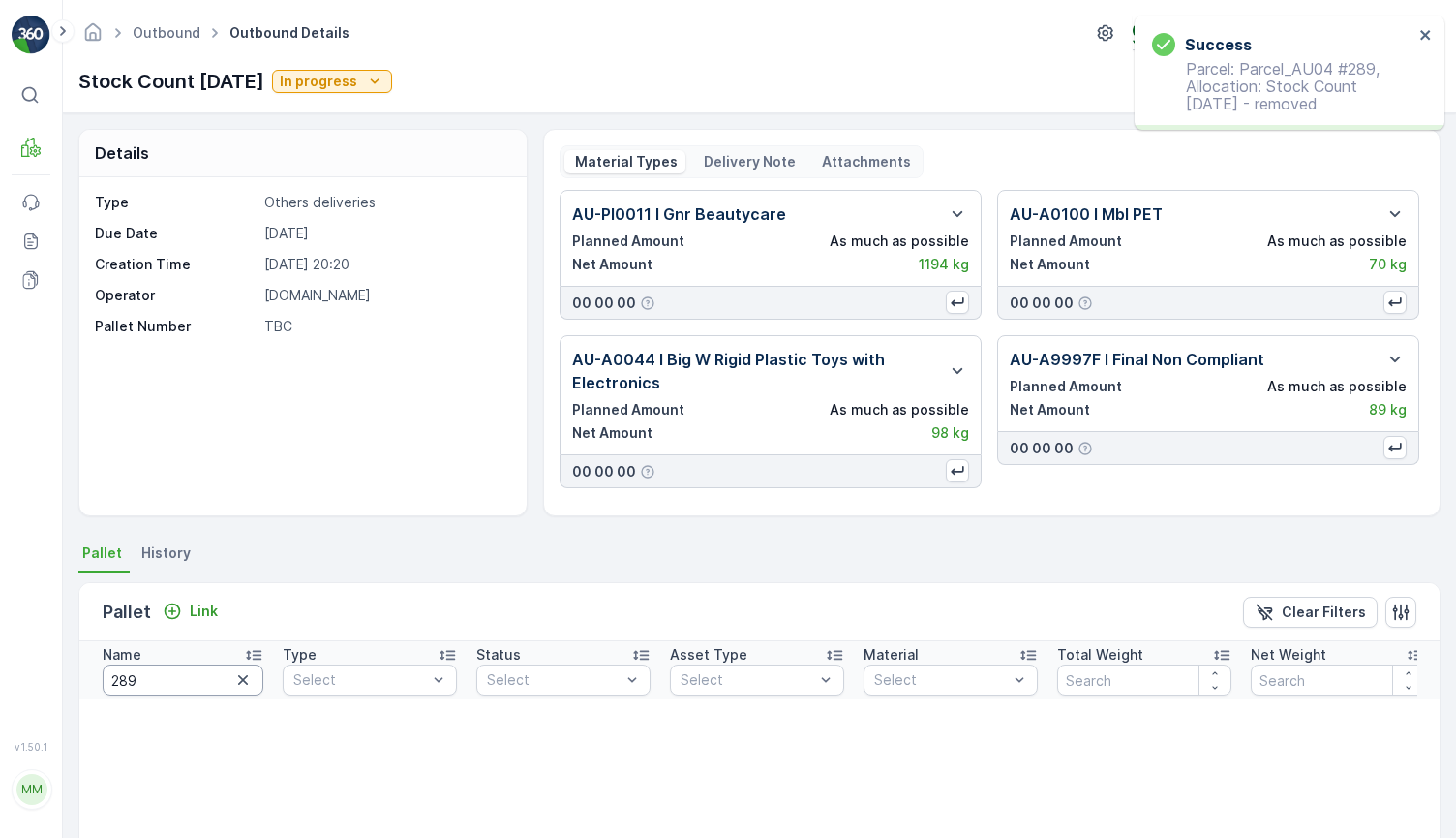
click at [161, 685] on input "289" at bounding box center [183, 680] width 160 height 31
type input "22137"
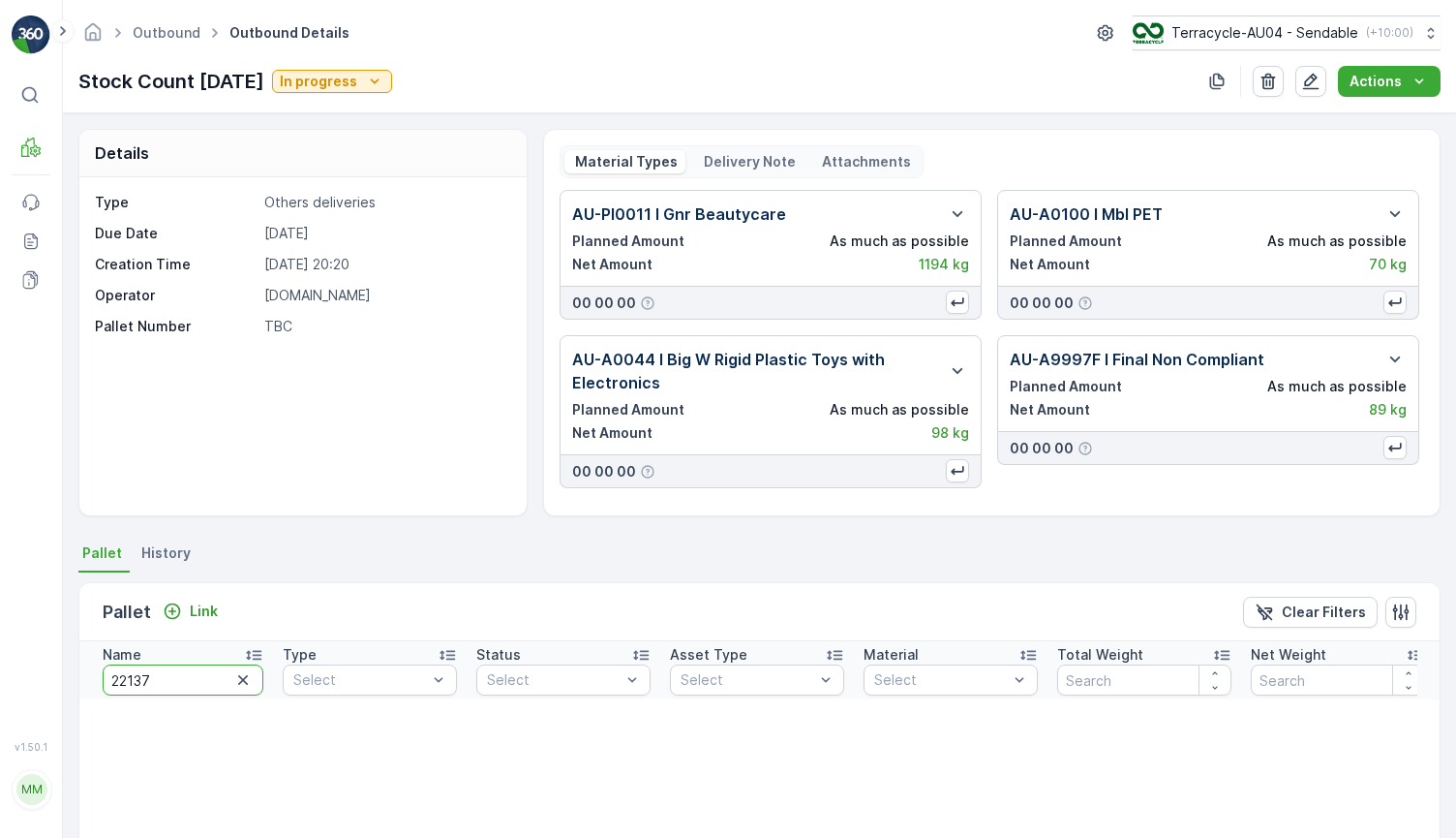
click at [188, 690] on input "22137" at bounding box center [183, 680] width 160 height 31
type input "523"
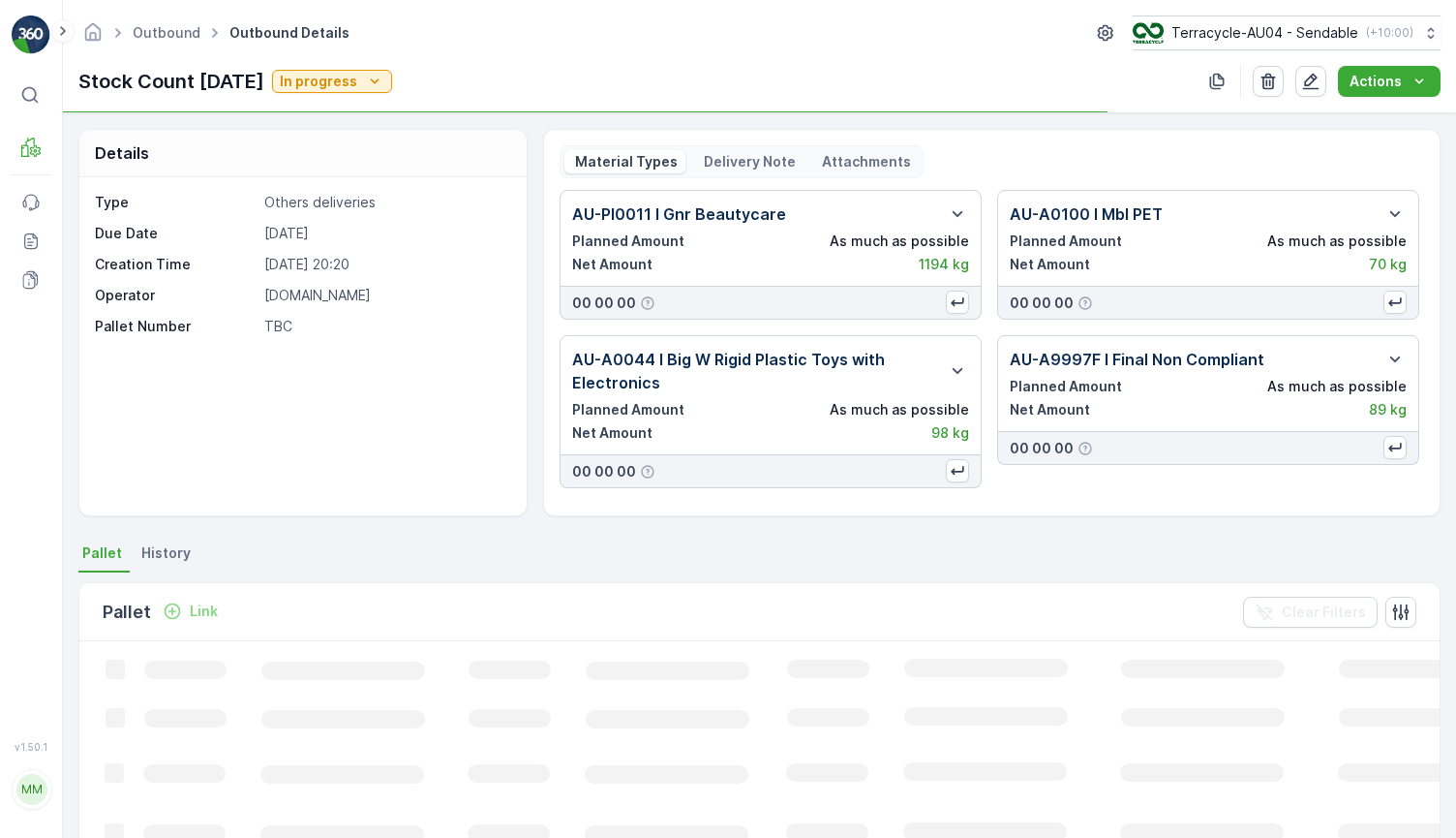
drag, startPoint x: 677, startPoint y: 62, endPoint x: 670, endPoint y: 74, distance: 13.9
click at [673, 70] on div "Outbound Outbound Details Terracycle-AU04 - Sendable ( +10:00 ) Stock Count Apr…" at bounding box center [759, 57] width 1393 height 114
click at [670, 74] on div "Stock Count April 2025 In progress Actions" at bounding box center [759, 81] width 1362 height 31
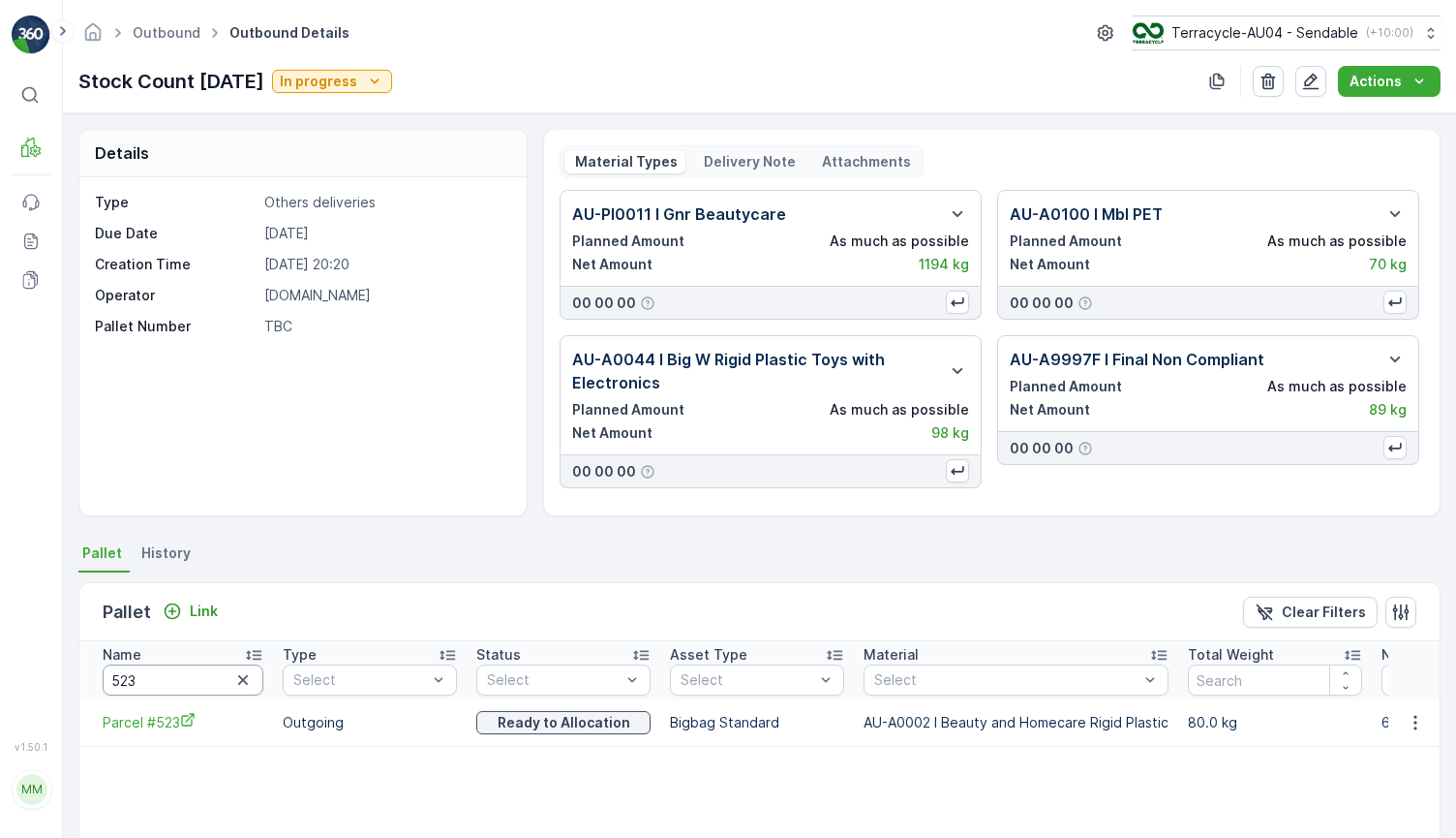
click at [166, 683] on input "523" at bounding box center [183, 680] width 160 height 31
type input "530"
click at [167, 672] on input "530" at bounding box center [183, 680] width 160 height 31
type input "920"
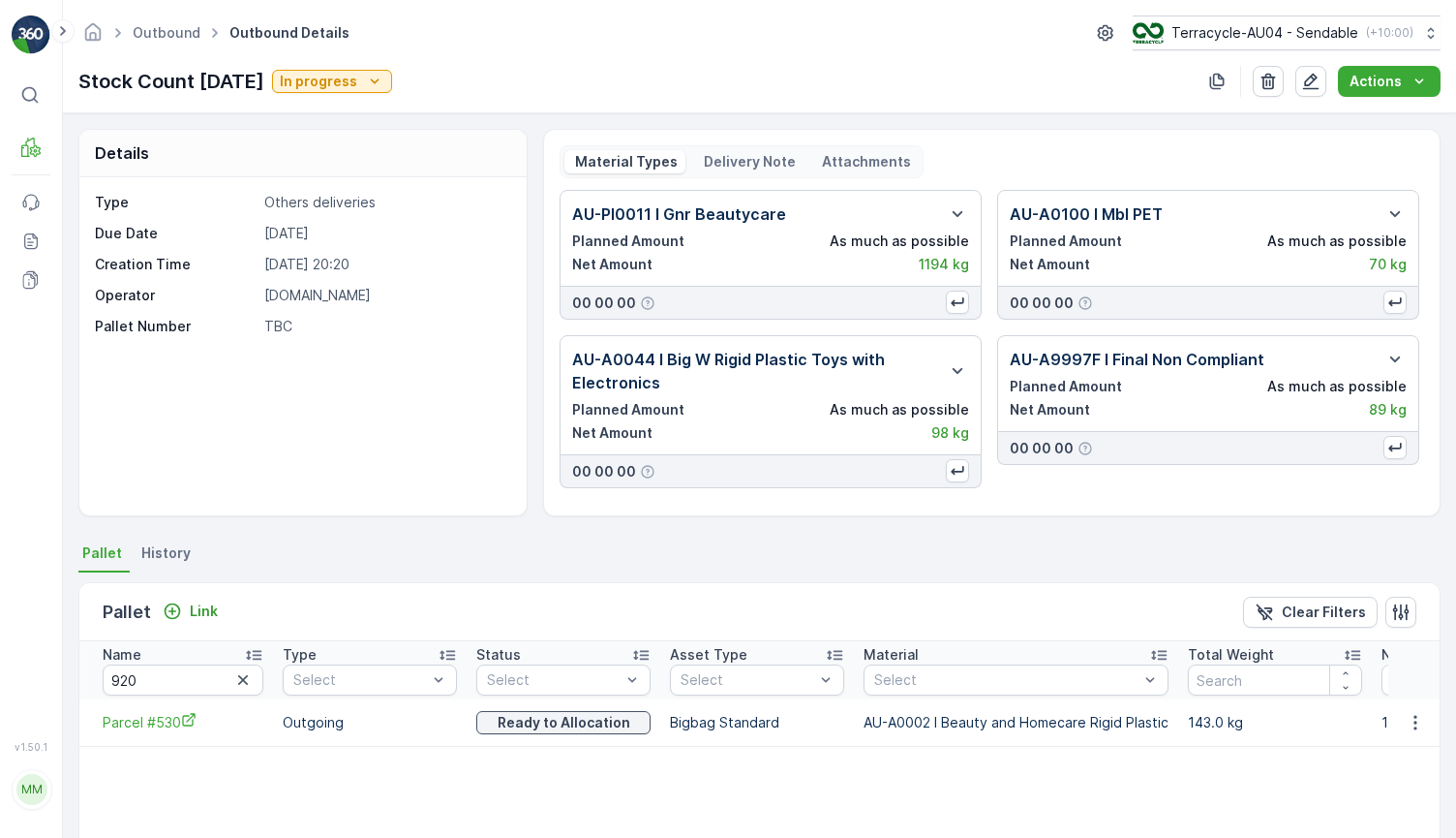
click at [173, 689] on input "920" at bounding box center [183, 680] width 160 height 31
drag, startPoint x: 170, startPoint y: 692, endPoint x: 84, endPoint y: 676, distance: 87.5
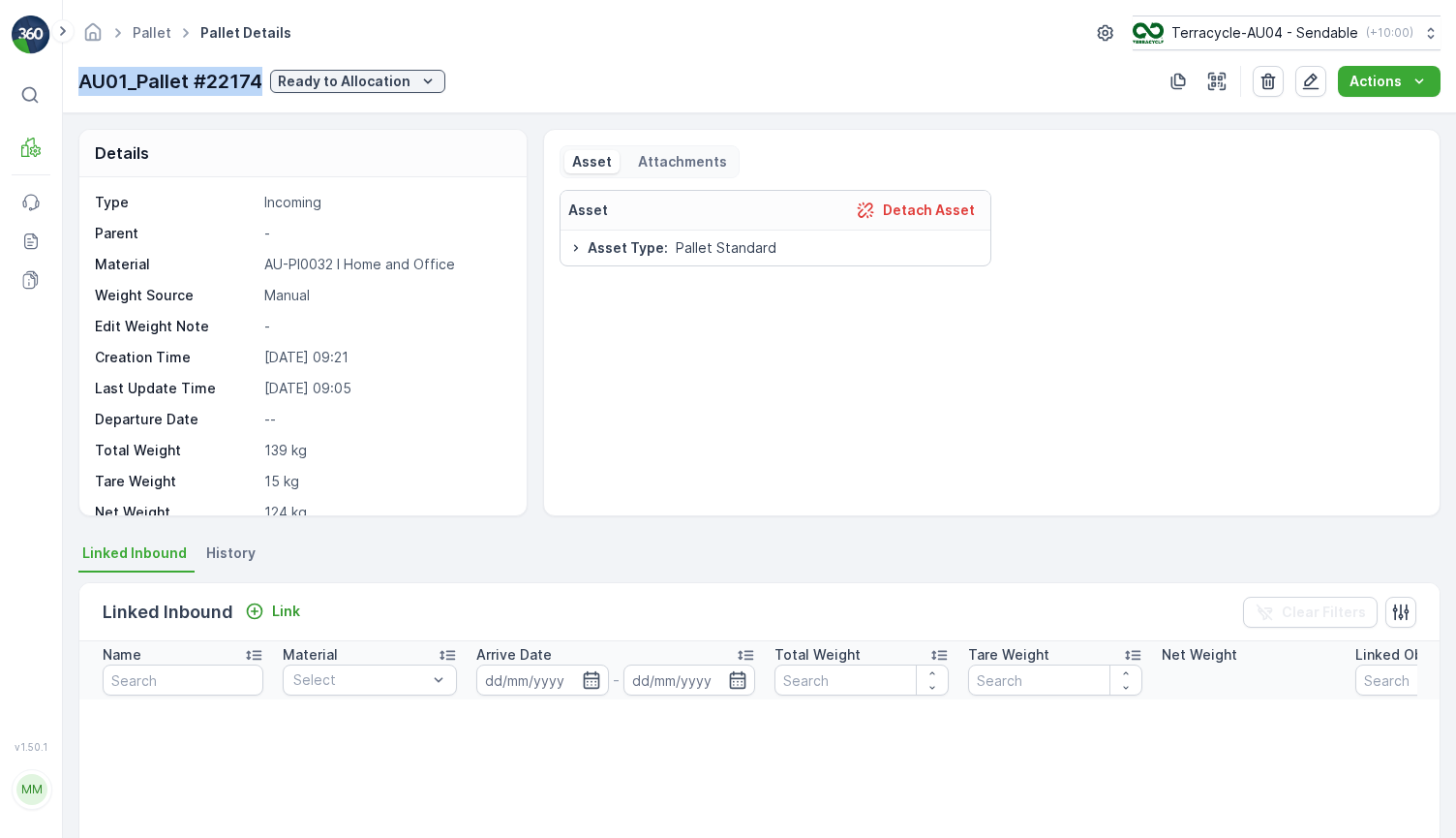
drag, startPoint x: 80, startPoint y: 80, endPoint x: 265, endPoint y: 83, distance: 185.0
click at [265, 83] on div "AU01_Pallet #22174 Ready to Allocation" at bounding box center [261, 81] width 367 height 29
copy p "AU01_Pallet #22174"
click at [325, 86] on p "Ready to Allocation" at bounding box center [344, 81] width 133 height 20
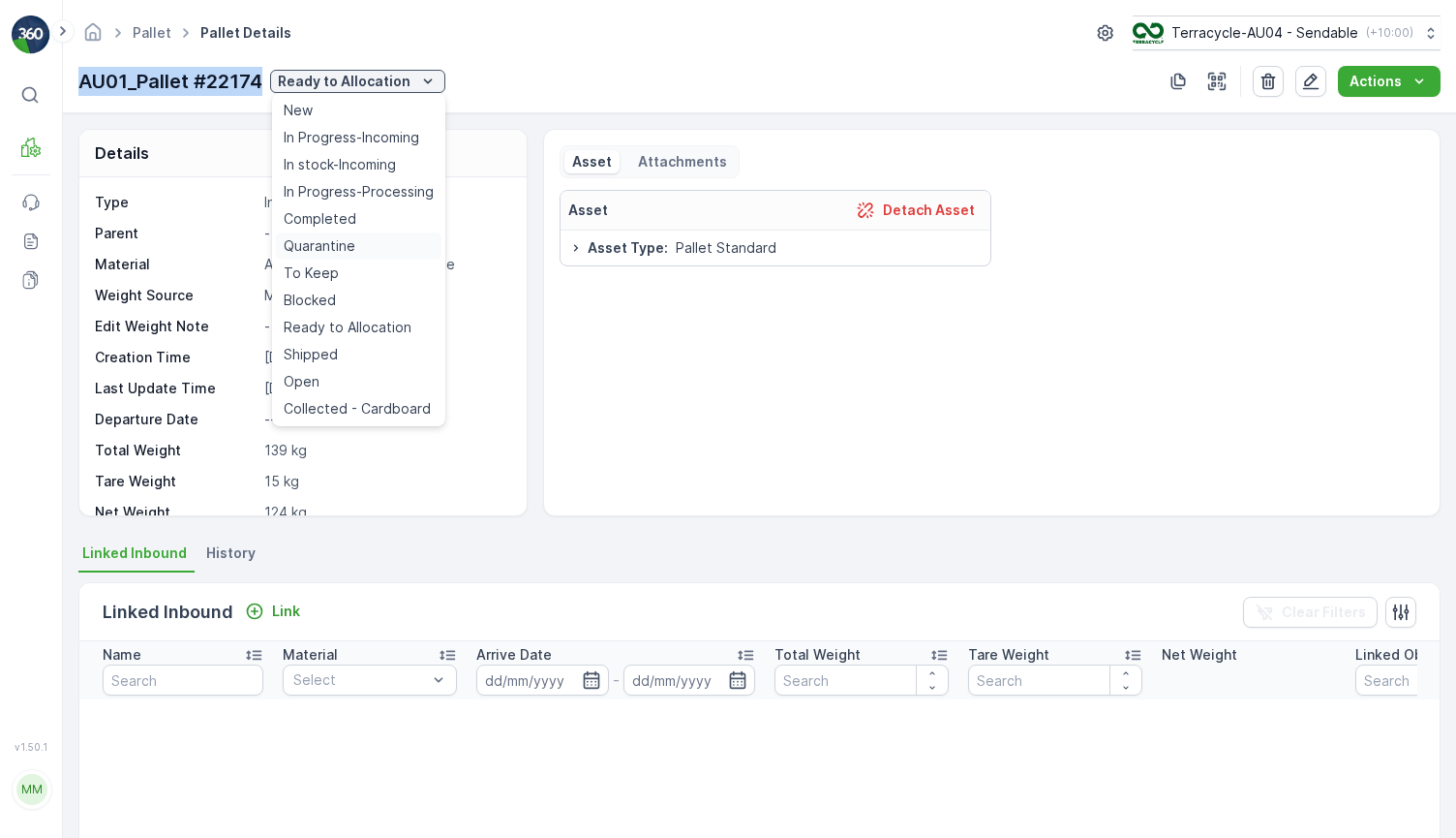
click at [374, 252] on div "Quarantine" at bounding box center [358, 246] width 165 height 27
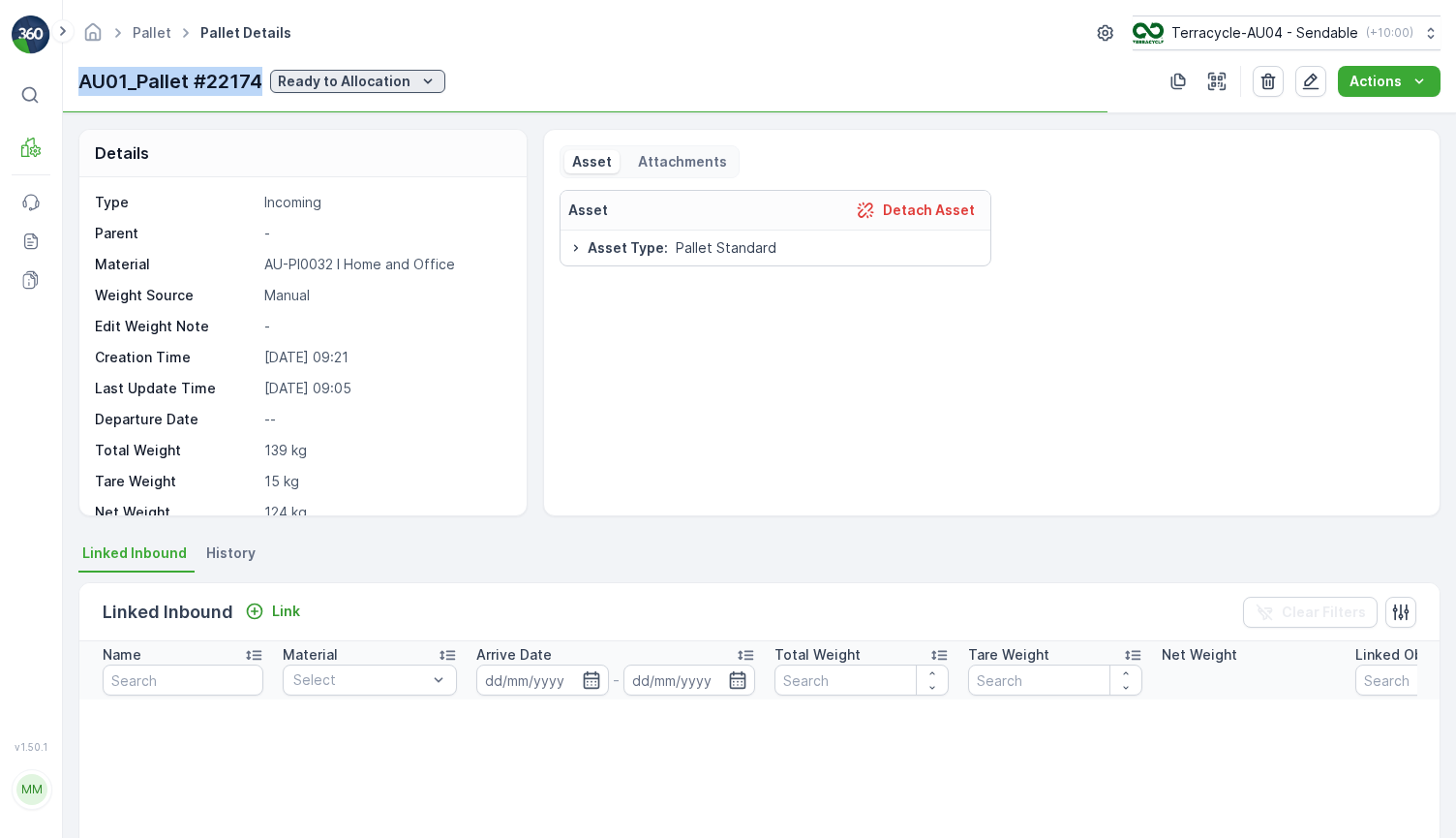
click at [374, 86] on p "Ready to Allocation" at bounding box center [344, 81] width 133 height 20
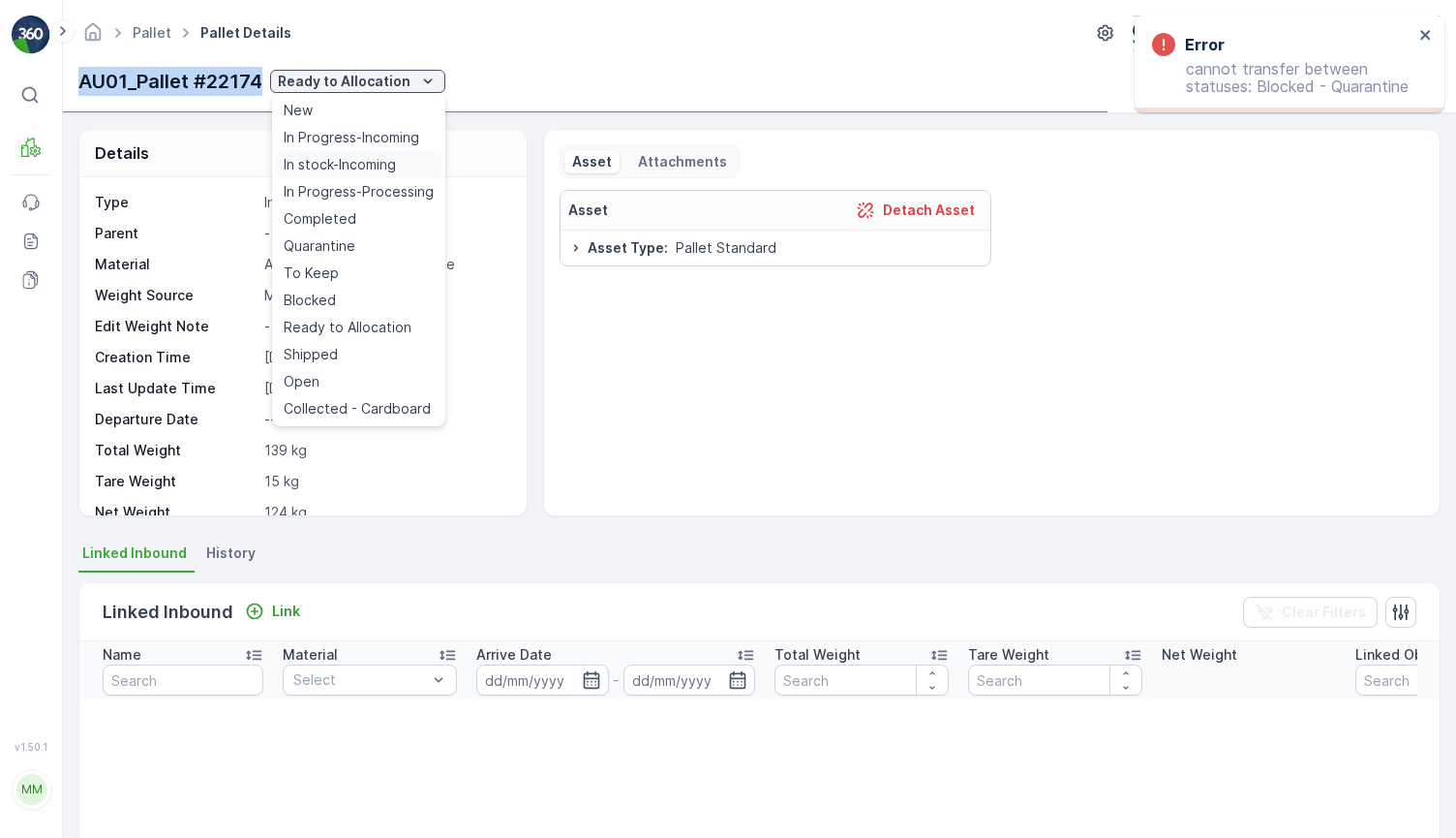
click at [380, 173] on span "In stock-Incoming" at bounding box center [340, 164] width 113 height 20
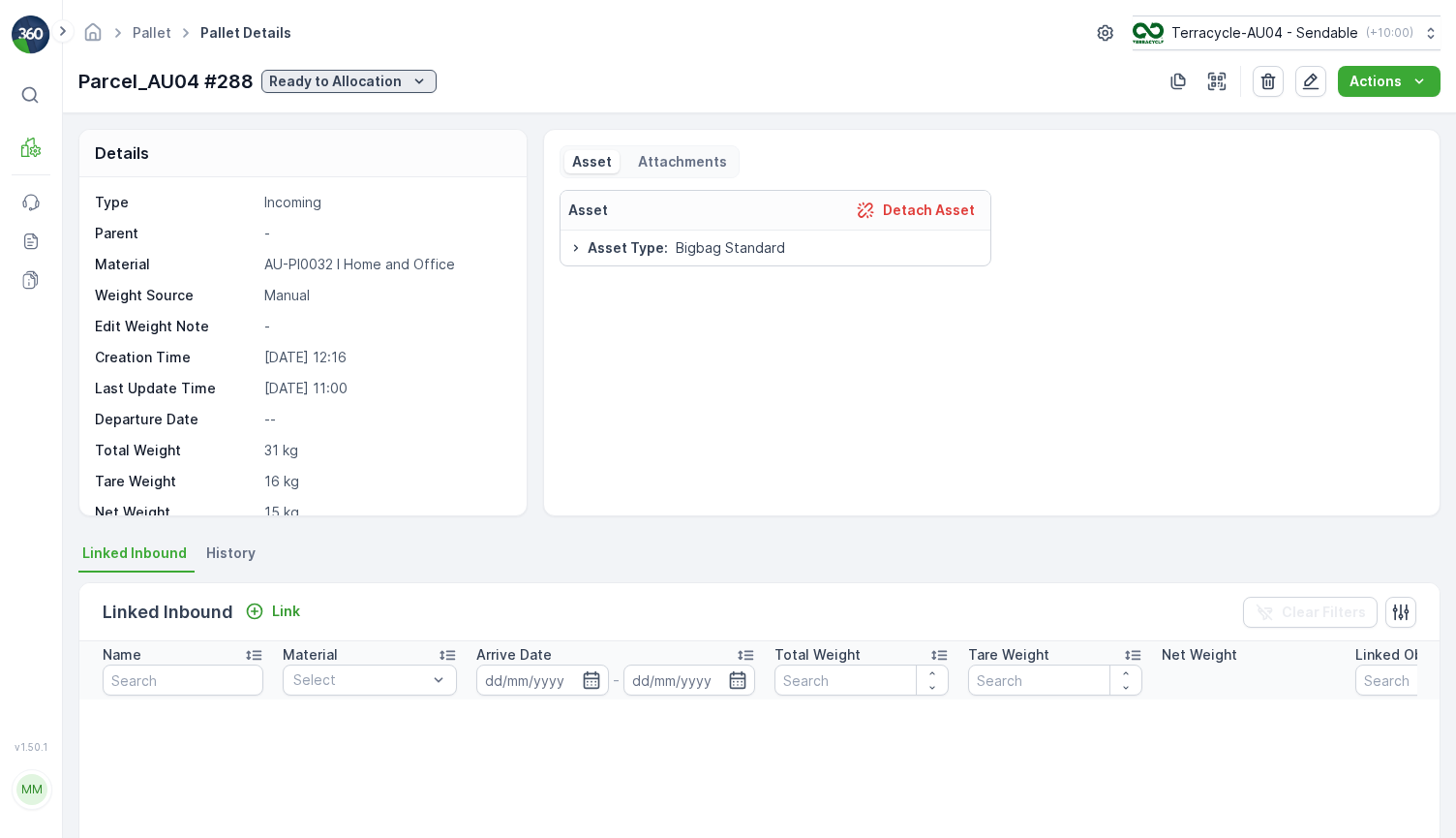
click at [367, 78] on p "Ready to Allocation" at bounding box center [336, 81] width 133 height 20
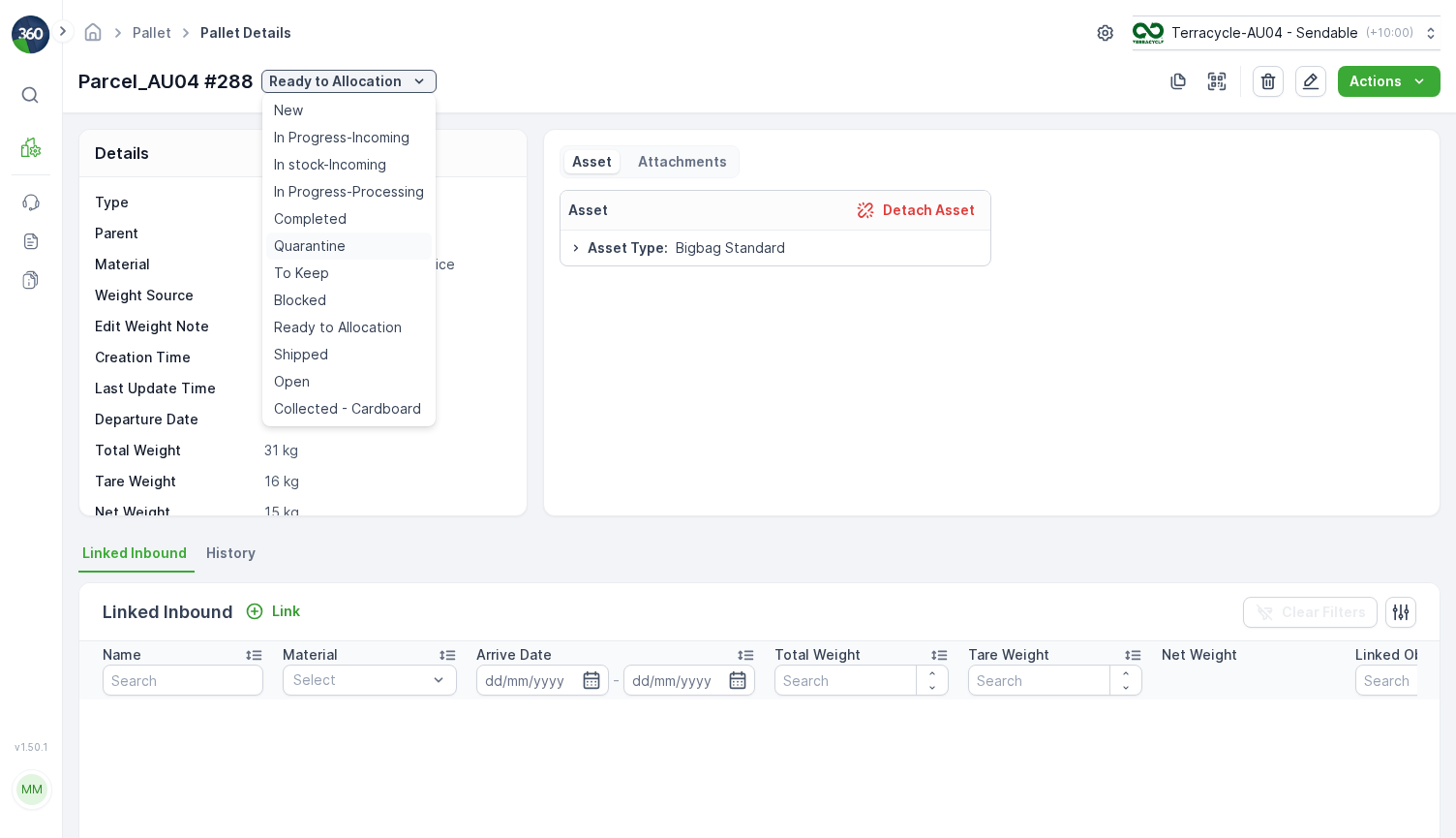
click at [382, 243] on div "Quarantine" at bounding box center [348, 246] width 165 height 27
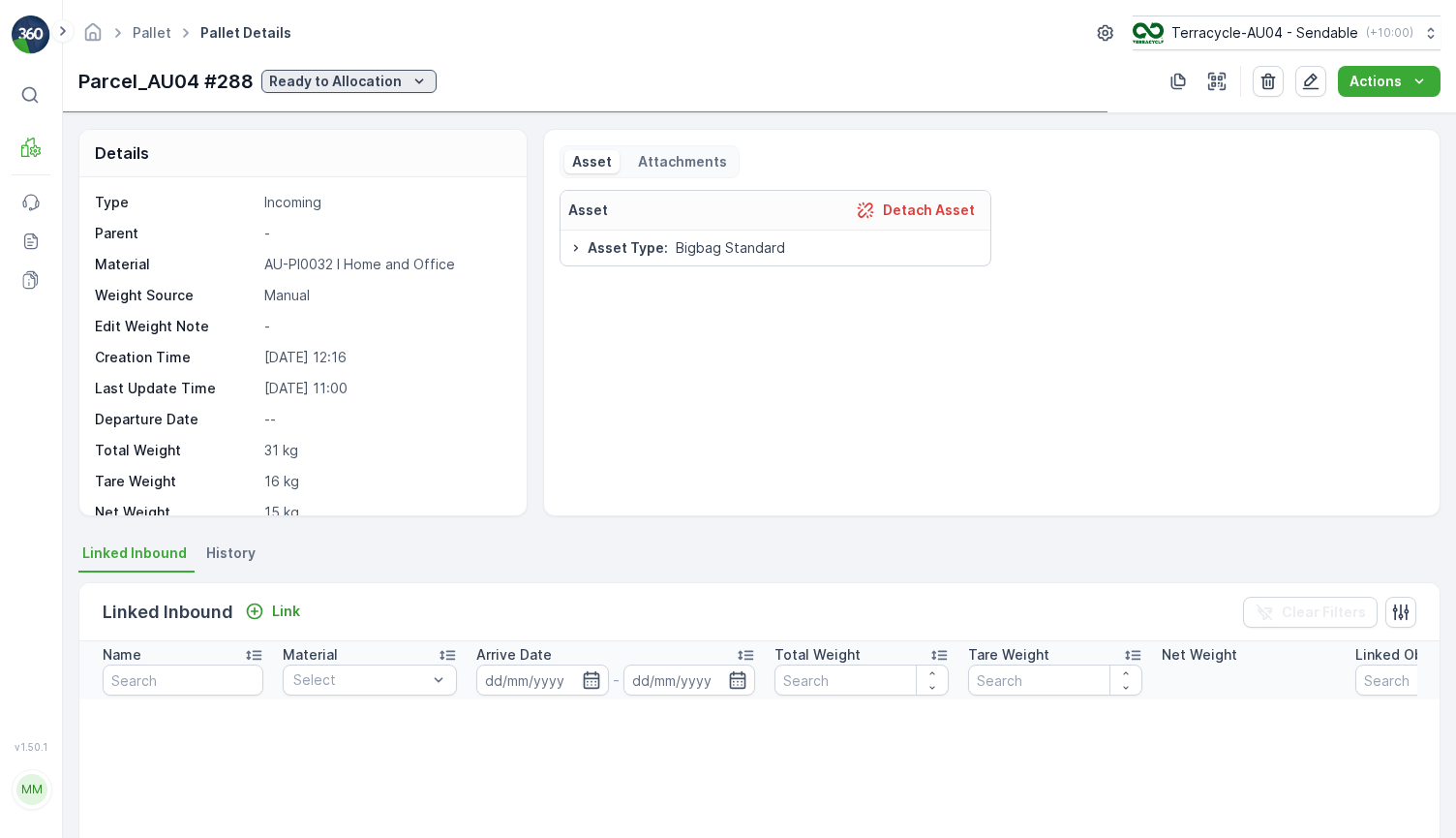
click at [399, 70] on button "Ready to Allocation" at bounding box center [348, 81] width 175 height 23
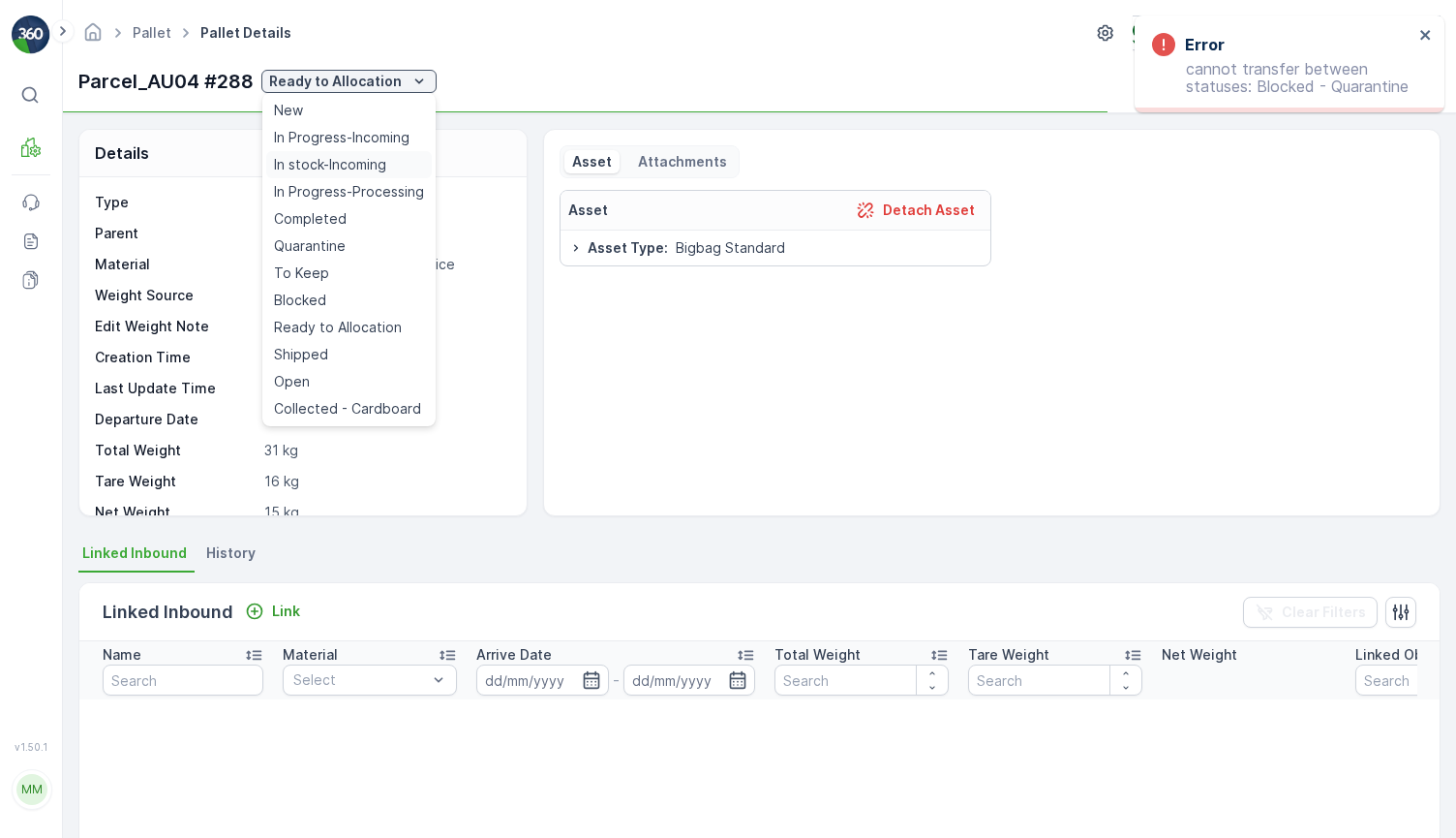
click at [387, 163] on span "In stock-Incoming" at bounding box center [330, 164] width 113 height 20
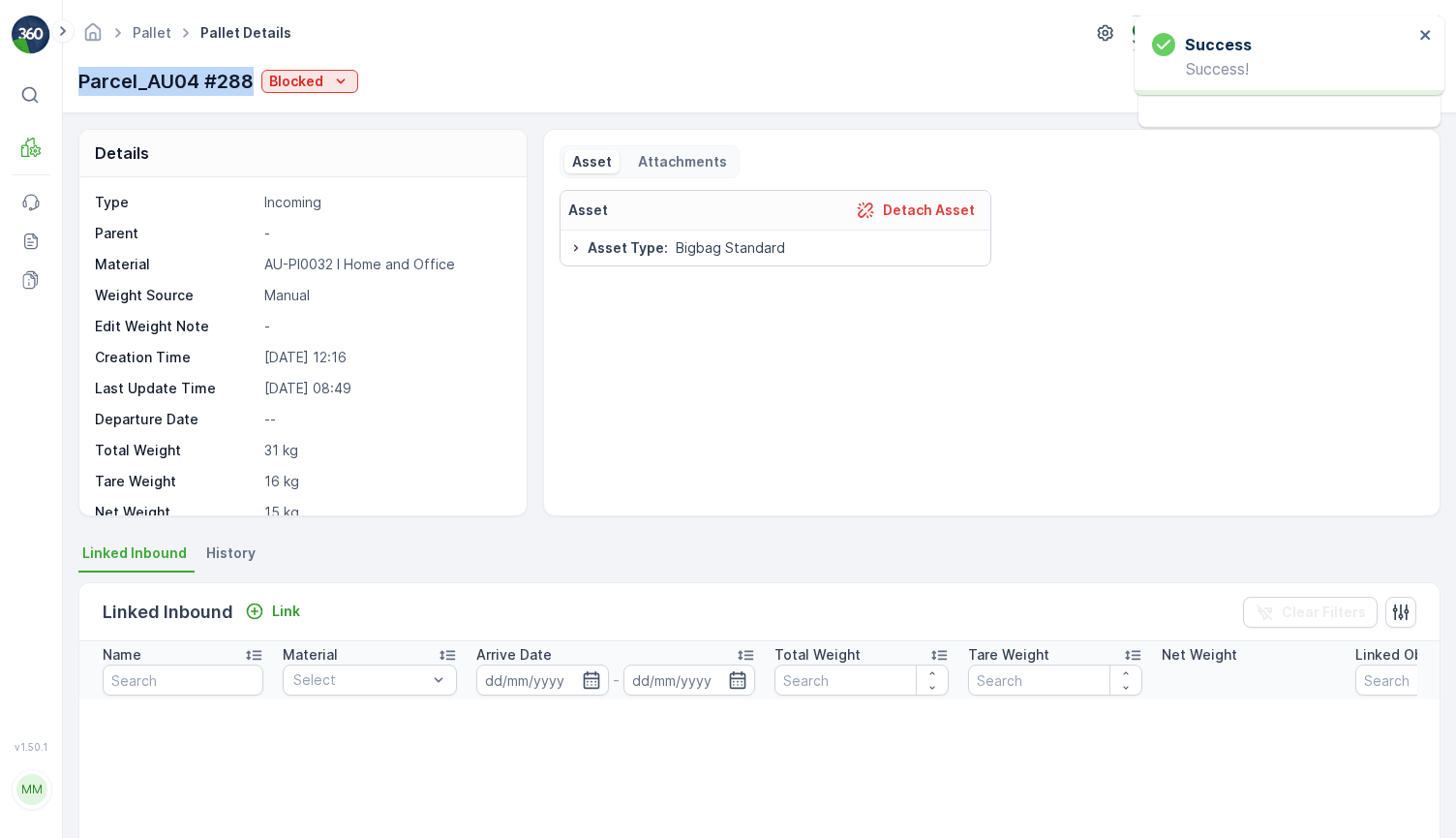
drag, startPoint x: 71, startPoint y: 79, endPoint x: 254, endPoint y: 79, distance: 183.0
click at [254, 79] on div "Pallet Pallet Details Terracycle-AU04 - Sendable ( +10:00 ) Parcel_AU04 #288 Bl…" at bounding box center [759, 57] width 1393 height 114
copy p "Parcel_AU04 #288"
click at [295, 72] on p "Blocked" at bounding box center [296, 81] width 54 height 20
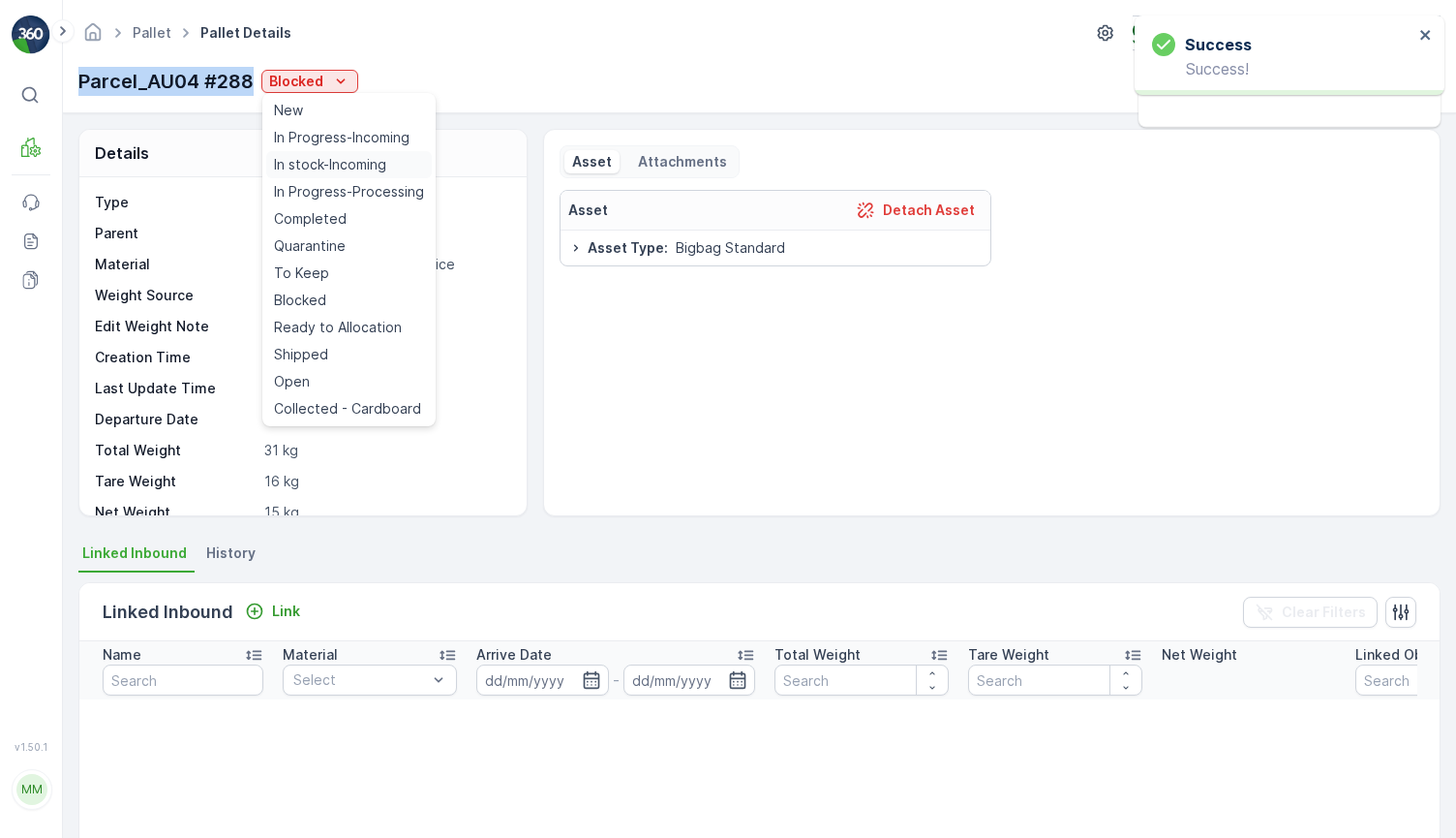
click at [330, 159] on span "In stock-Incoming" at bounding box center [330, 164] width 113 height 20
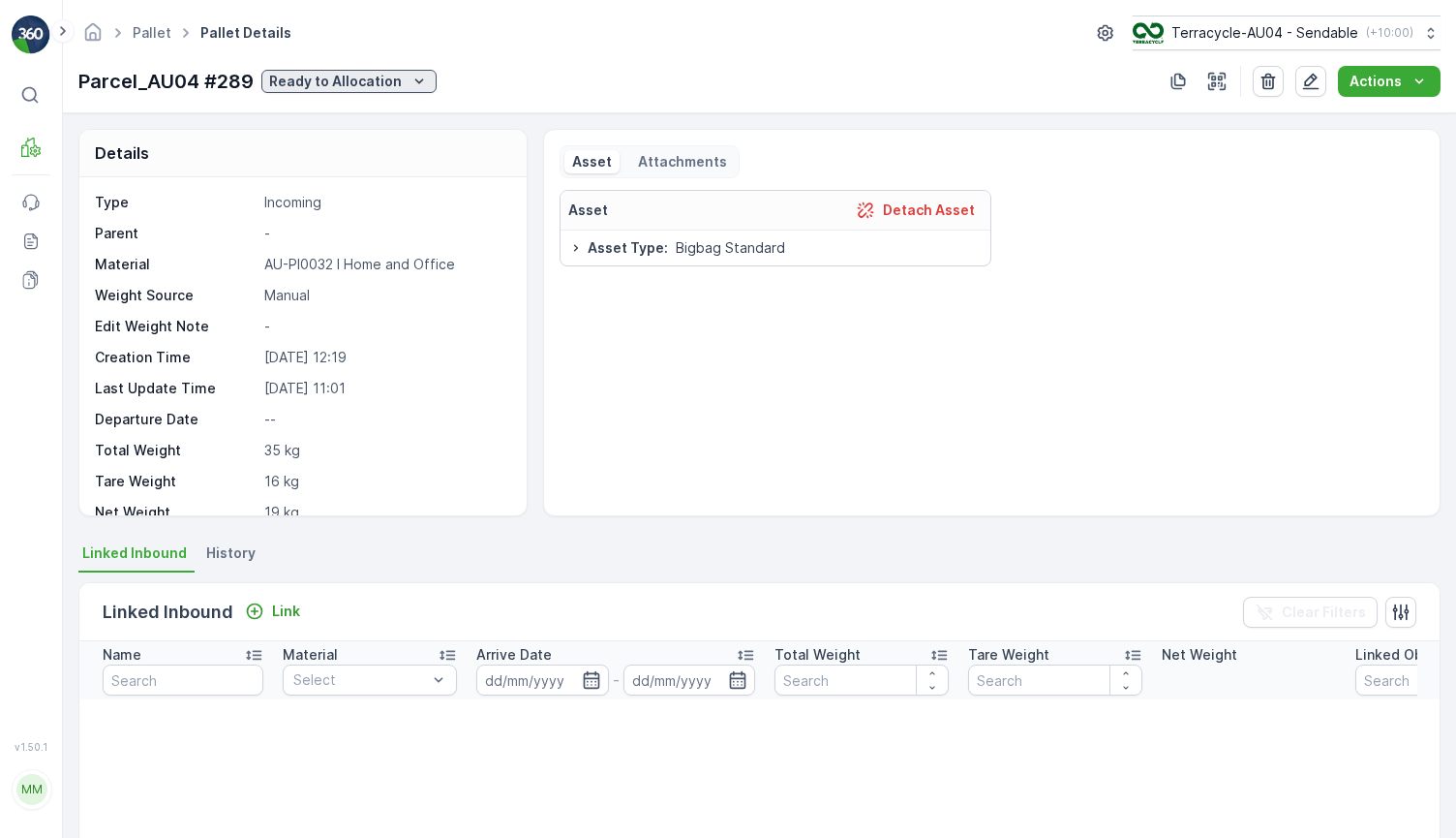
click at [354, 82] on p "Ready to Allocation" at bounding box center [336, 81] width 133 height 20
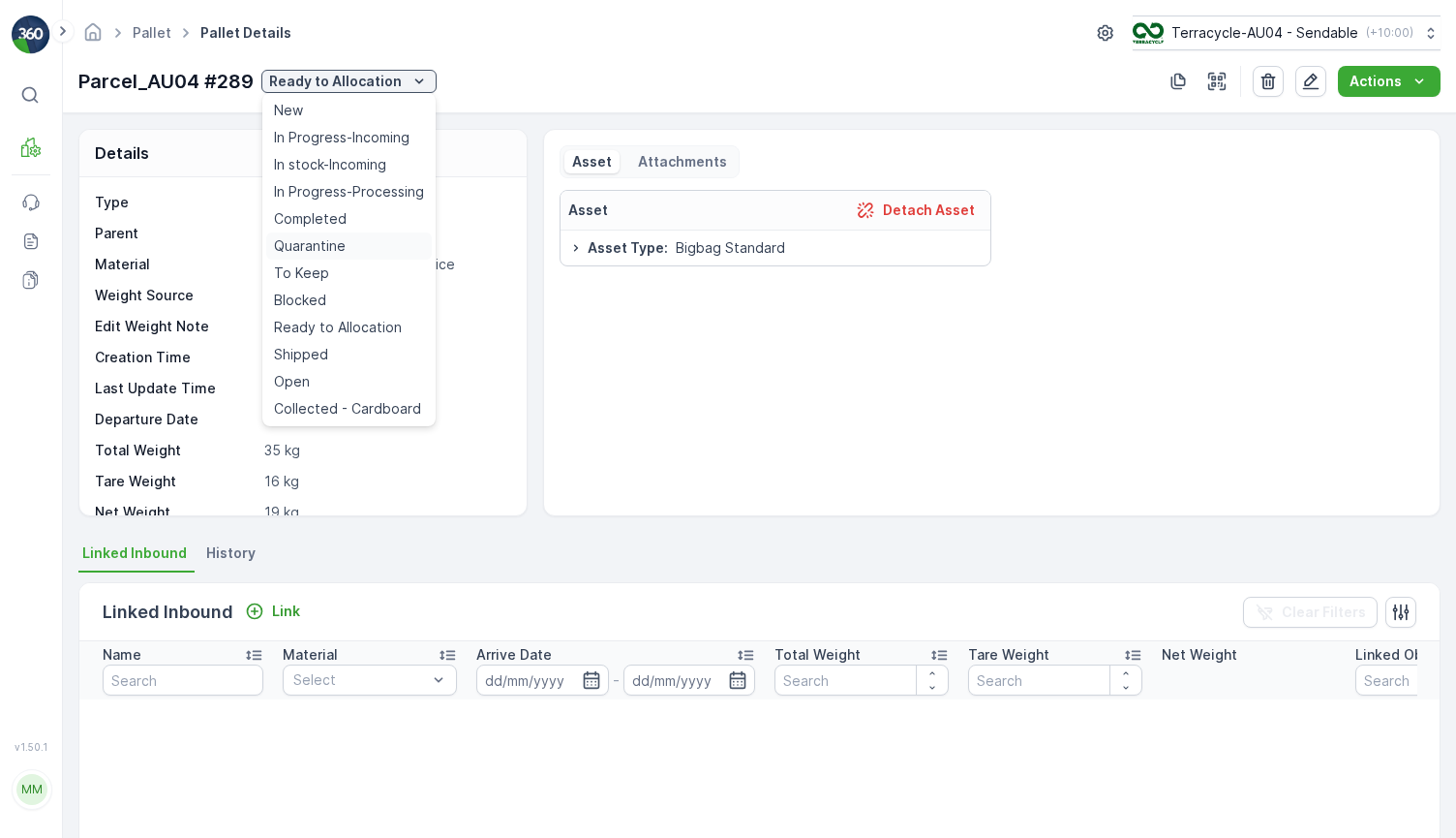
click at [357, 248] on div "Quarantine" at bounding box center [348, 246] width 165 height 27
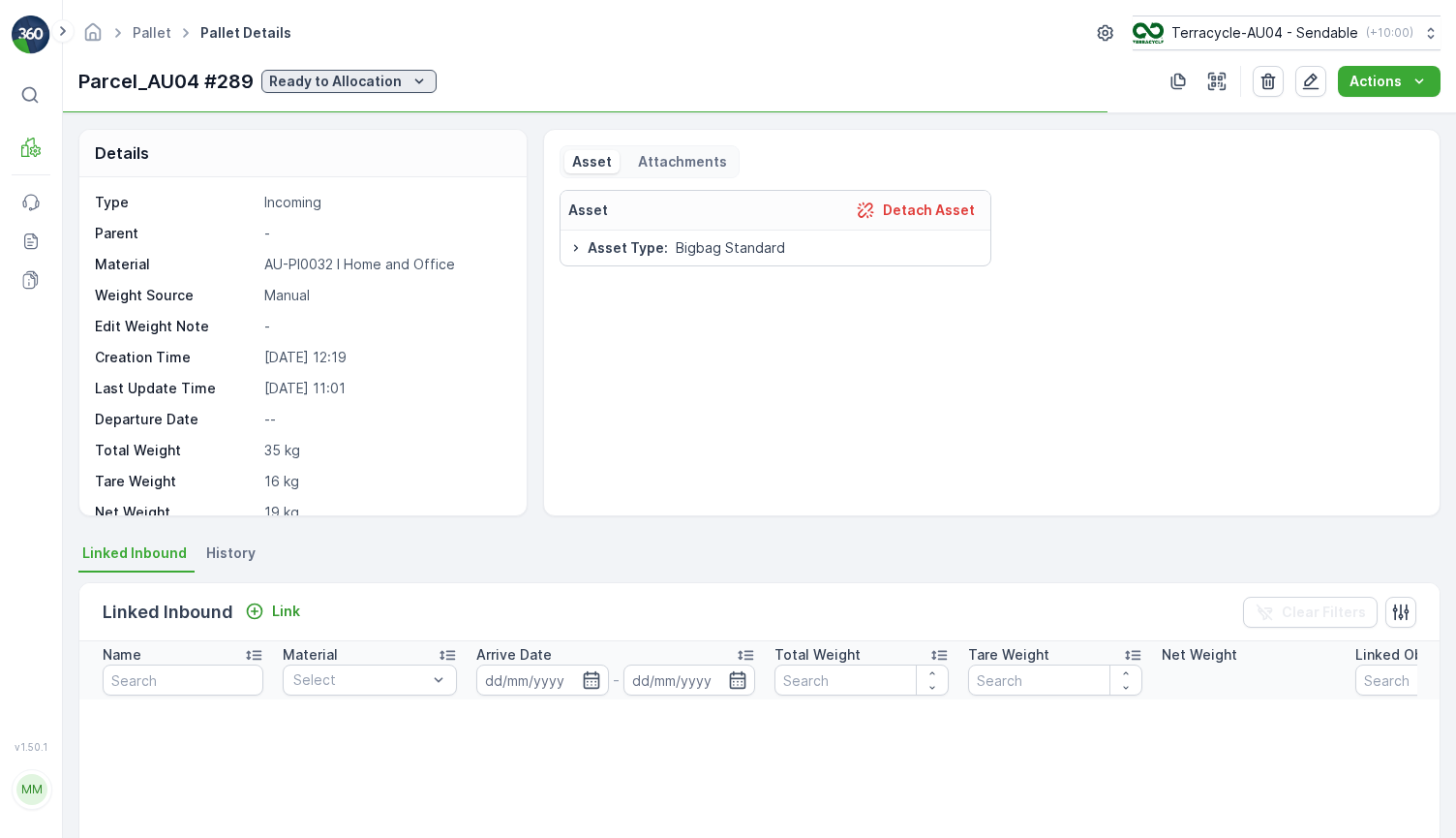
click at [383, 70] on button "Ready to Allocation" at bounding box center [348, 81] width 175 height 23
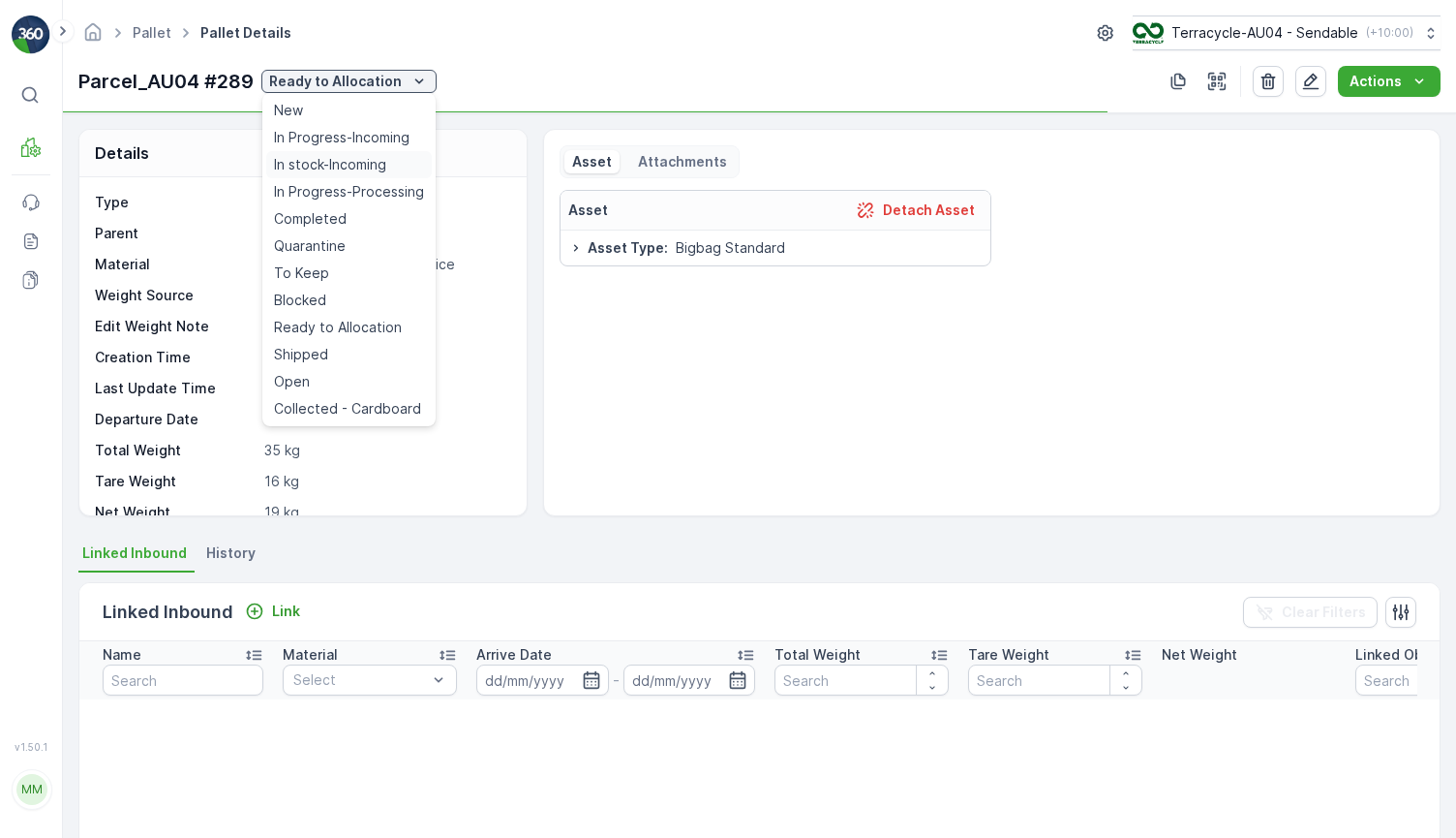
click at [368, 168] on span "In stock-Incoming" at bounding box center [330, 164] width 113 height 20
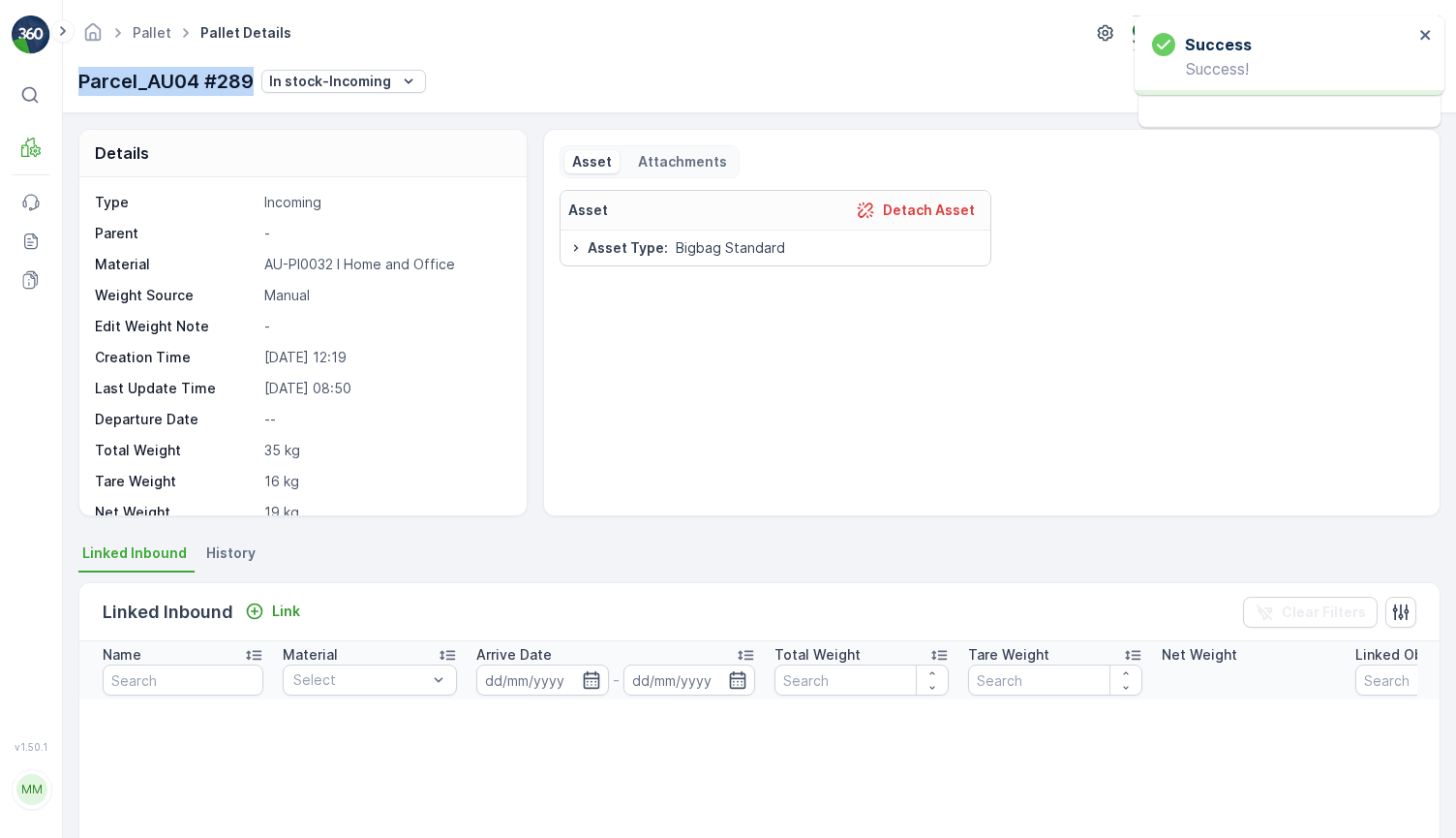
drag, startPoint x: 74, startPoint y: 87, endPoint x: 252, endPoint y: 79, distance: 178.2
click at [252, 79] on div "Pallet Pallet Details Terracycle-AU04 - Sendable ( +10:00 ) Parcel_AU04 #289 In…" at bounding box center [759, 57] width 1393 height 114
copy p "Parcel_AU04 #289"
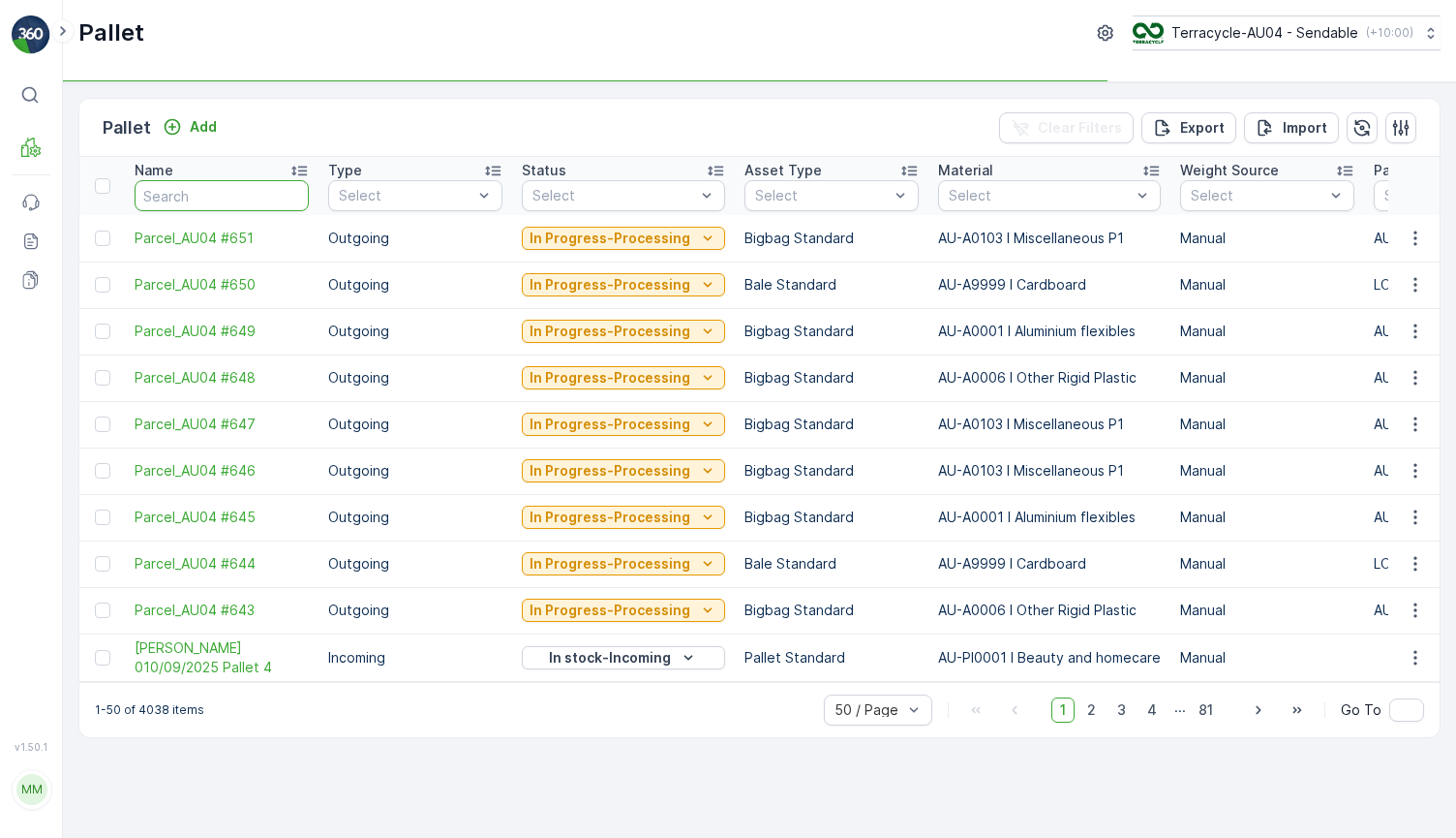
click at [211, 207] on input "text" at bounding box center [222, 196] width 174 height 31
type input "22137"
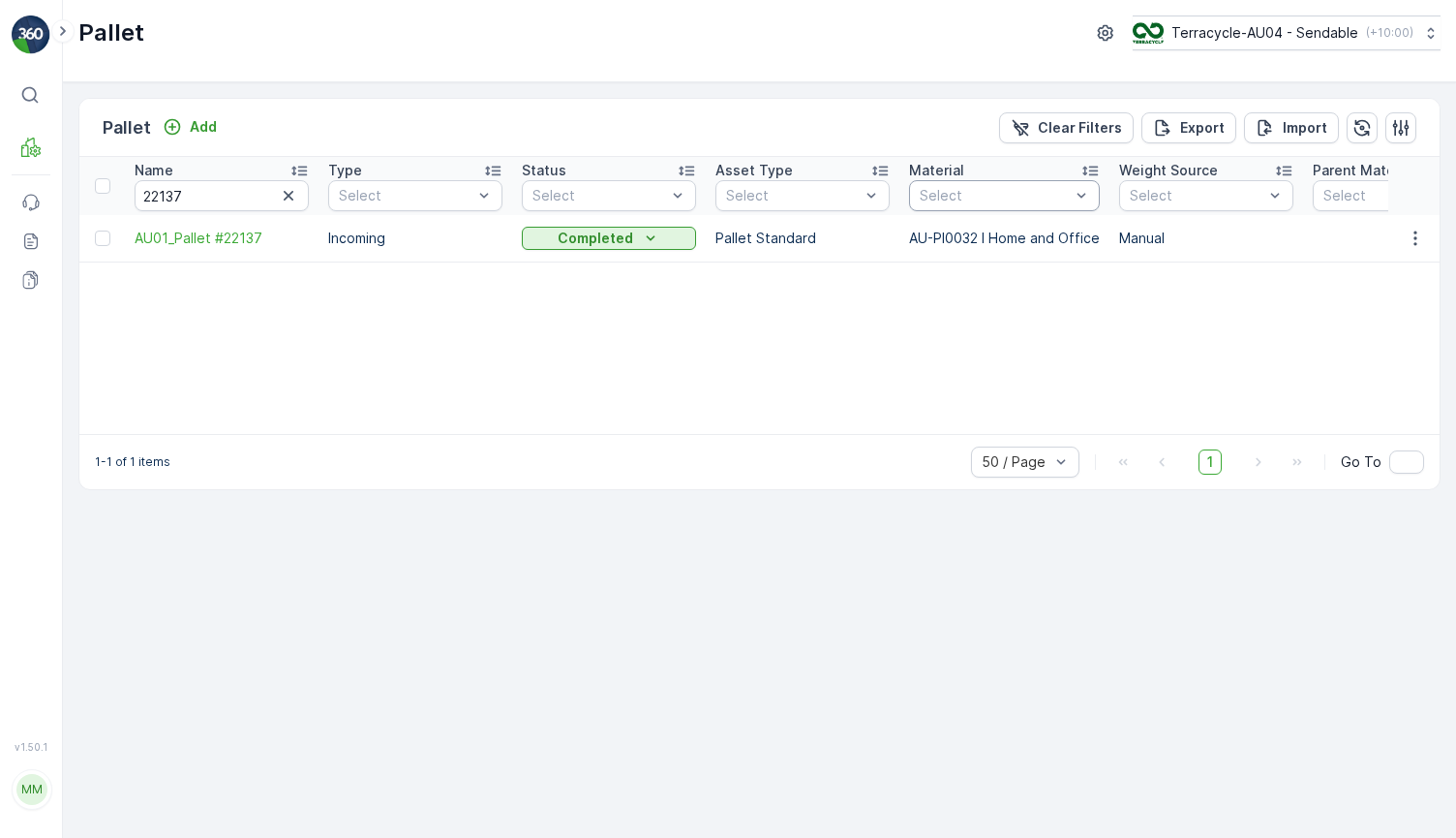
click at [992, 208] on div "Select" at bounding box center [1004, 196] width 191 height 31
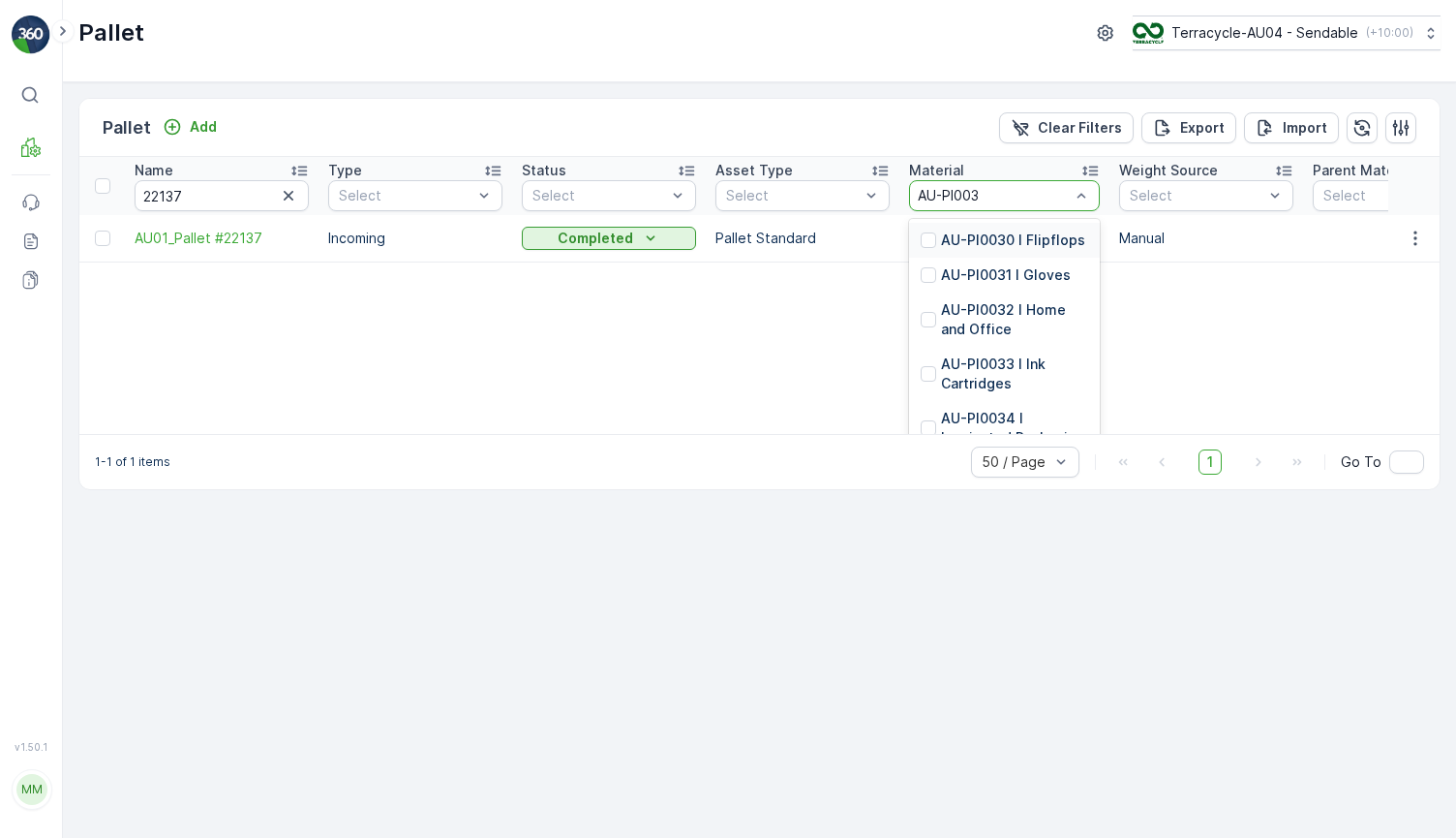
type input "AU-PI0032"
click at [1023, 266] on p "AU-PI0032 I Home and Office" at bounding box center [1015, 251] width 147 height 39
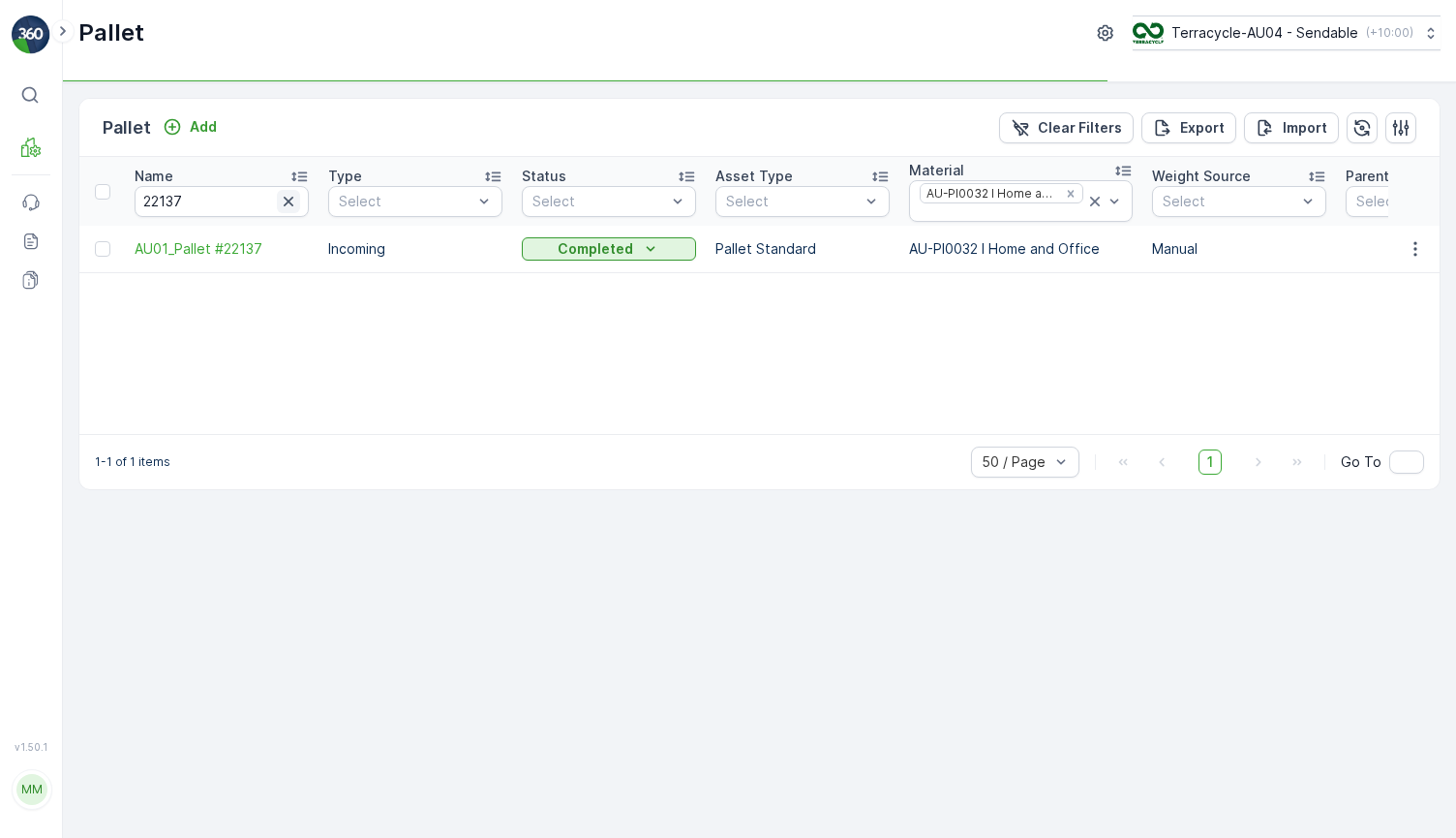
click at [295, 200] on icon "button" at bounding box center [289, 202] width 20 height 20
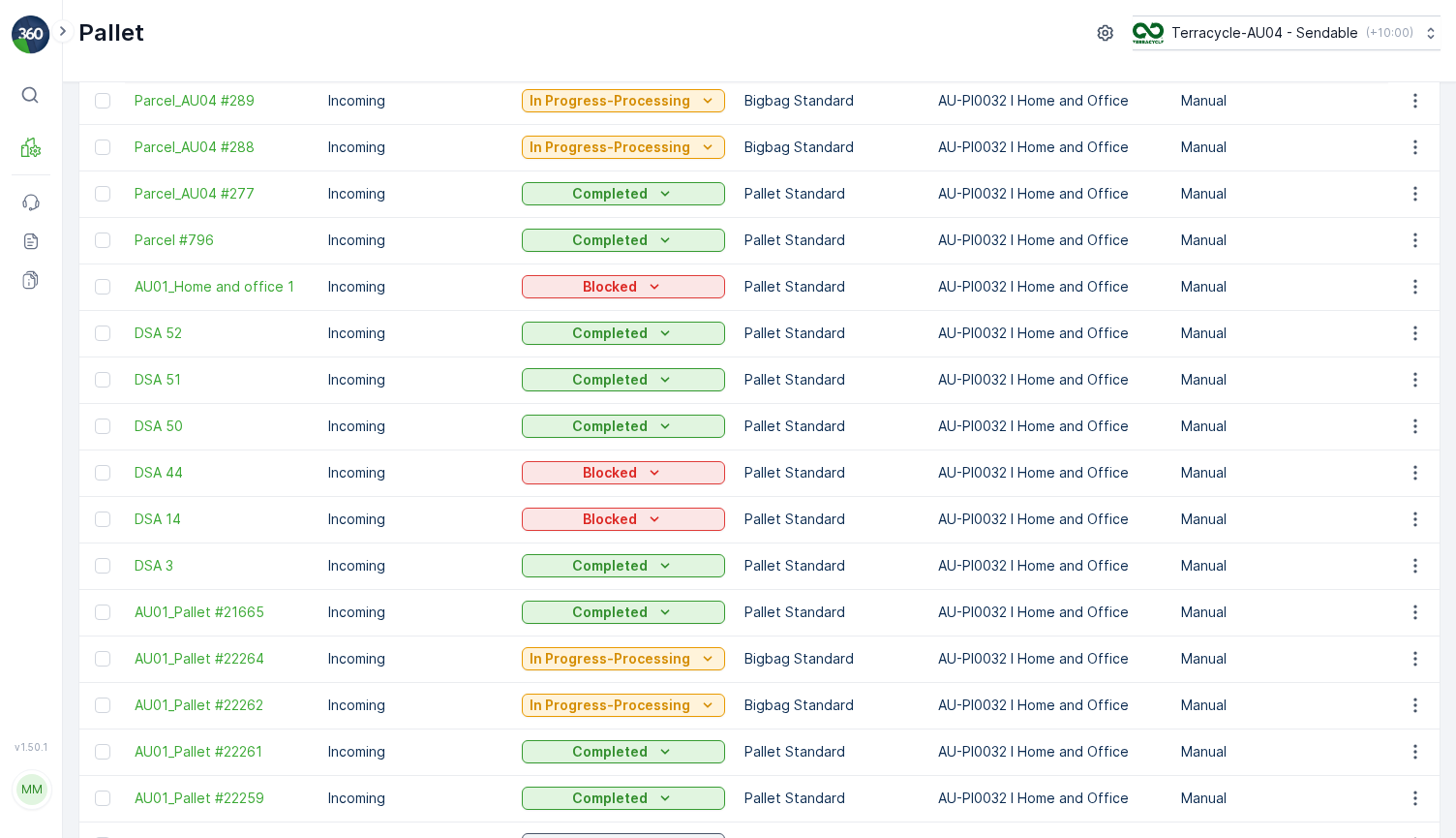
scroll to position [347, 0]
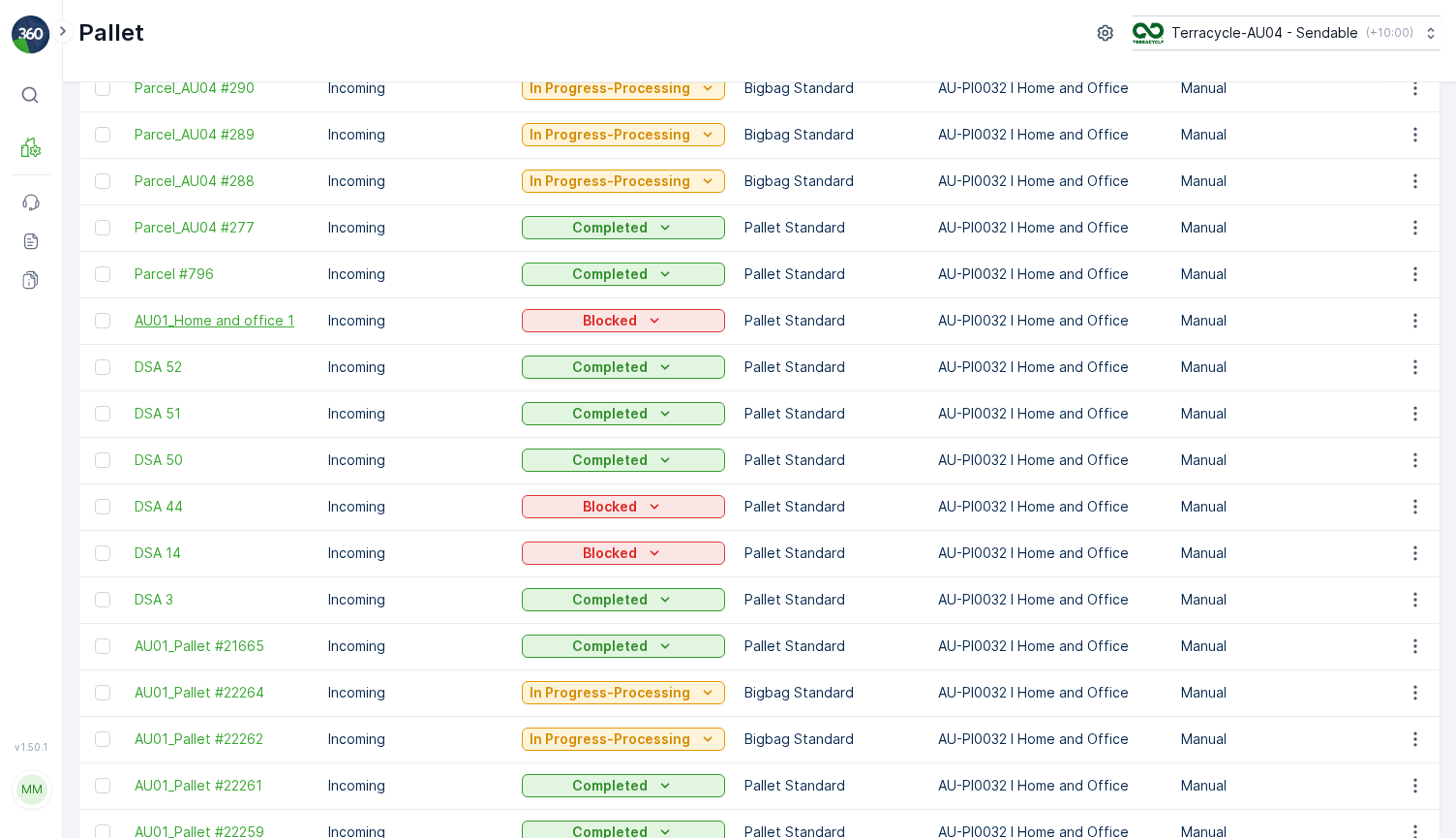
click at [218, 320] on span "AU01_Home and office 1" at bounding box center [222, 321] width 174 height 20
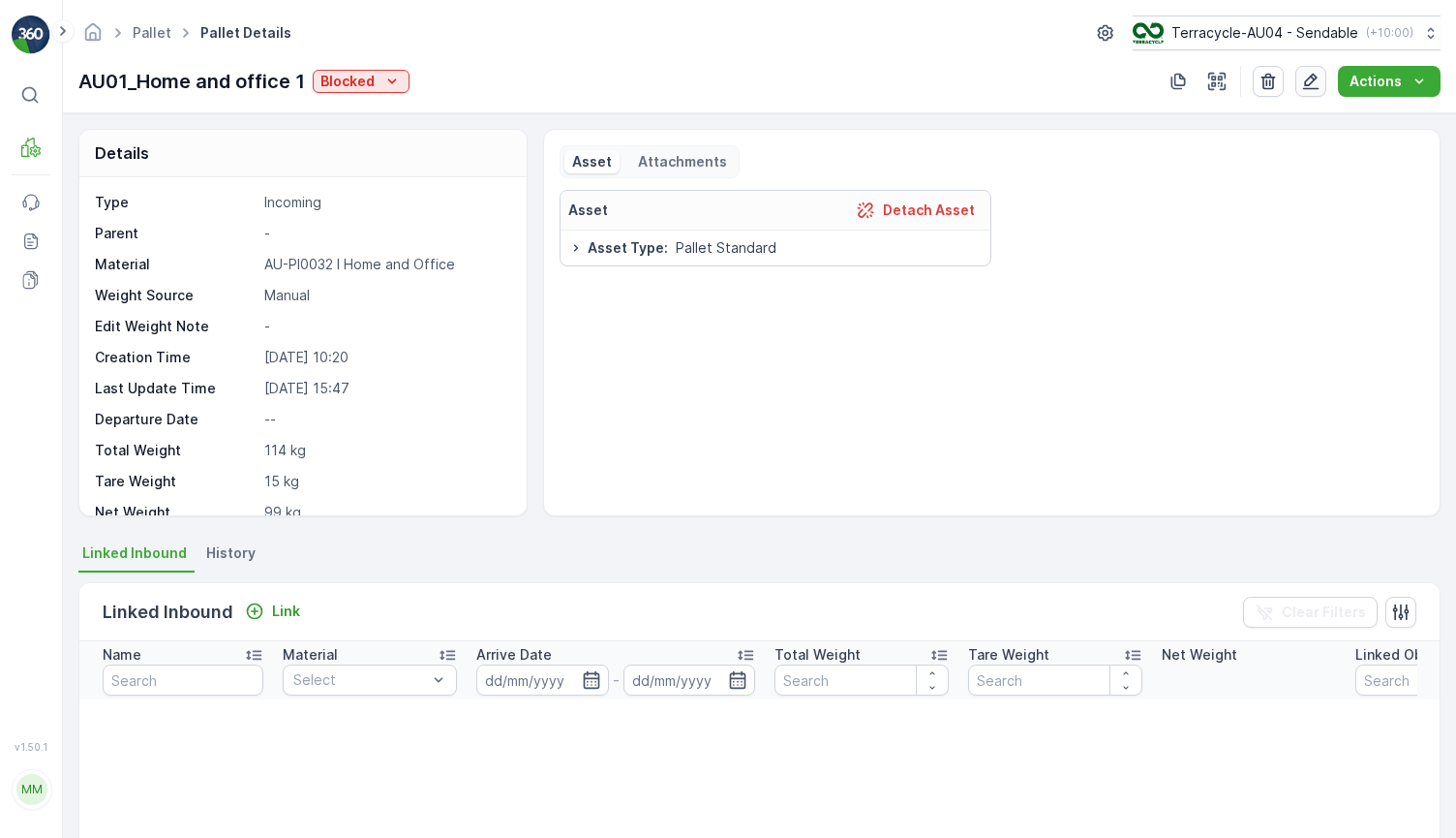
click at [1314, 83] on icon "button" at bounding box center [1311, 81] width 20 height 20
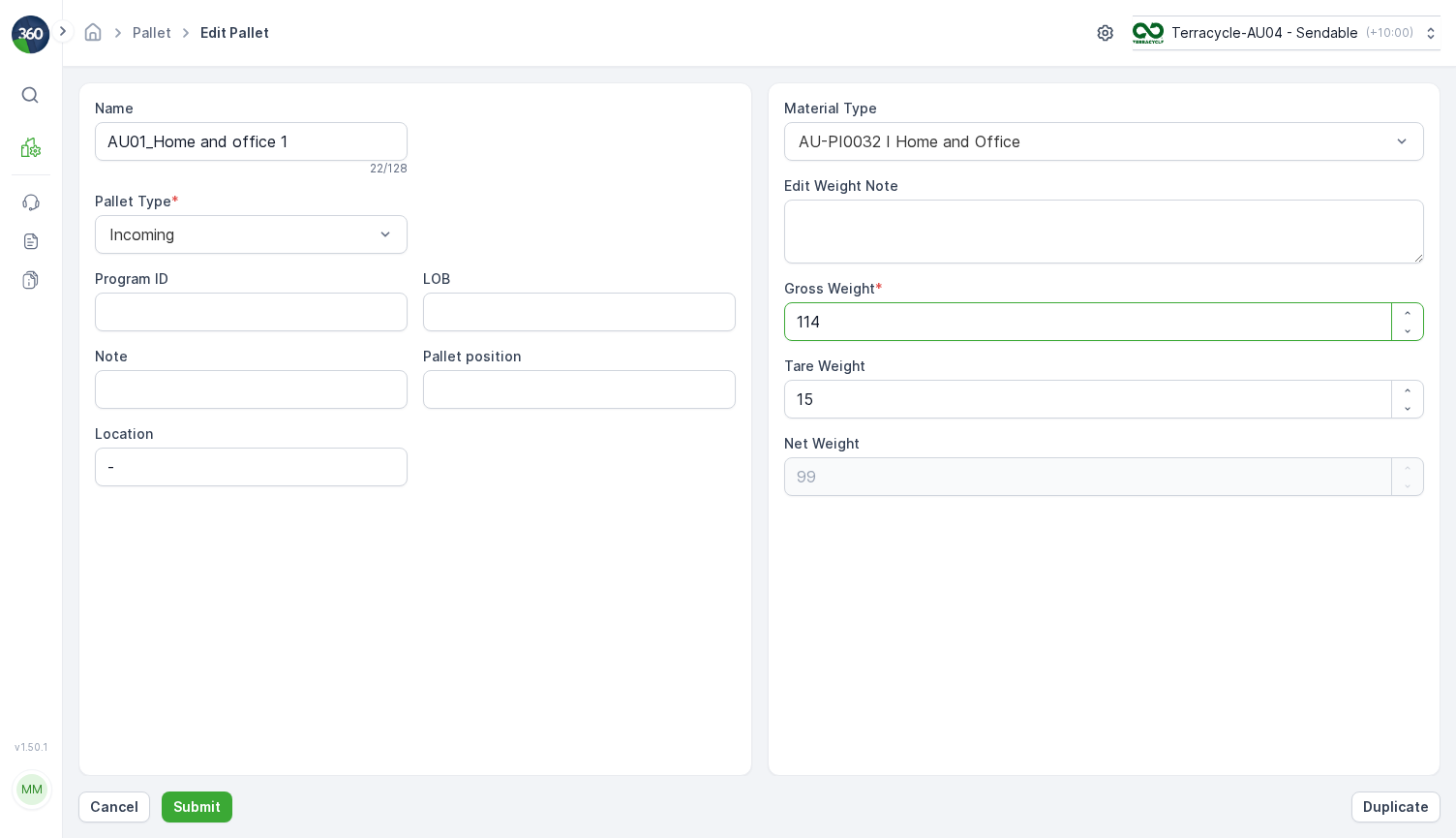
drag, startPoint x: 857, startPoint y: 328, endPoint x: 732, endPoint y: 324, distance: 125.1
click at [732, 324] on div "Name AU01_Home and office 1 22 / 128 Pallet Type * Incoming Program ID LOB Note…" at bounding box center [759, 429] width 1362 height 693
type Weight "8"
type Weight "-7"
type Weight "86"
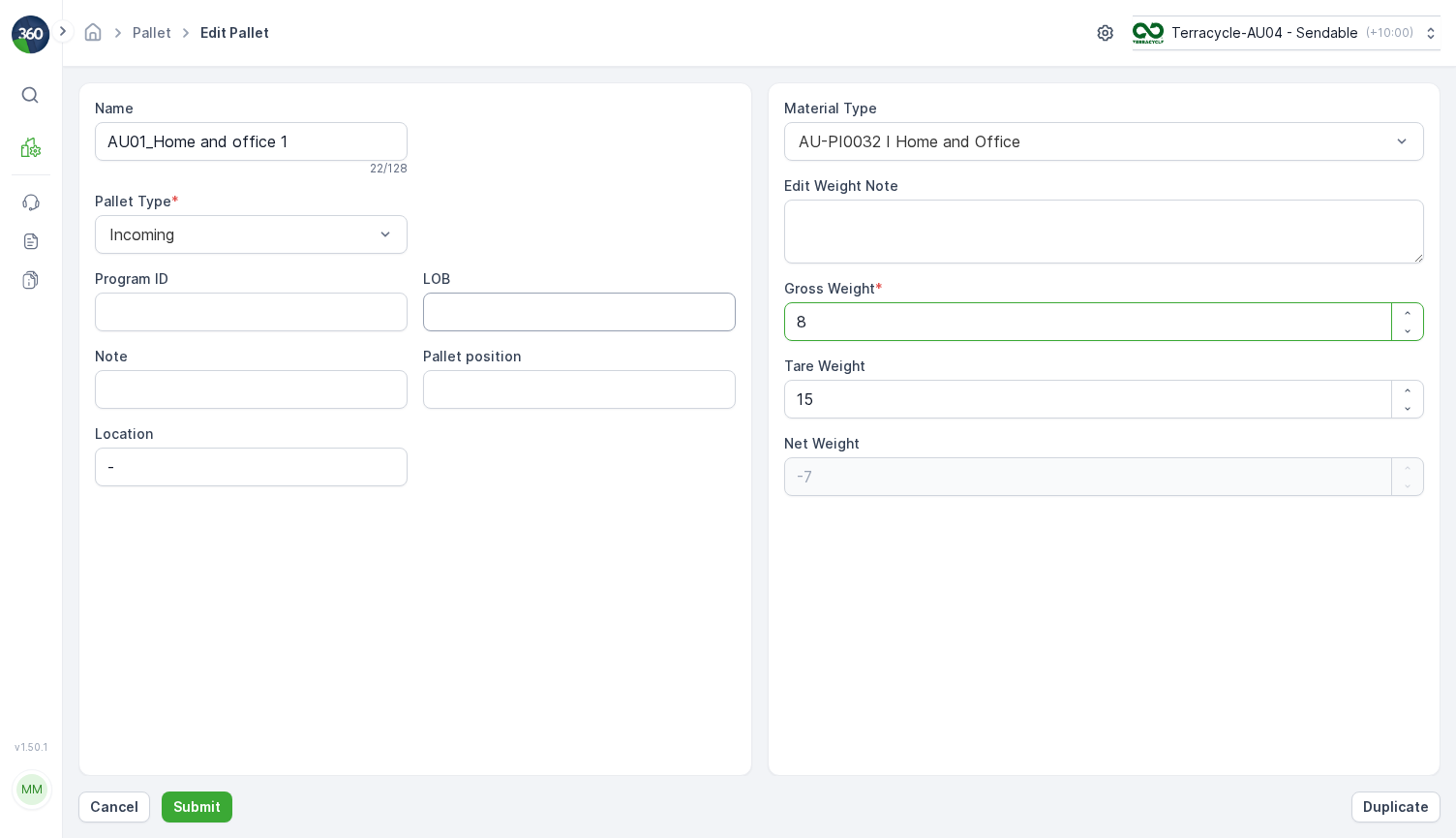
type Weight "71"
type Weight "86"
click at [312, 161] on div "22 / 128" at bounding box center [251, 168] width 313 height 16
drag, startPoint x: 318, startPoint y: 148, endPoint x: 102, endPoint y: 146, distance: 216.0
click at [102, 146] on input "AU01_Home and office 1" at bounding box center [251, 142] width 313 height 39
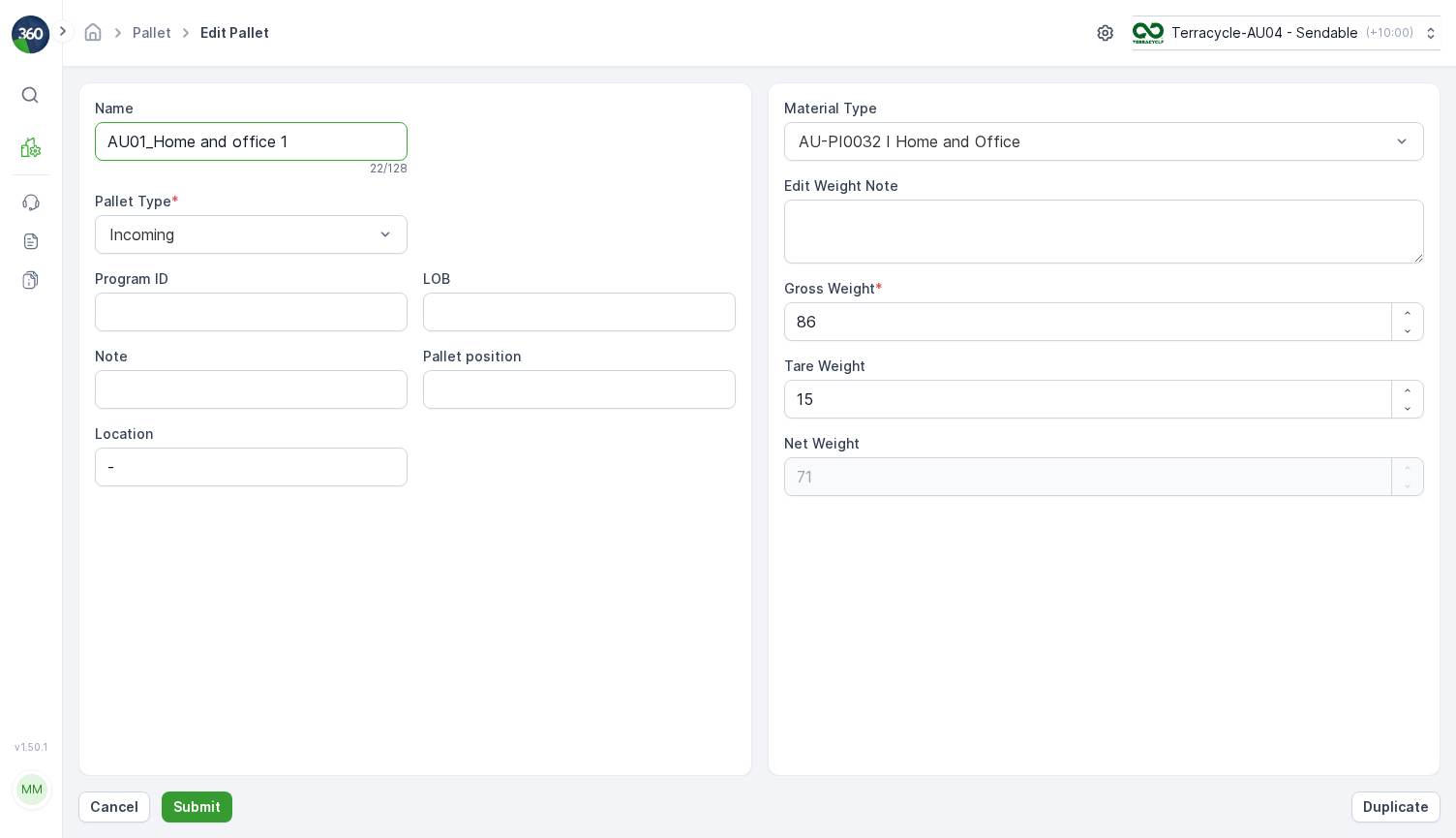
click at [218, 792] on button "Submit" at bounding box center [197, 807] width 70 height 31
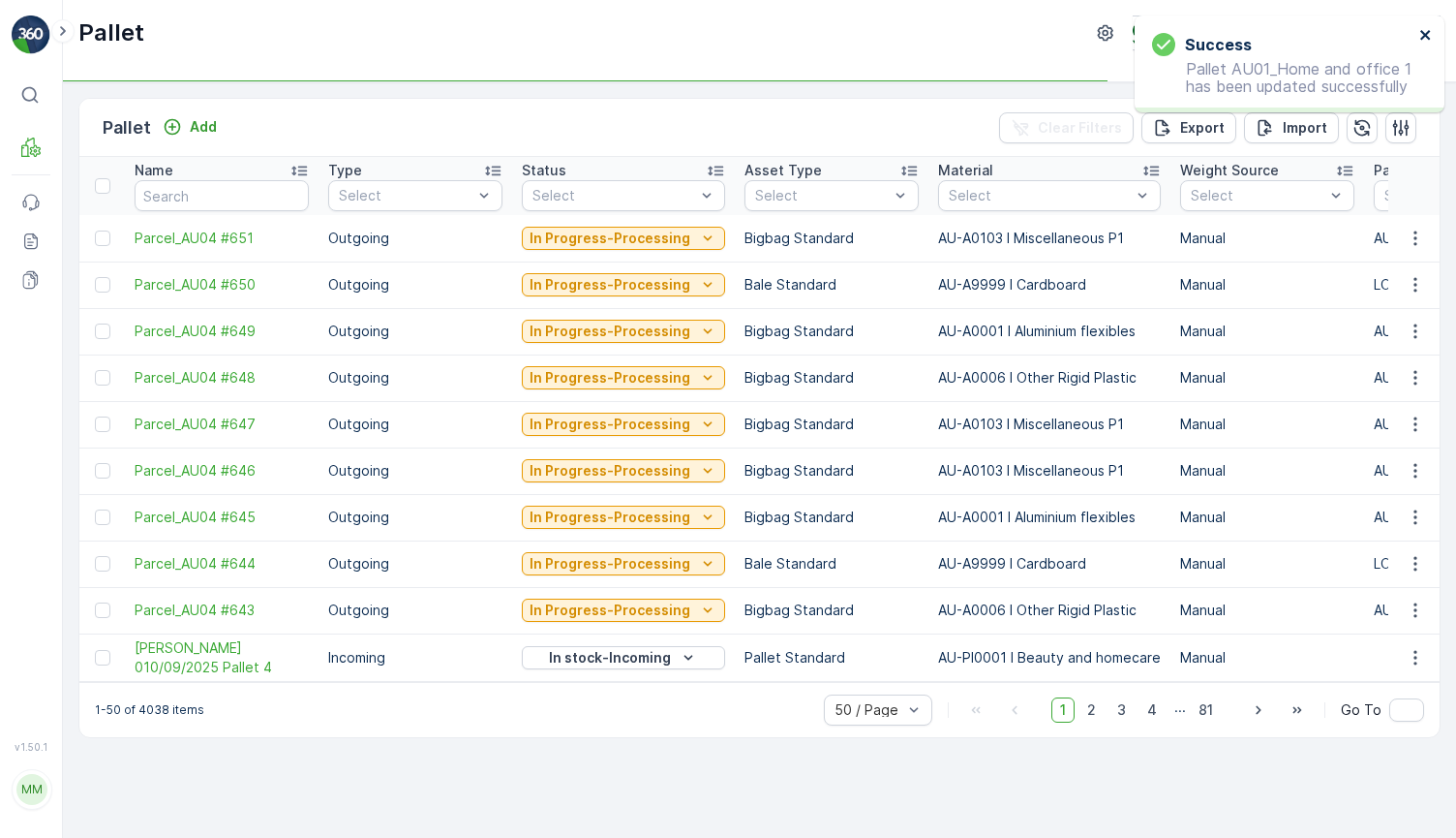
click at [1429, 29] on icon "close" at bounding box center [1427, 35] width 14 height 16
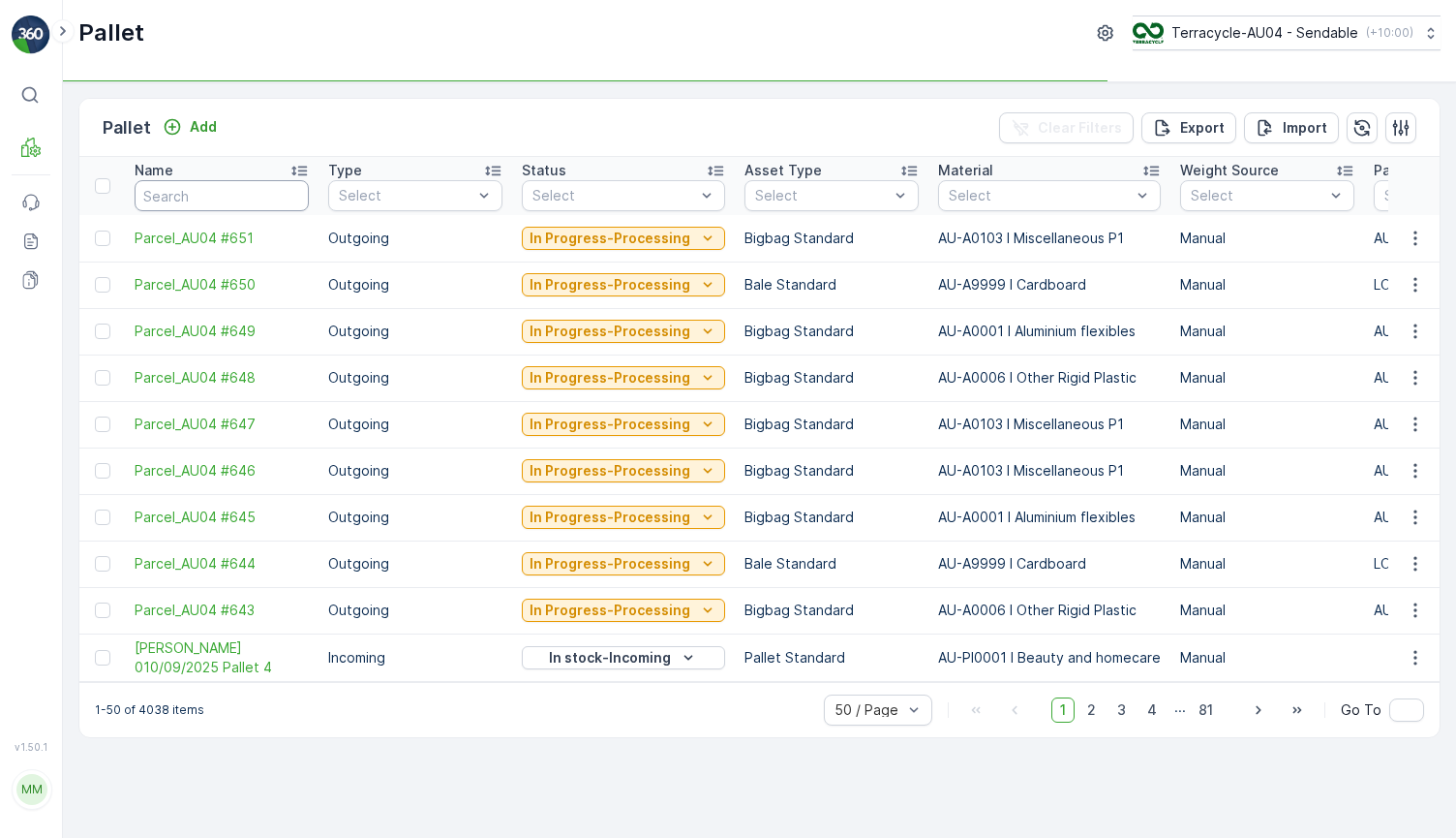
click at [222, 201] on input "text" at bounding box center [222, 196] width 174 height 31
paste input "AU01_Home and office 1"
type input "AU01_Home and office 1"
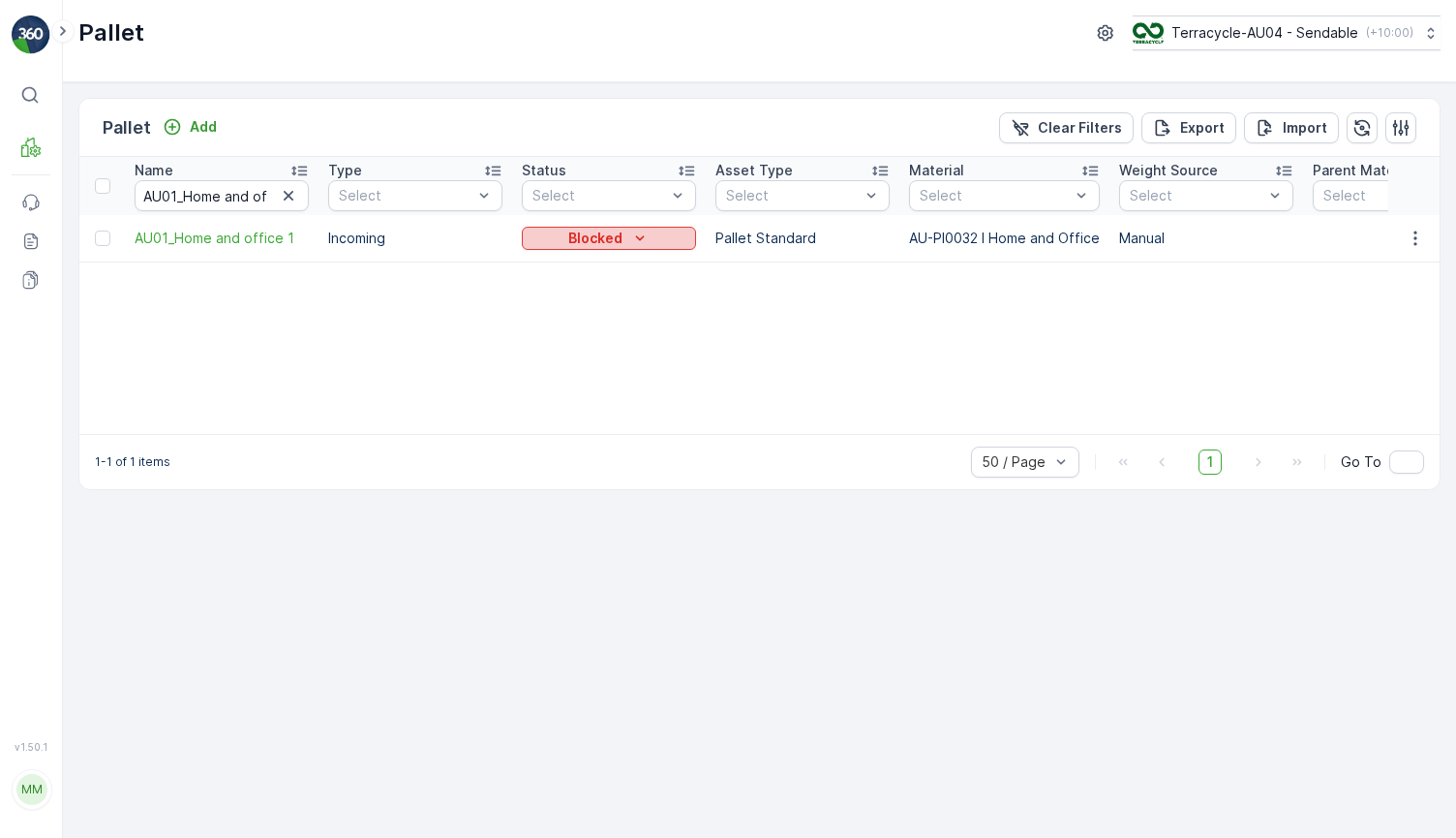
click at [616, 239] on p "Blocked" at bounding box center [595, 239] width 54 height 20
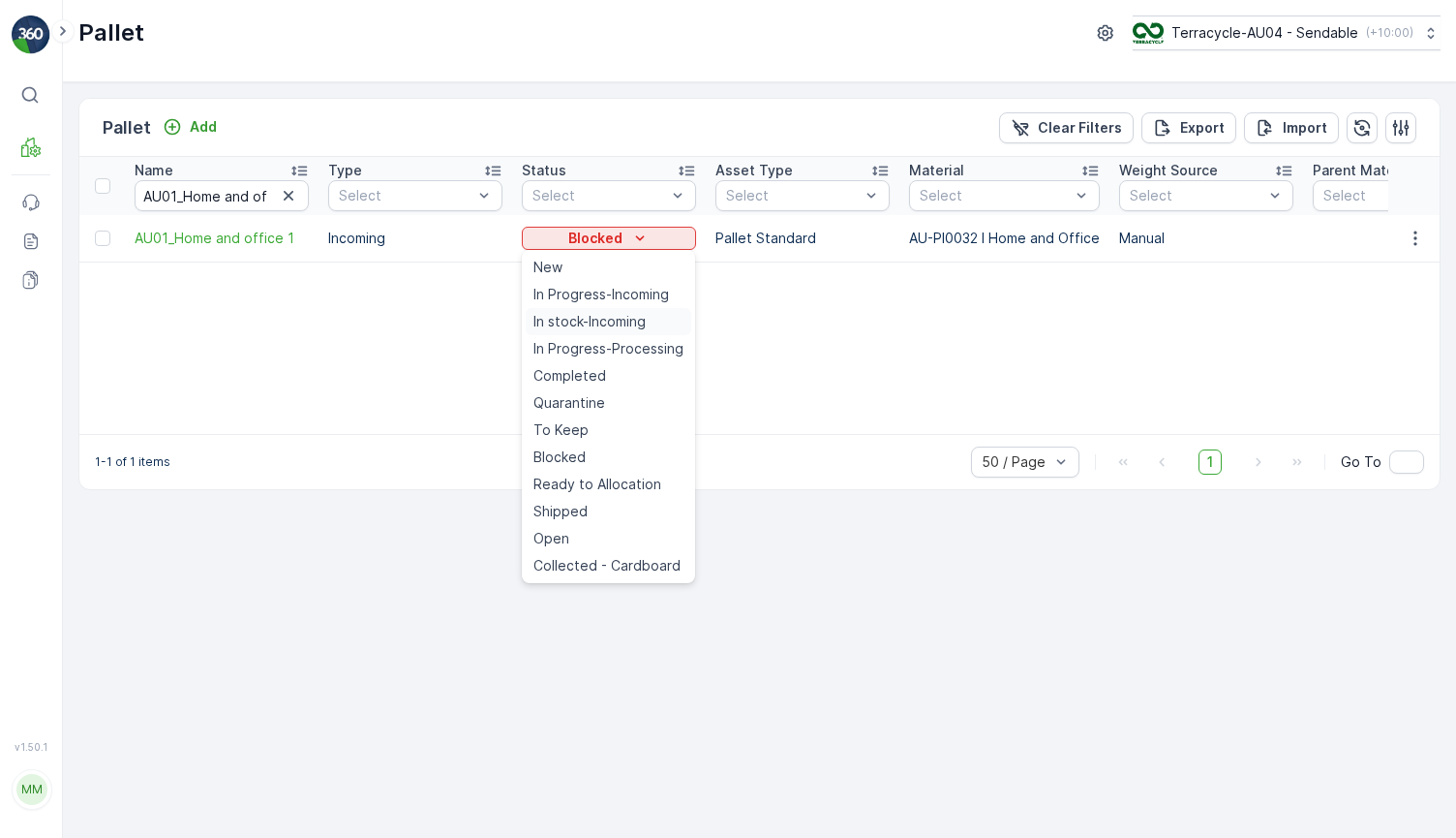
click at [612, 323] on span "In stock-Incoming" at bounding box center [589, 322] width 113 height 20
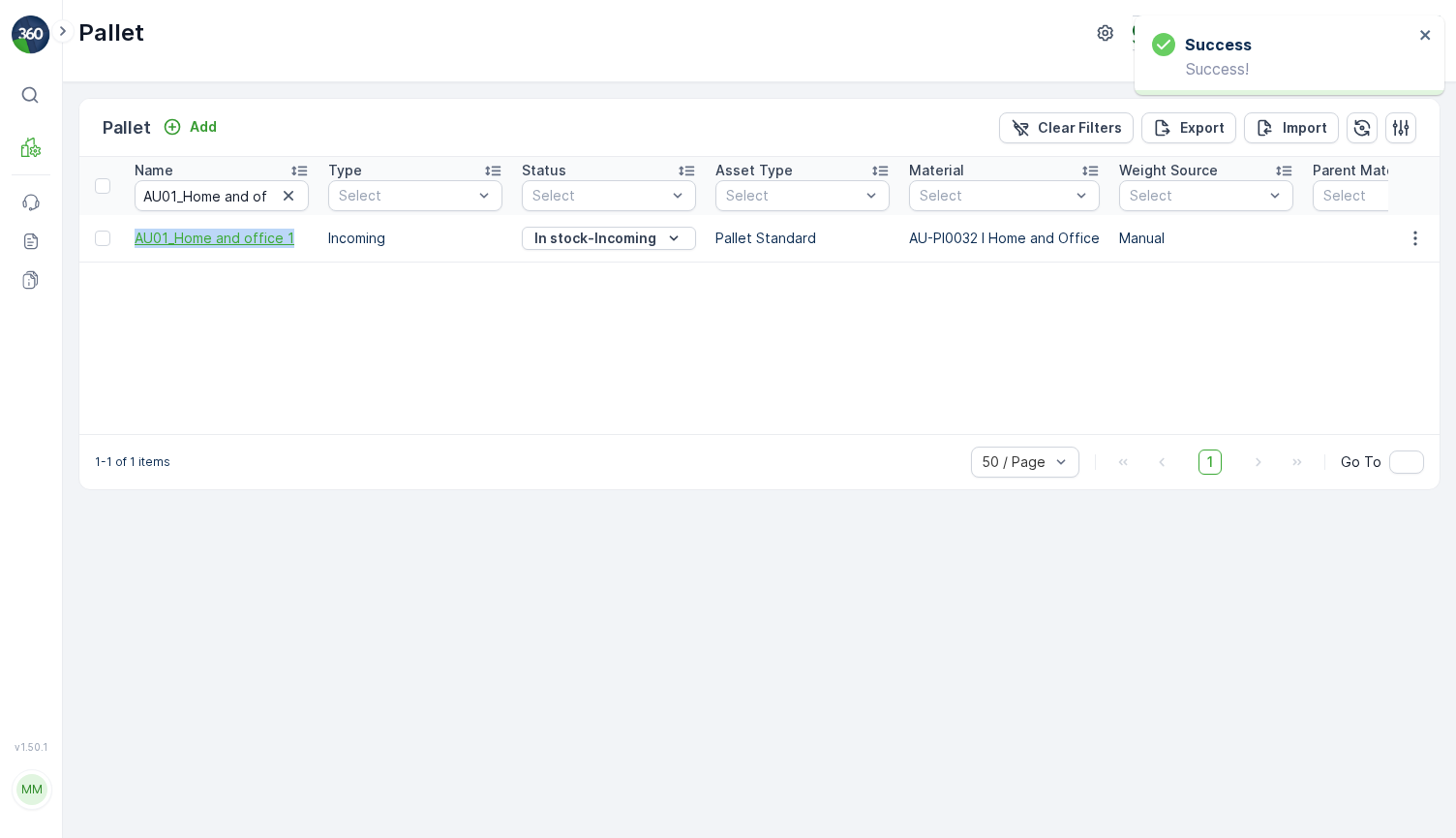
drag, startPoint x: 124, startPoint y: 238, endPoint x: 293, endPoint y: 241, distance: 169.0
copy span "AU01_Home and office 1"
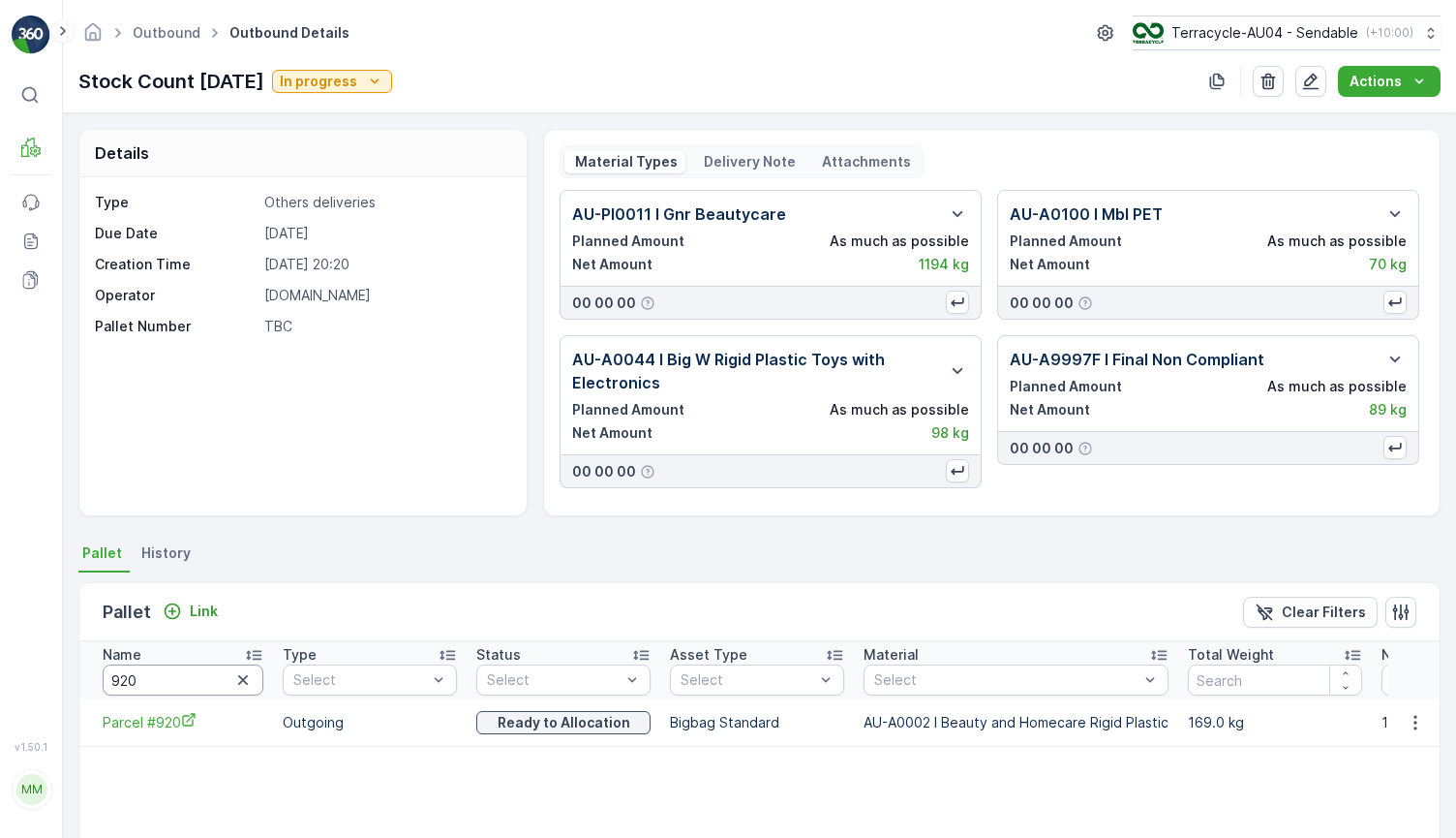
click at [153, 676] on input "920" at bounding box center [183, 680] width 160 height 31
type input "323"
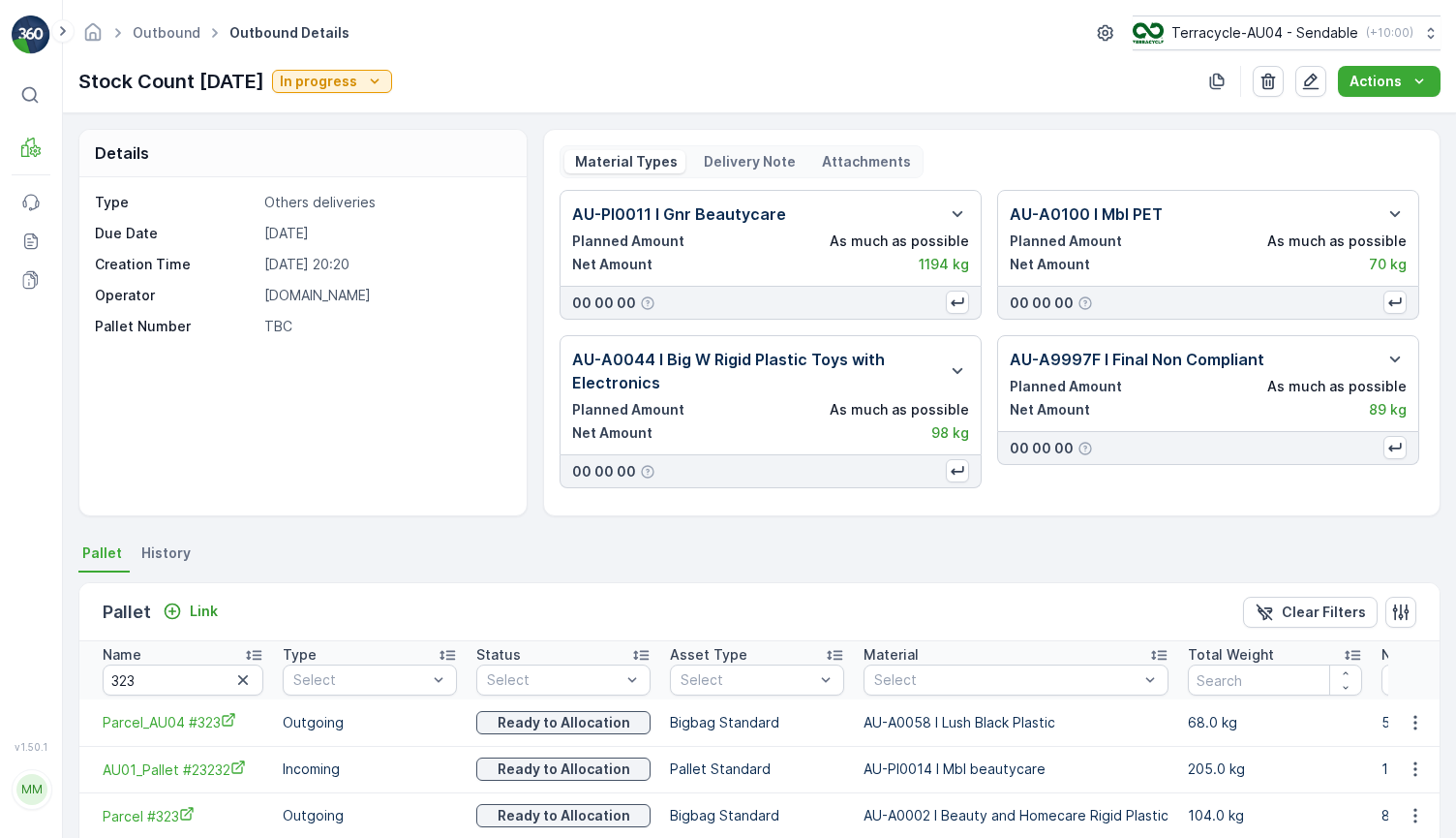
scroll to position [15, 0]
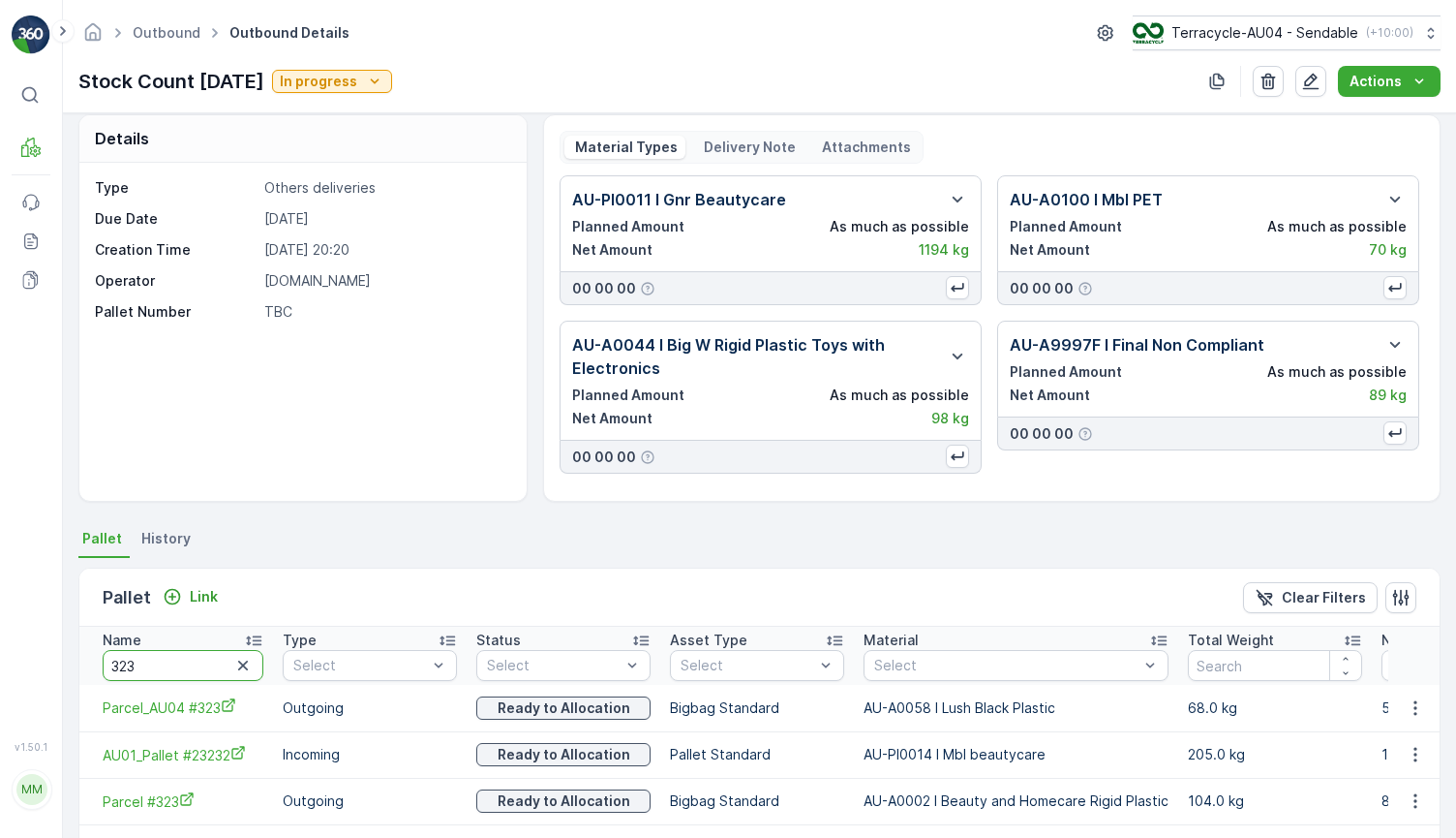
click at [162, 669] on input "323" at bounding box center [183, 666] width 160 height 31
type input "253"
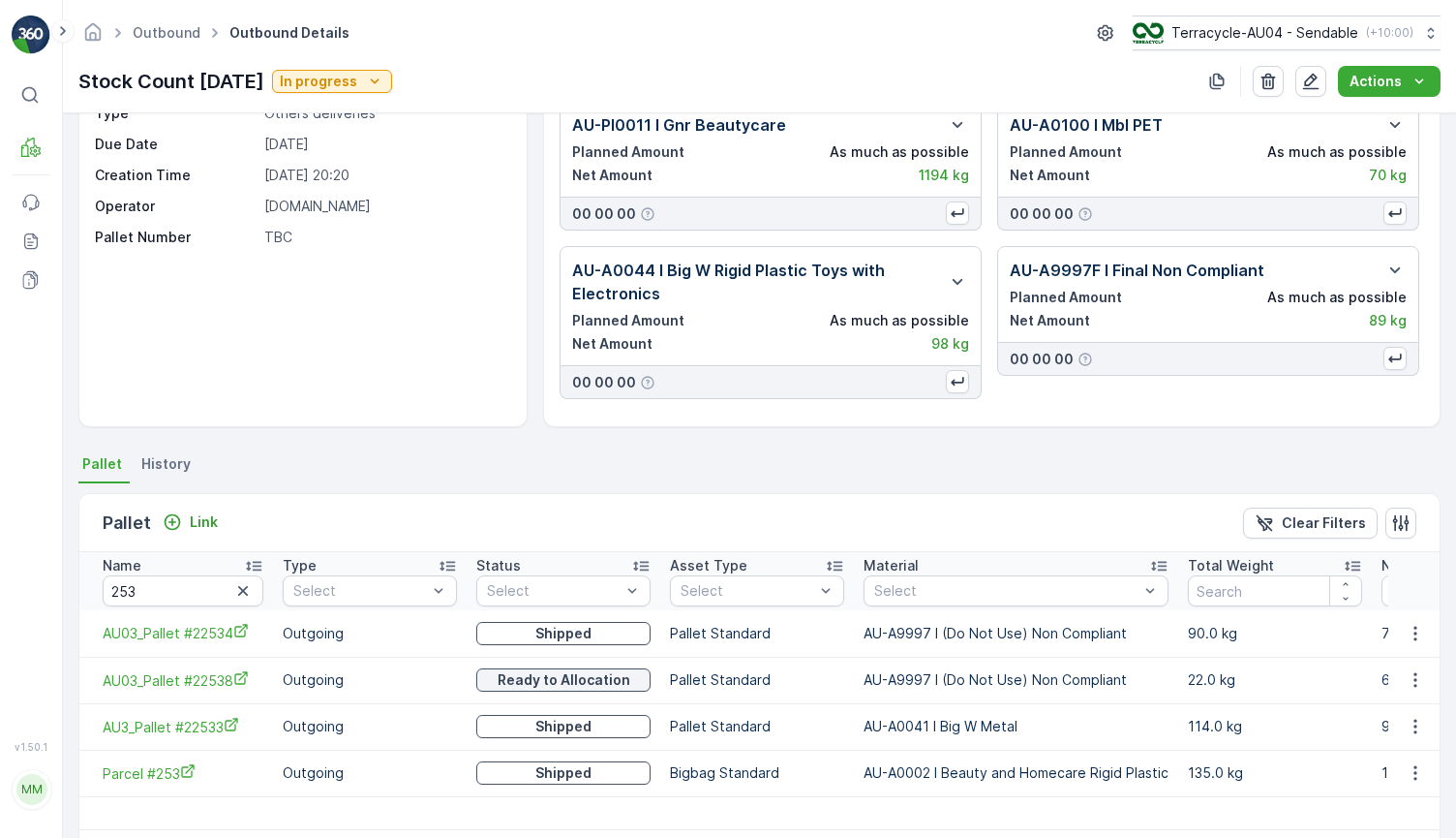
scroll to position [162, 0]
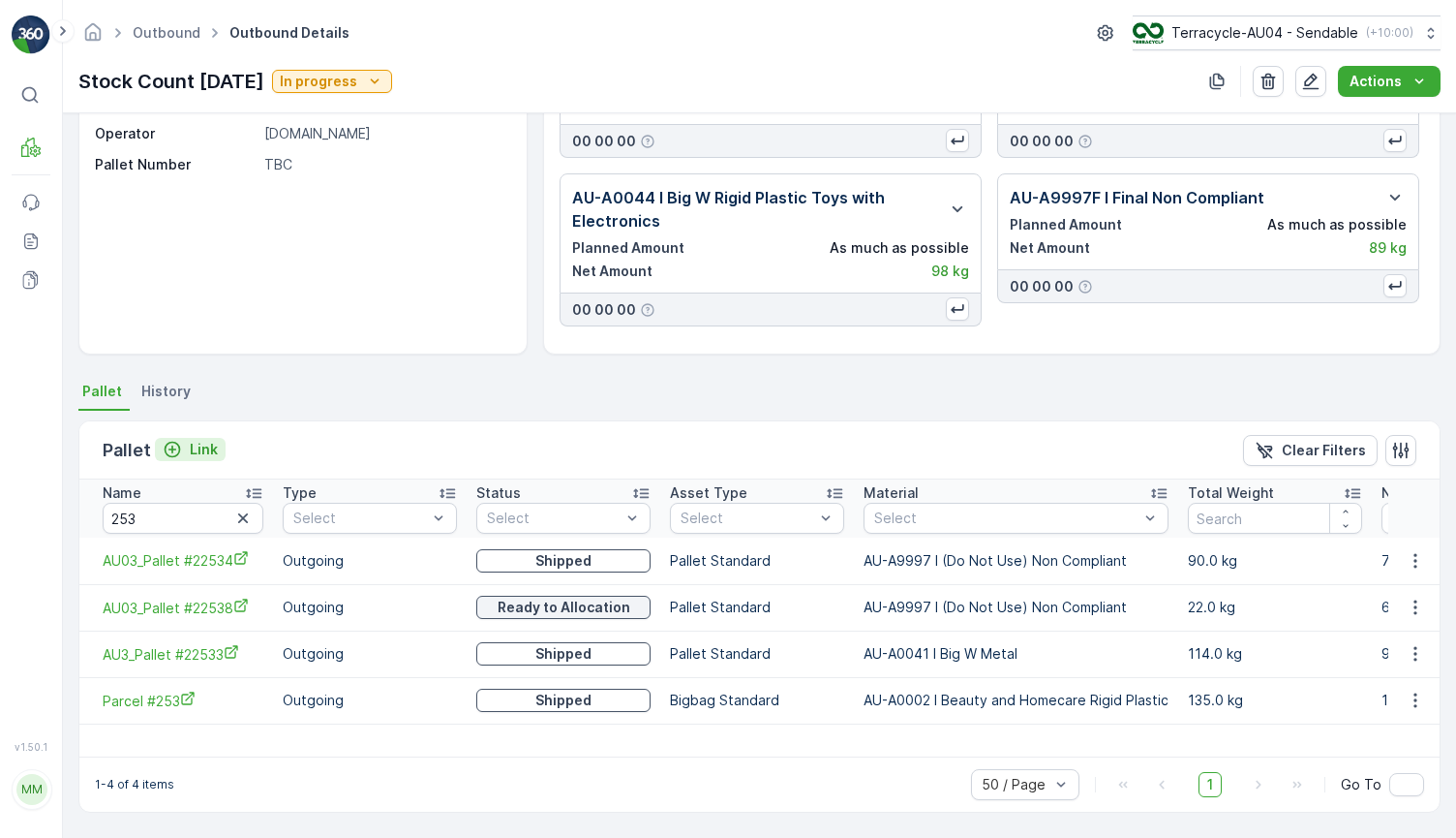
click at [190, 447] on p "Link" at bounding box center [204, 449] width 28 height 20
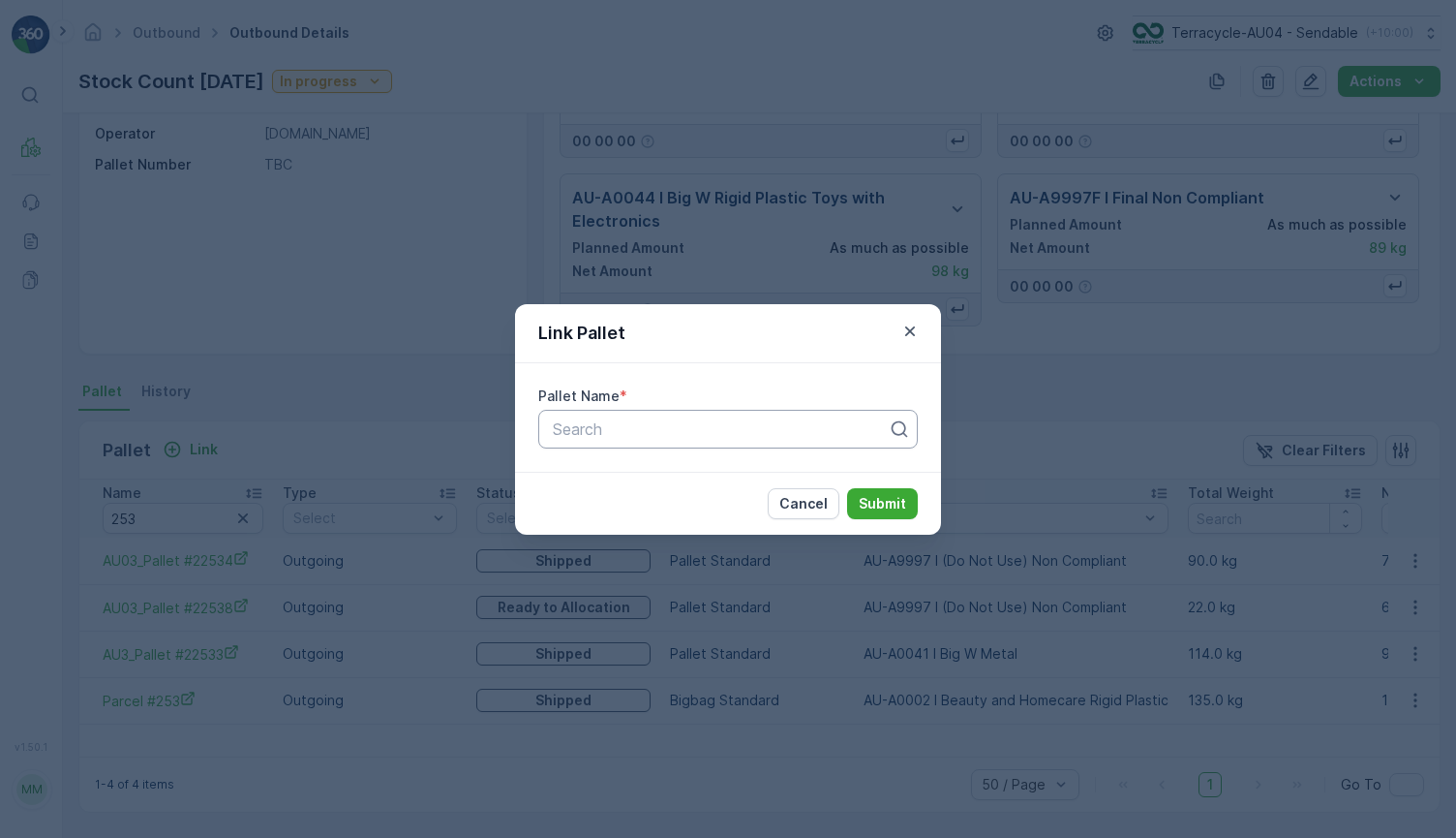
click at [692, 421] on div at bounding box center [720, 429] width 339 height 18
paste input "Parcel_AU04 #253"
type input "Parcel_AU04 #253"
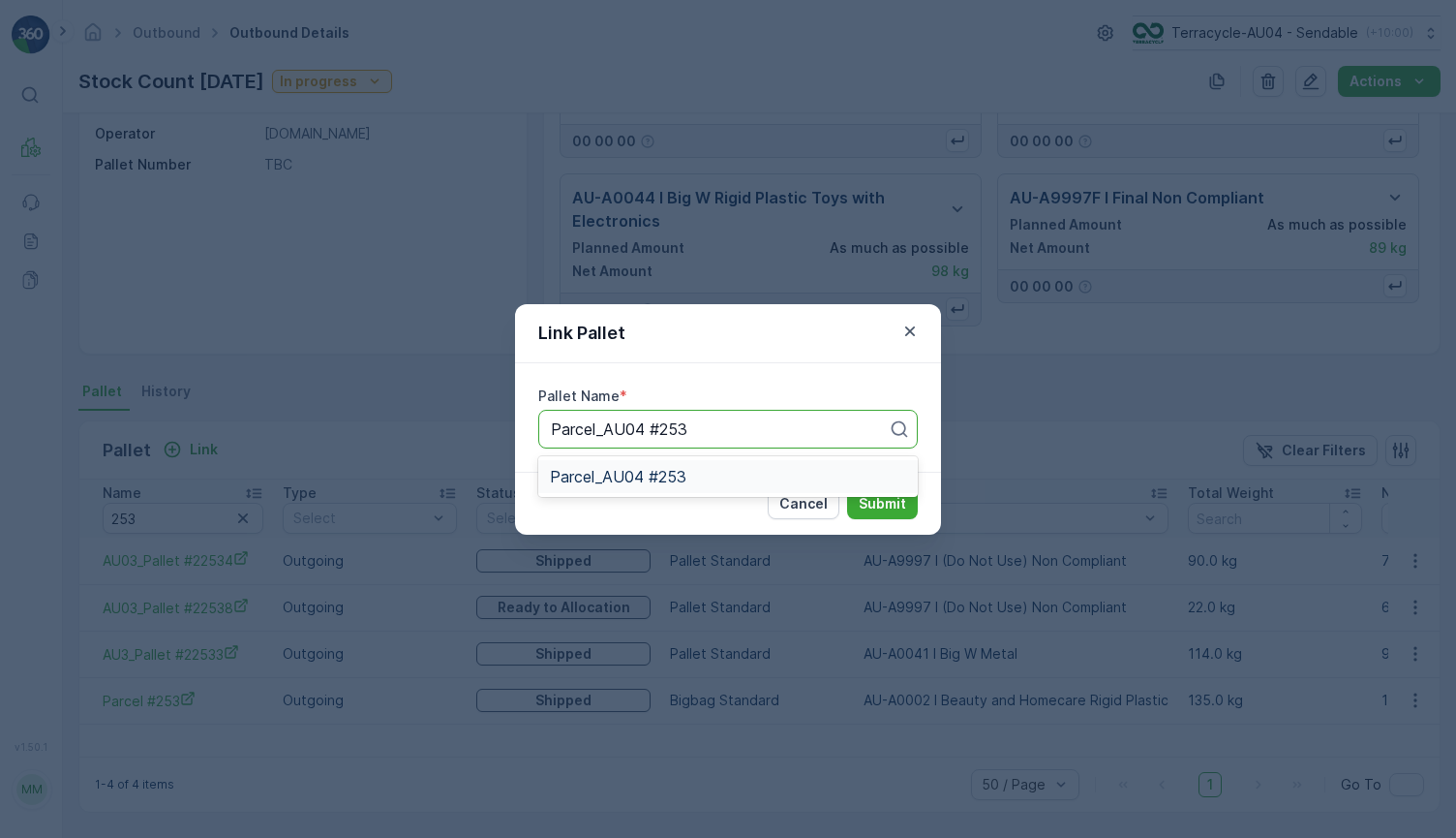
click at [778, 475] on div "Parcel_AU04 #253" at bounding box center [728, 477] width 356 height 18
click at [907, 507] on button "Submit" at bounding box center [883, 504] width 70 height 31
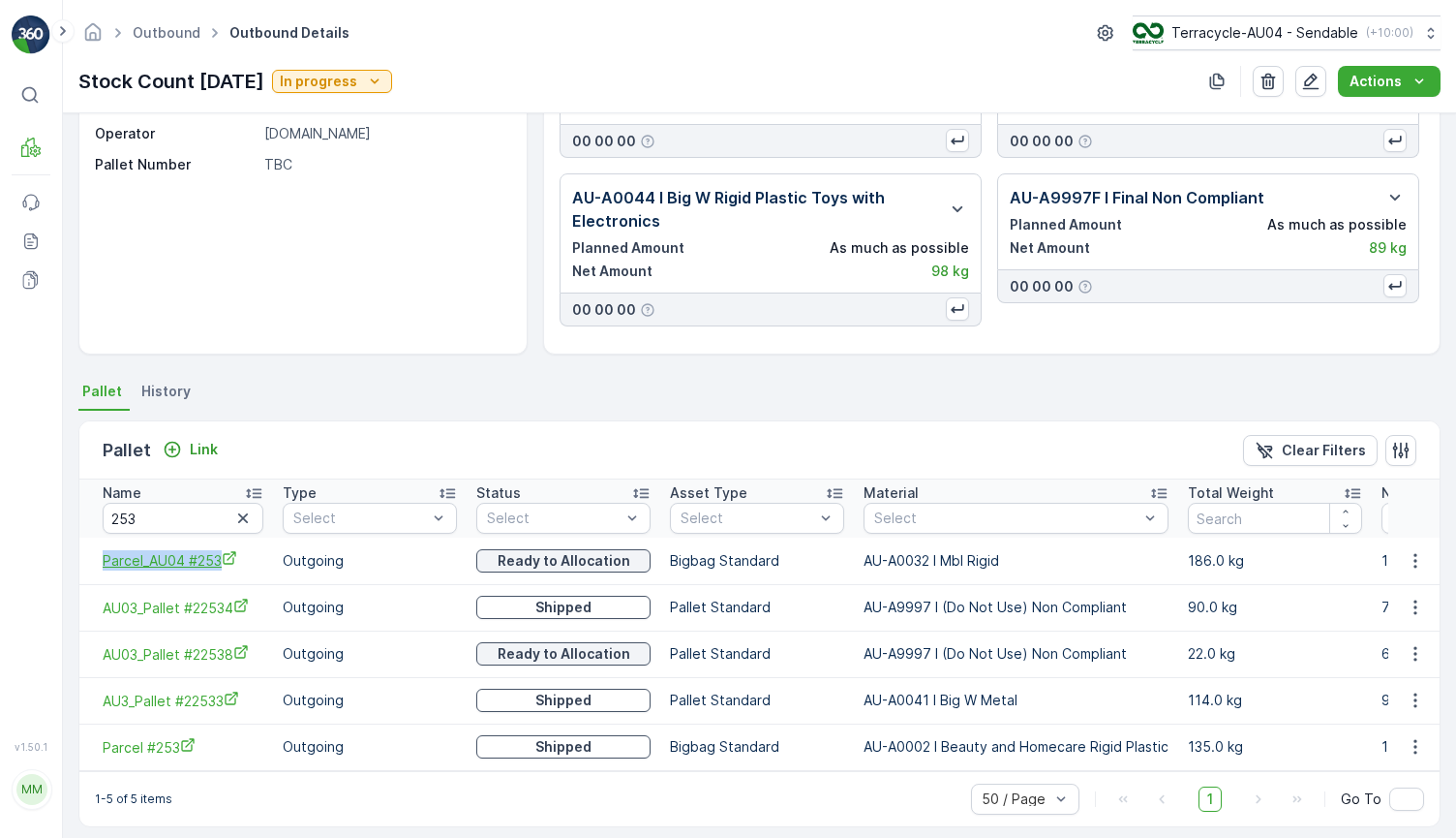
drag, startPoint x: 92, startPoint y: 556, endPoint x: 227, endPoint y: 560, distance: 135.1
click at [227, 560] on td "Parcel_AU04 #253" at bounding box center [176, 560] width 194 height 46
copy span "Parcel_AU04 #253"
click at [166, 517] on input "253" at bounding box center [183, 519] width 160 height 31
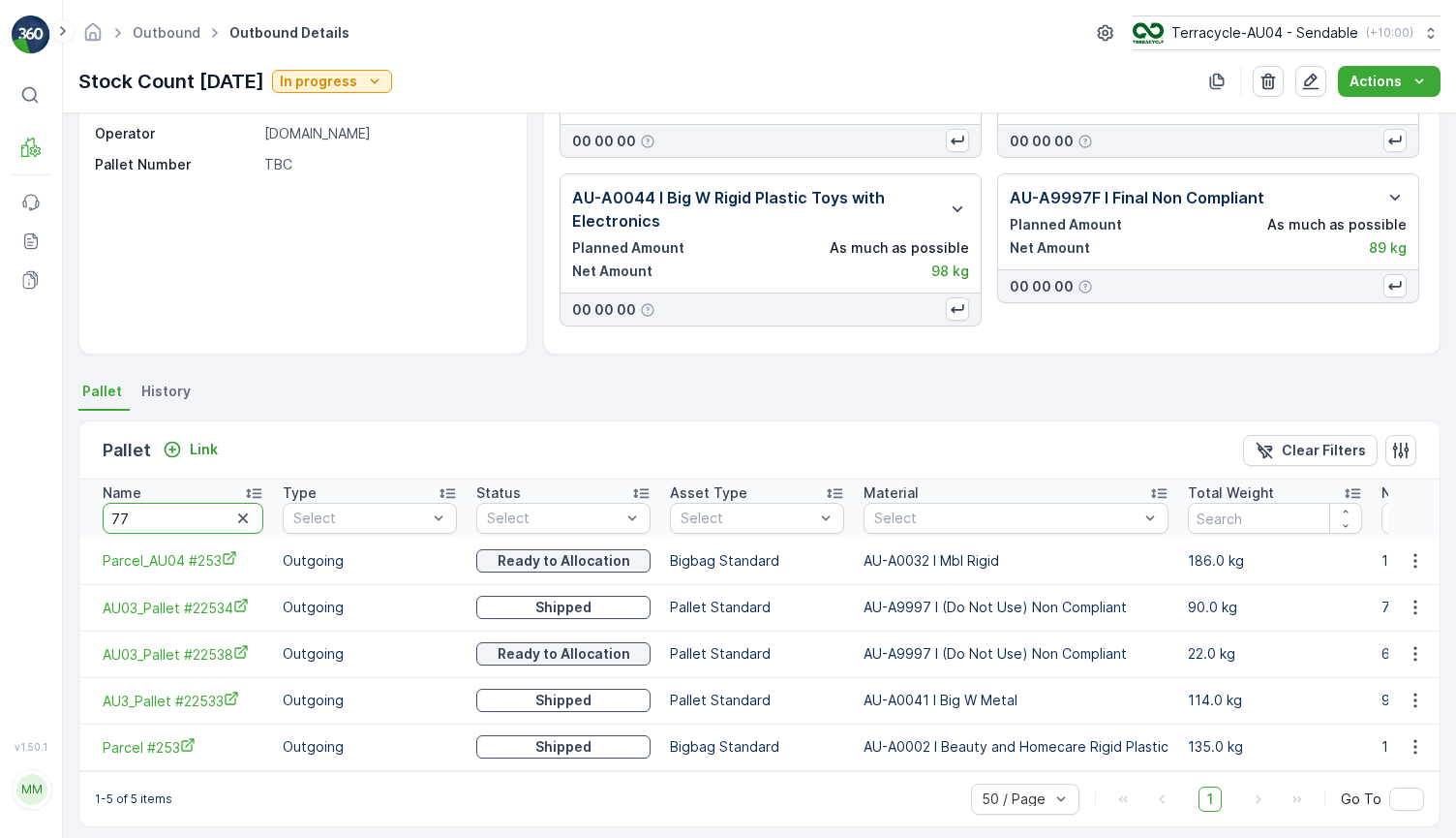
type input "775"
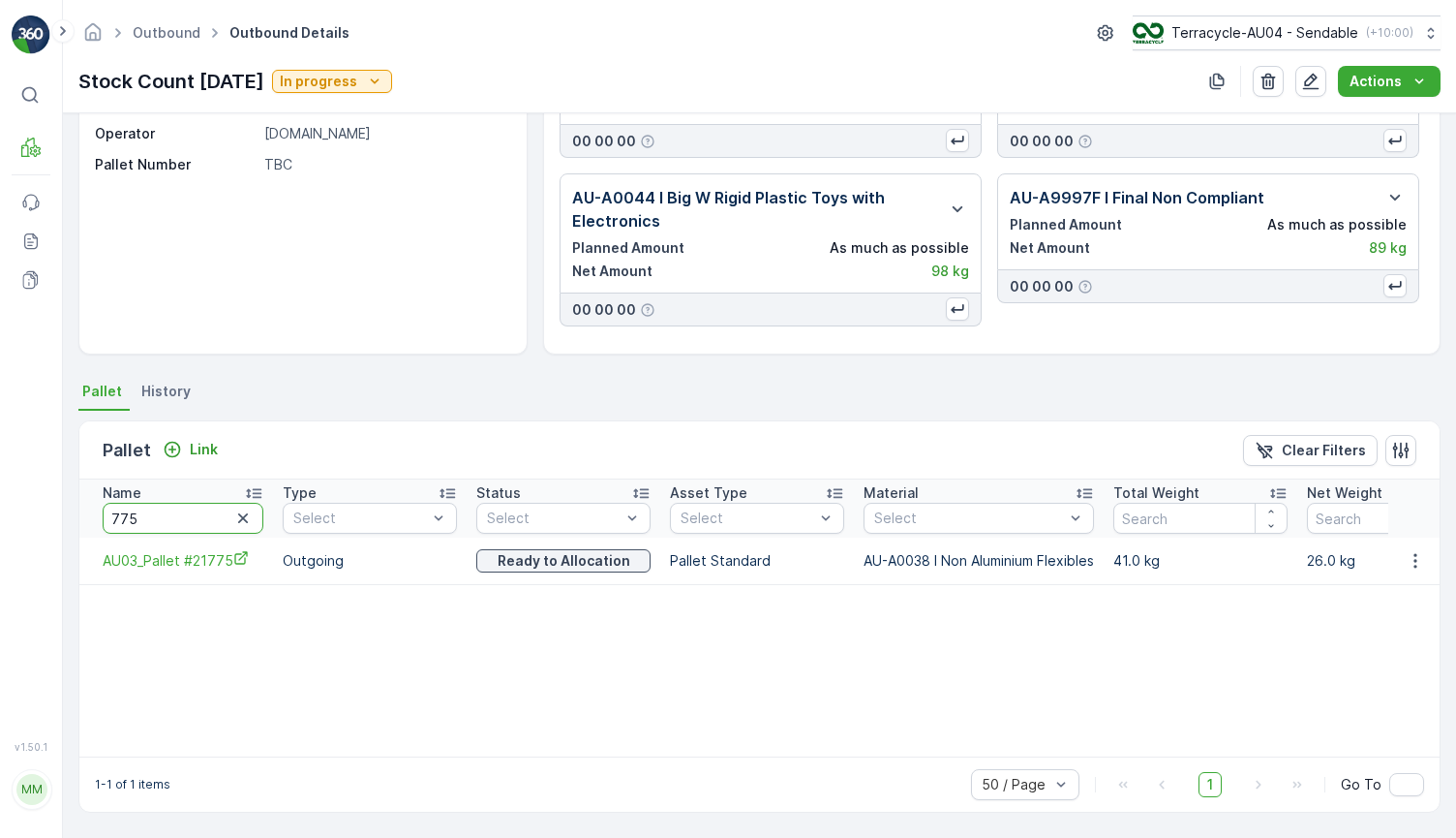
click at [194, 530] on input "775" at bounding box center [183, 519] width 160 height 31
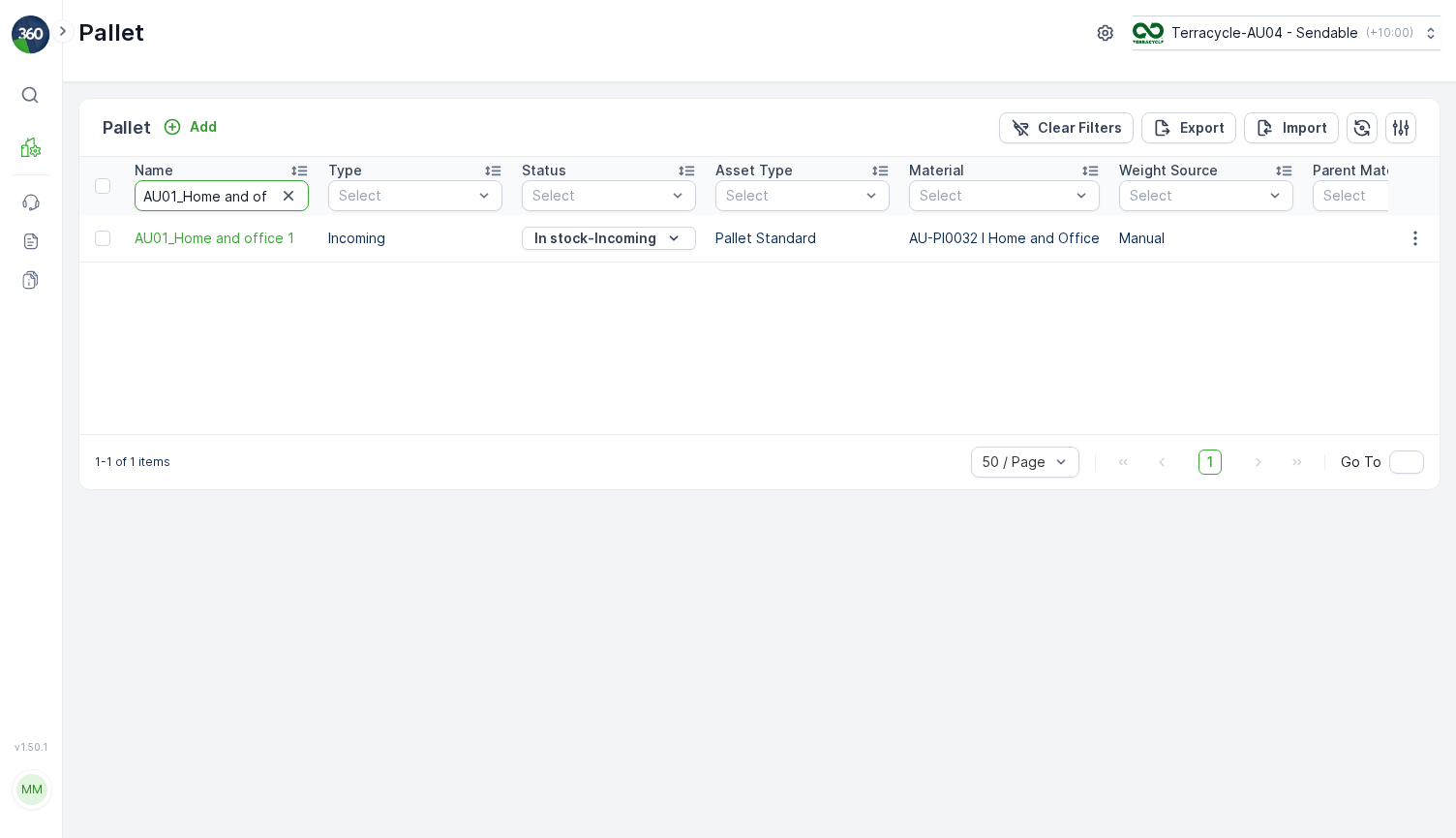
scroll to position [0, 31]
drag, startPoint x: 144, startPoint y: 193, endPoint x: 720, endPoint y: 218, distance: 576.5
type input "253"
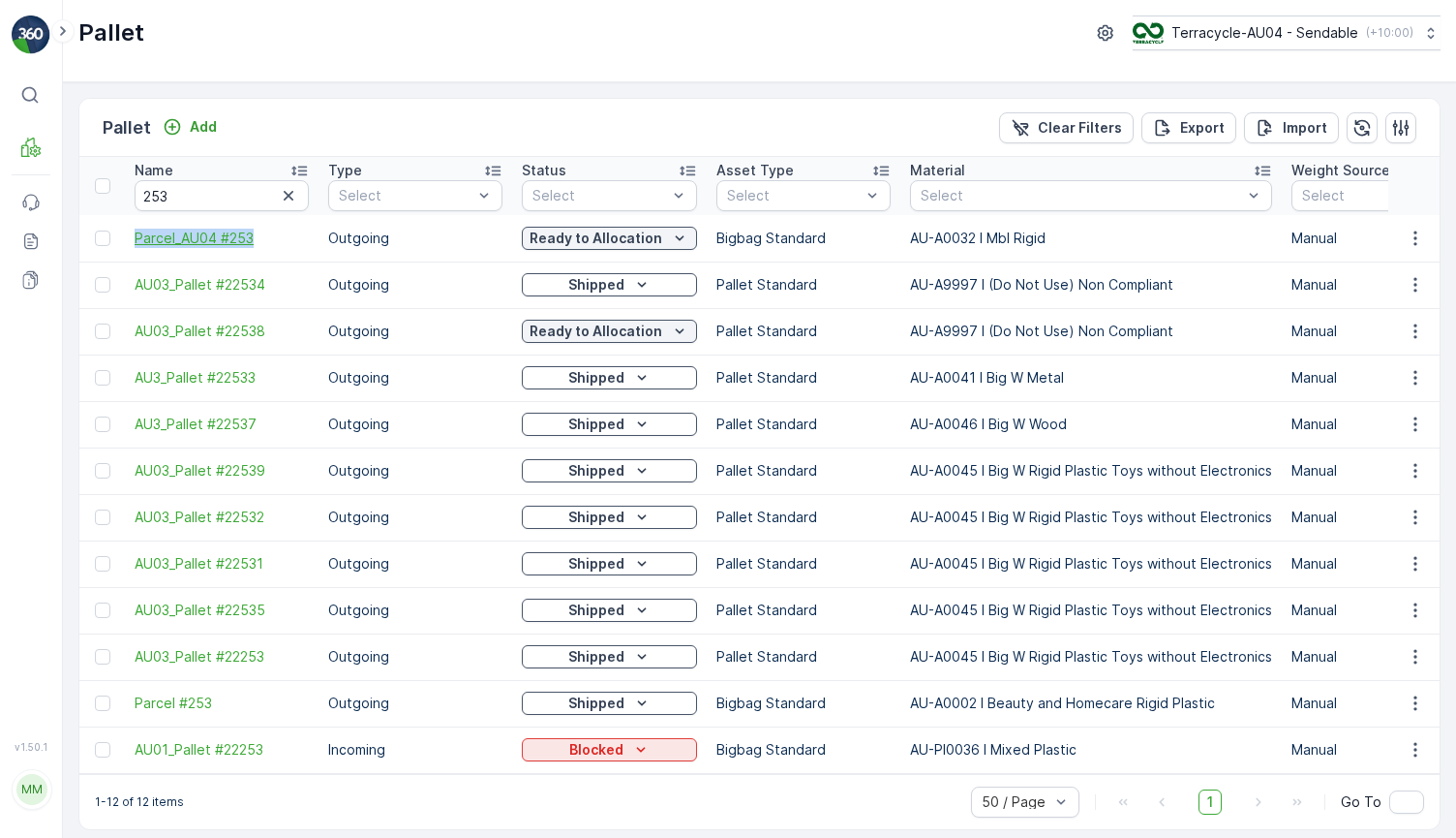
drag, startPoint x: 124, startPoint y: 235, endPoint x: 301, endPoint y: 237, distance: 177.0
copy span "Parcel_AU04 #253"
click at [250, 189] on input "253" at bounding box center [222, 196] width 174 height 31
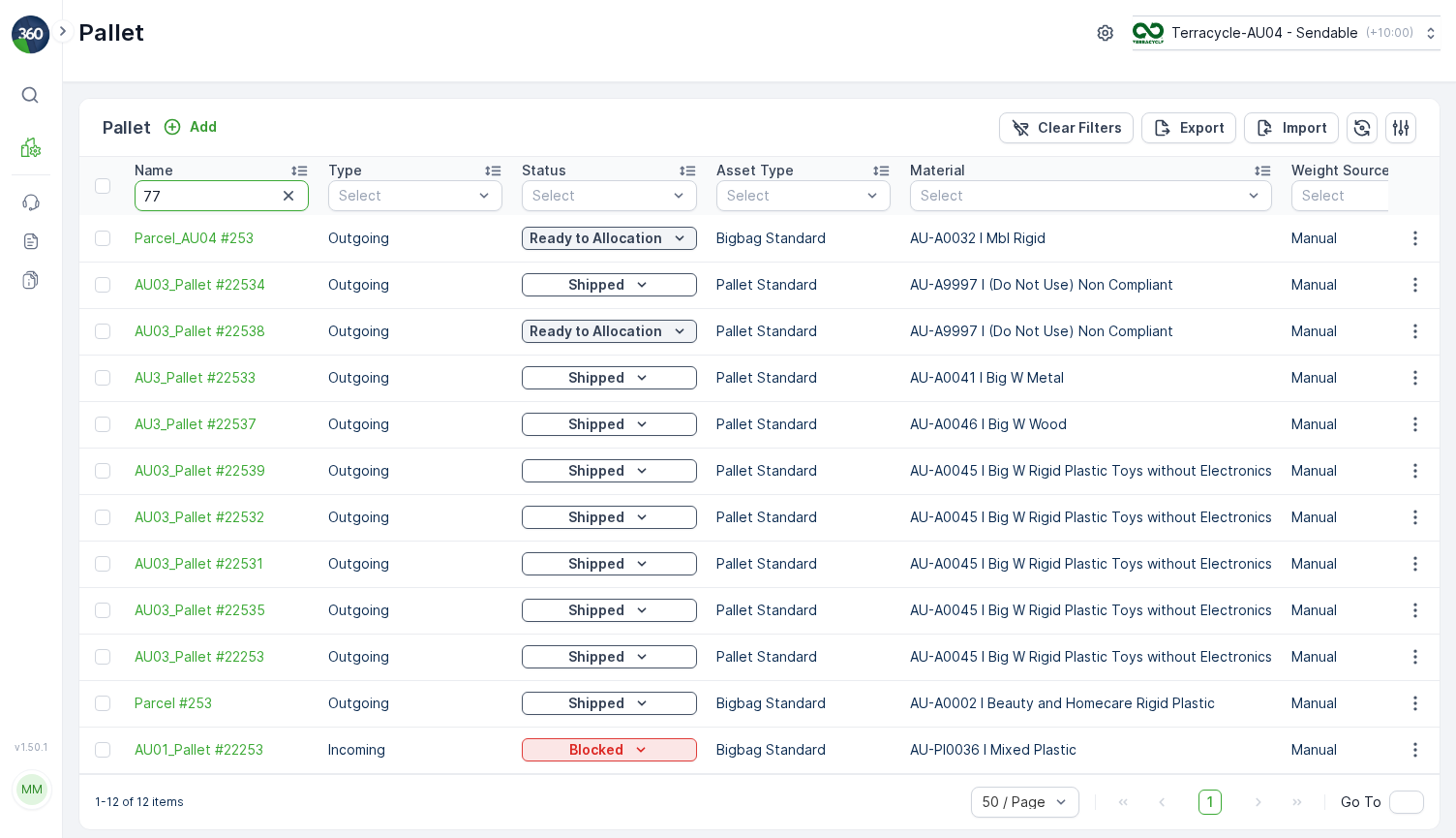
type input "775"
